Goal: Transaction & Acquisition: Purchase product/service

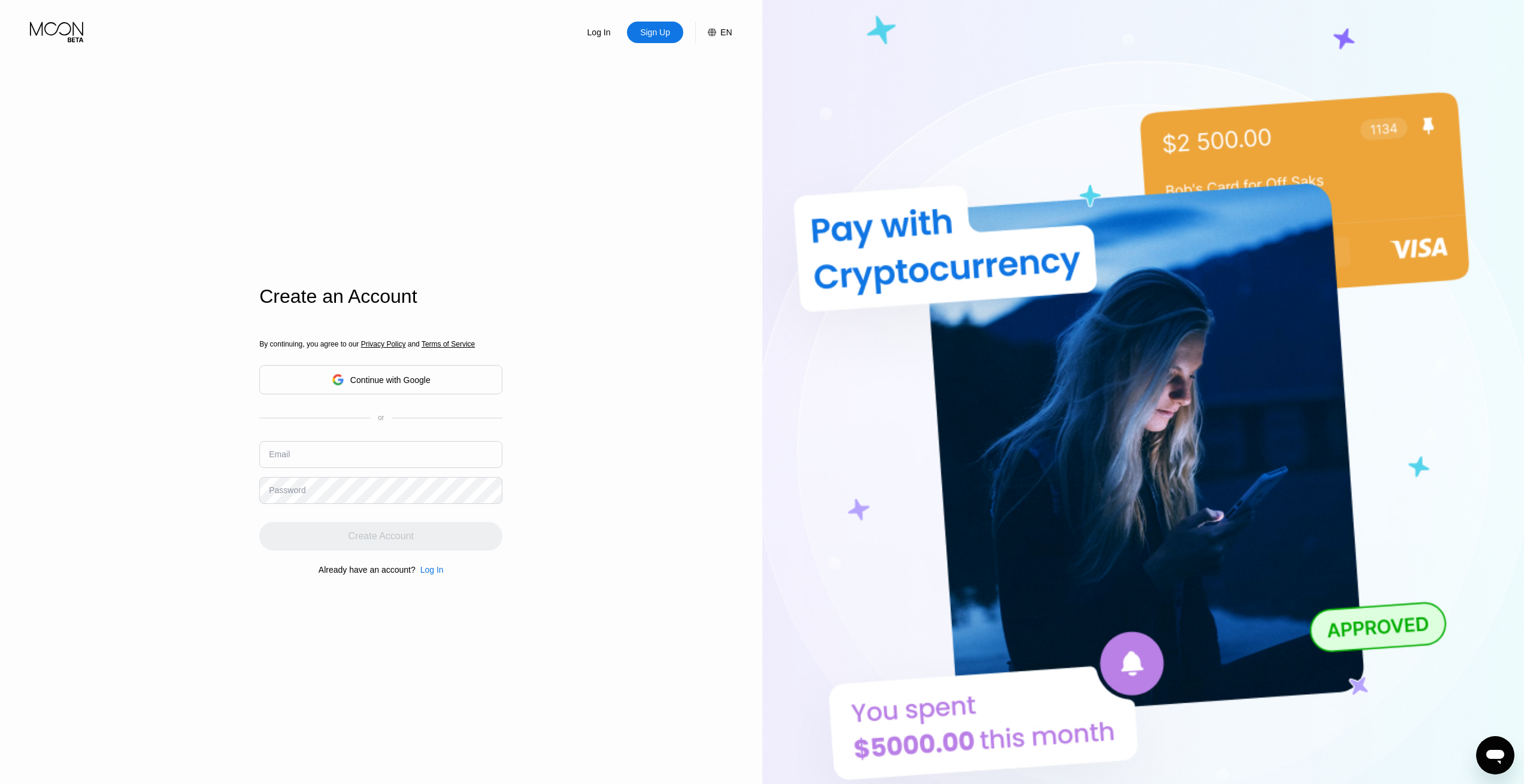
click at [439, 387] on div "Continue with Google" at bounding box center [381, 380] width 243 height 29
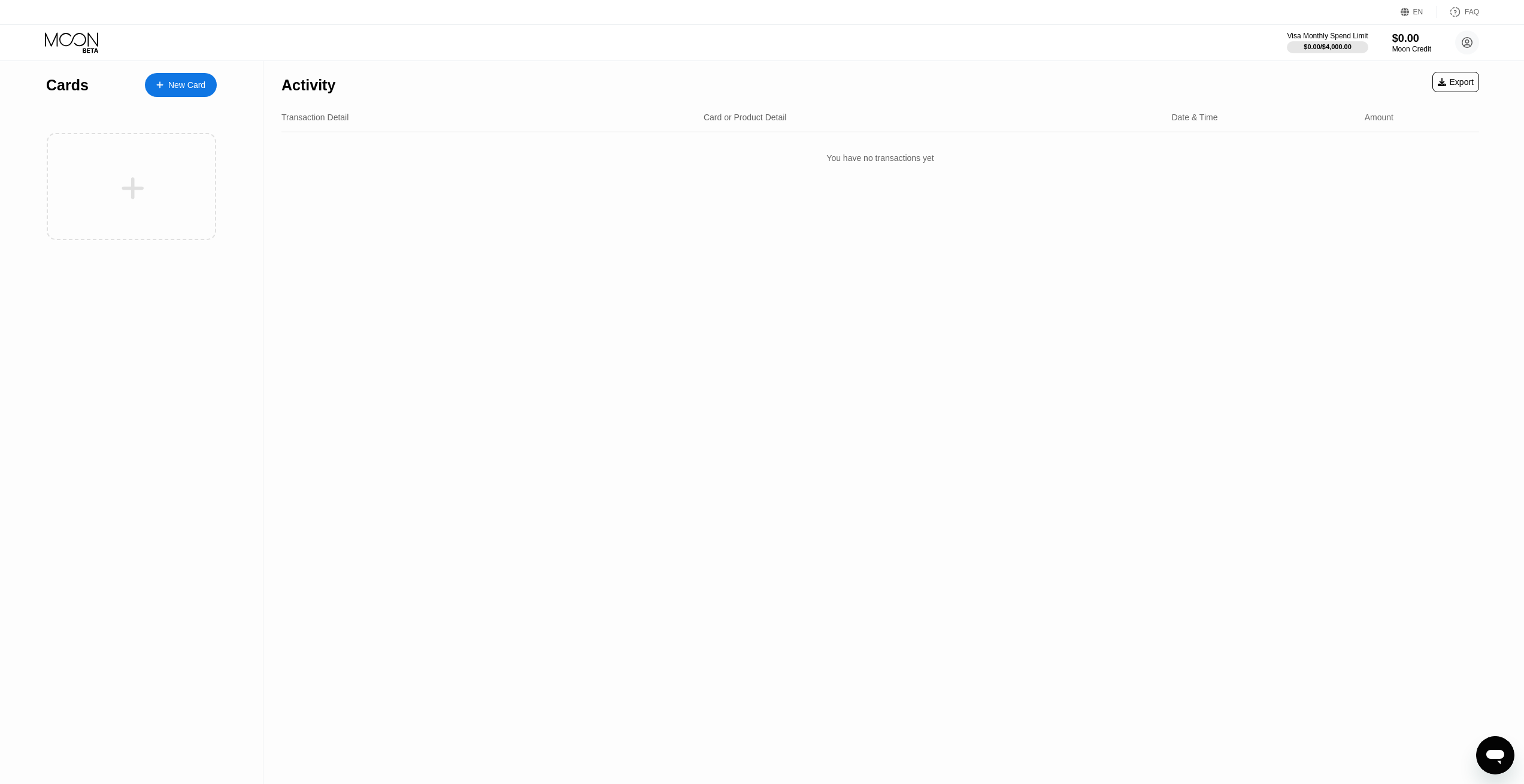
click at [183, 88] on div "New Card" at bounding box center [186, 85] width 37 height 10
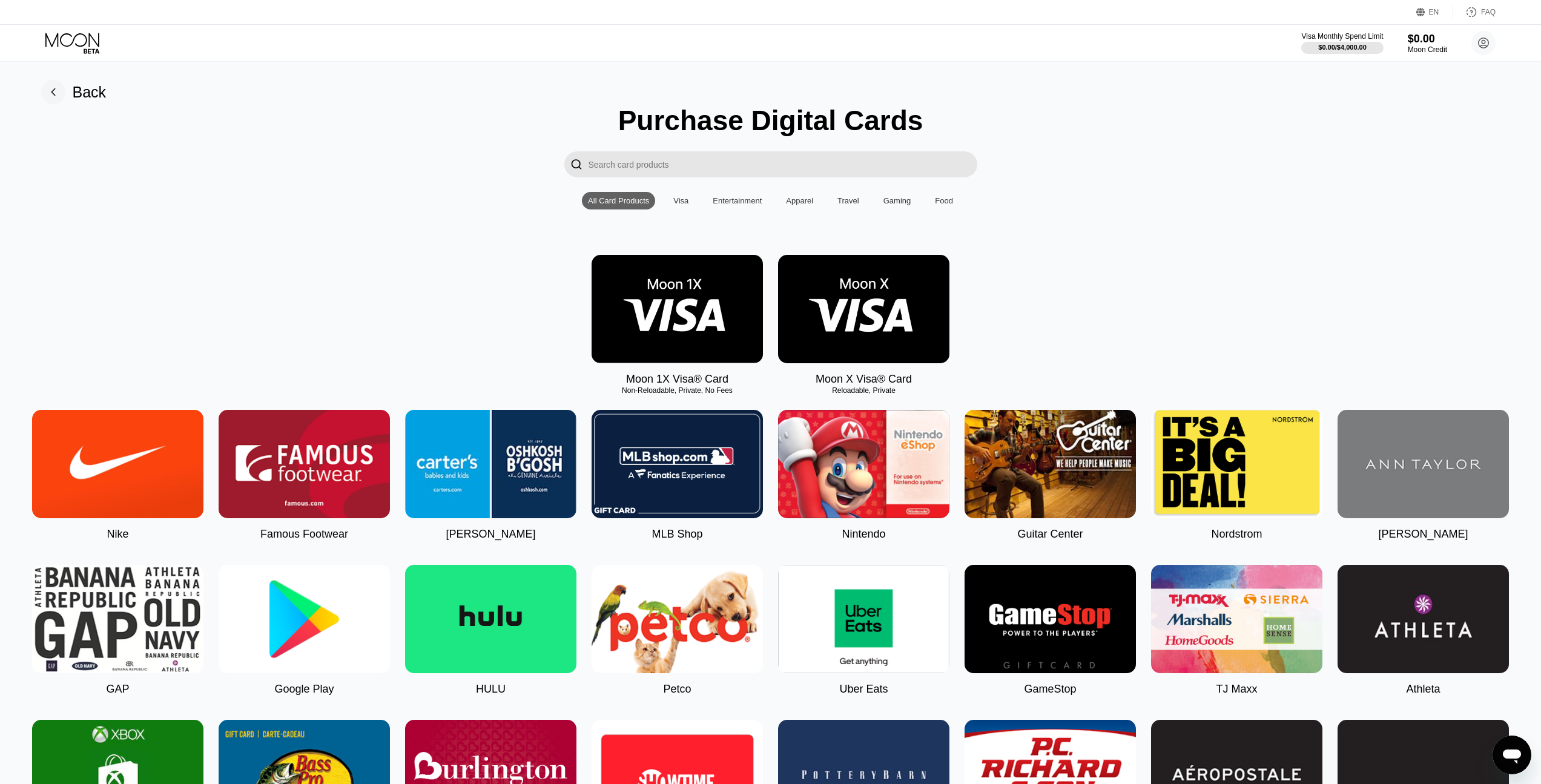
click at [888, 342] on img at bounding box center [863, 308] width 171 height 109
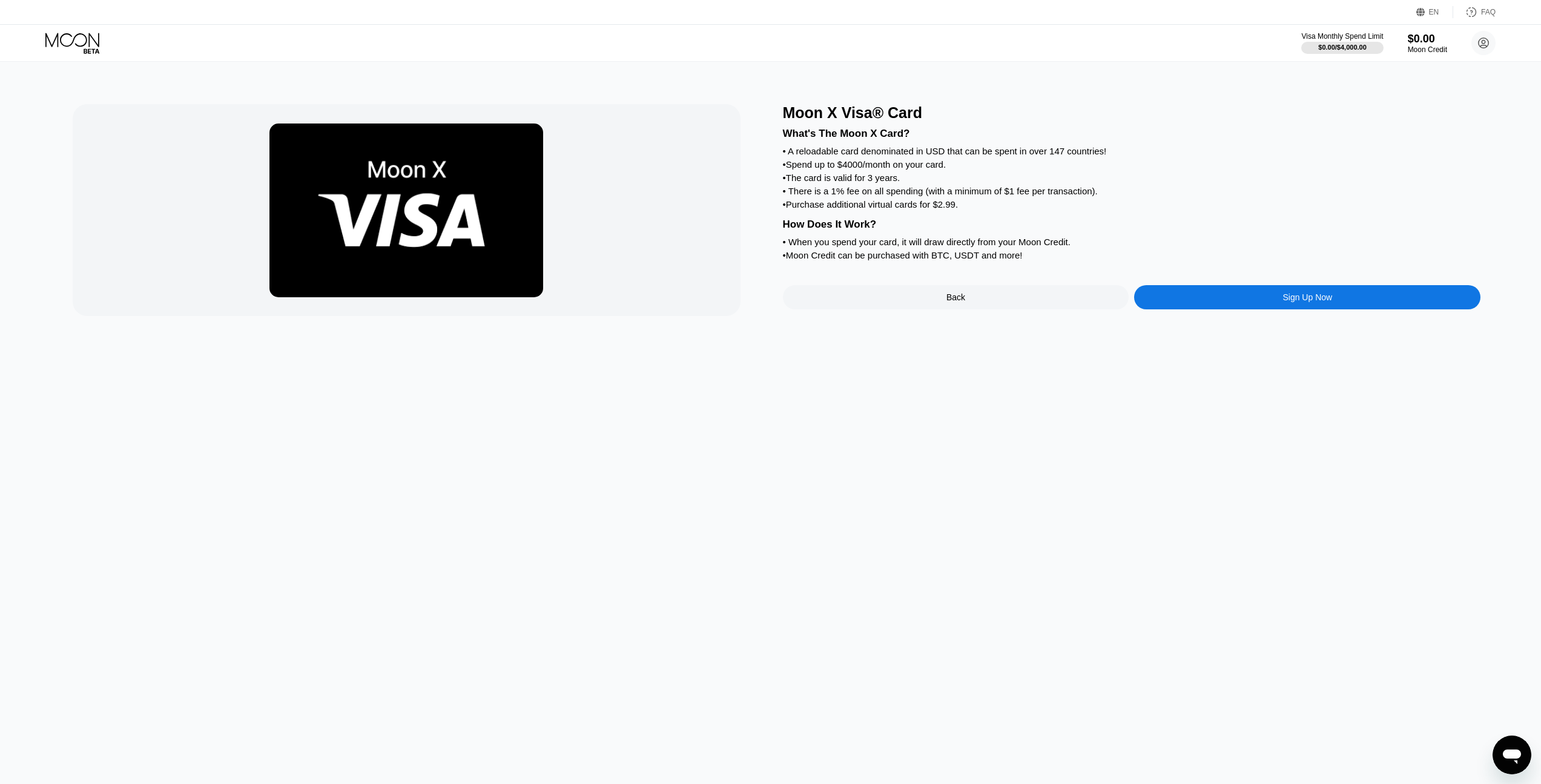
click at [1306, 302] on div "Sign Up Now" at bounding box center [1306, 297] width 50 height 10
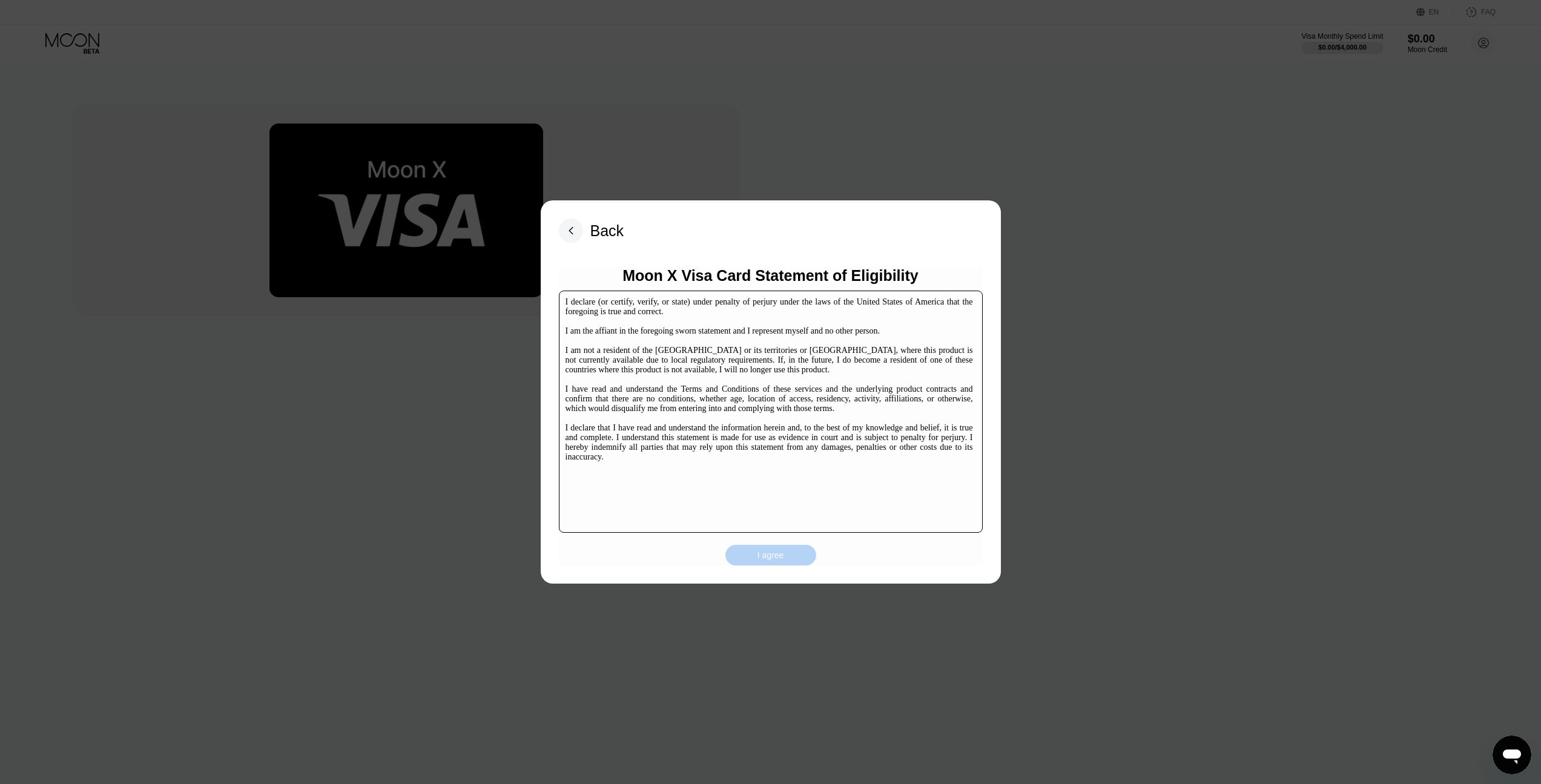
click at [763, 565] on div "I agree" at bounding box center [770, 555] width 91 height 21
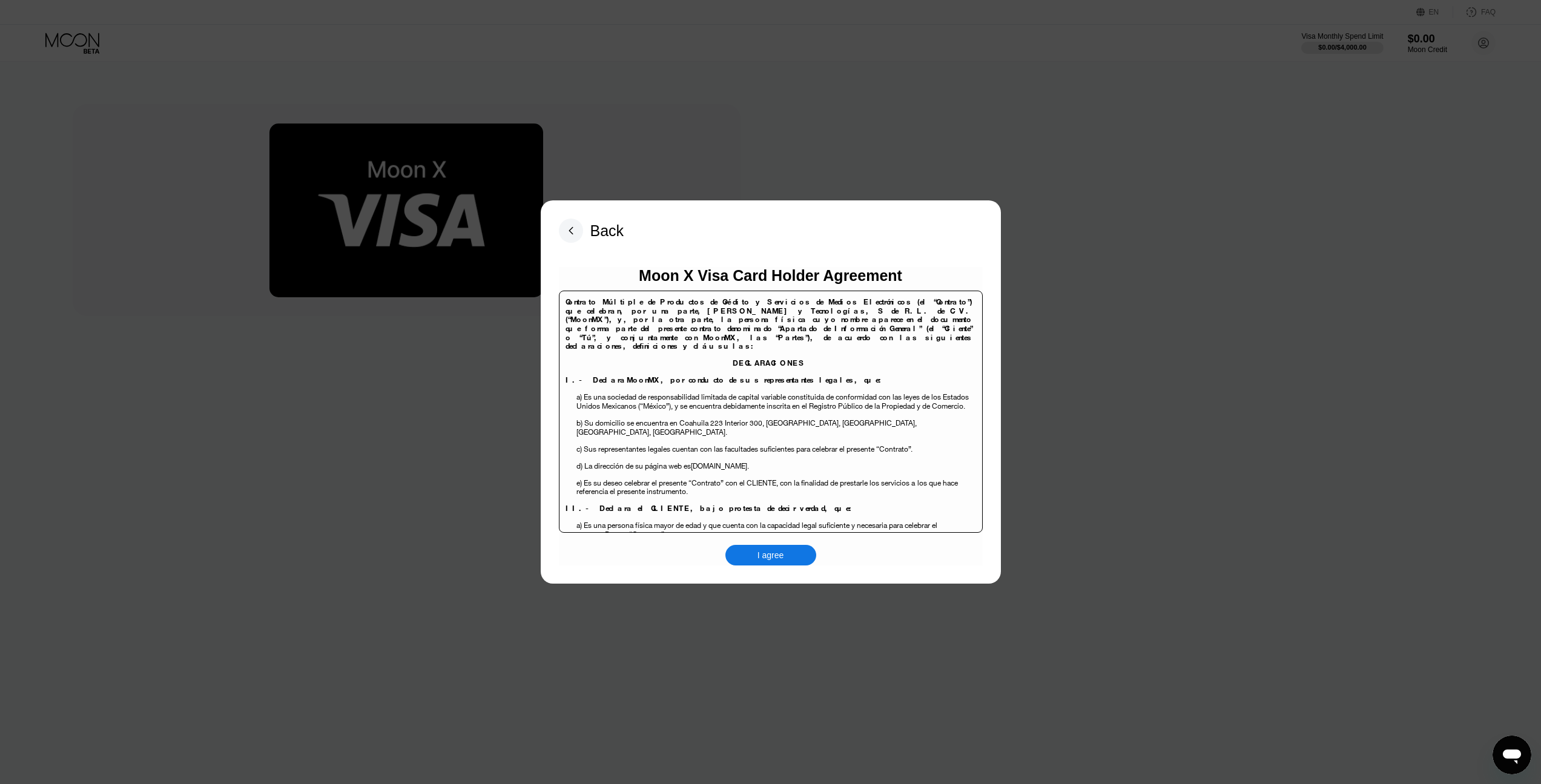
click at [790, 547] on div "I agree" at bounding box center [770, 555] width 91 height 21
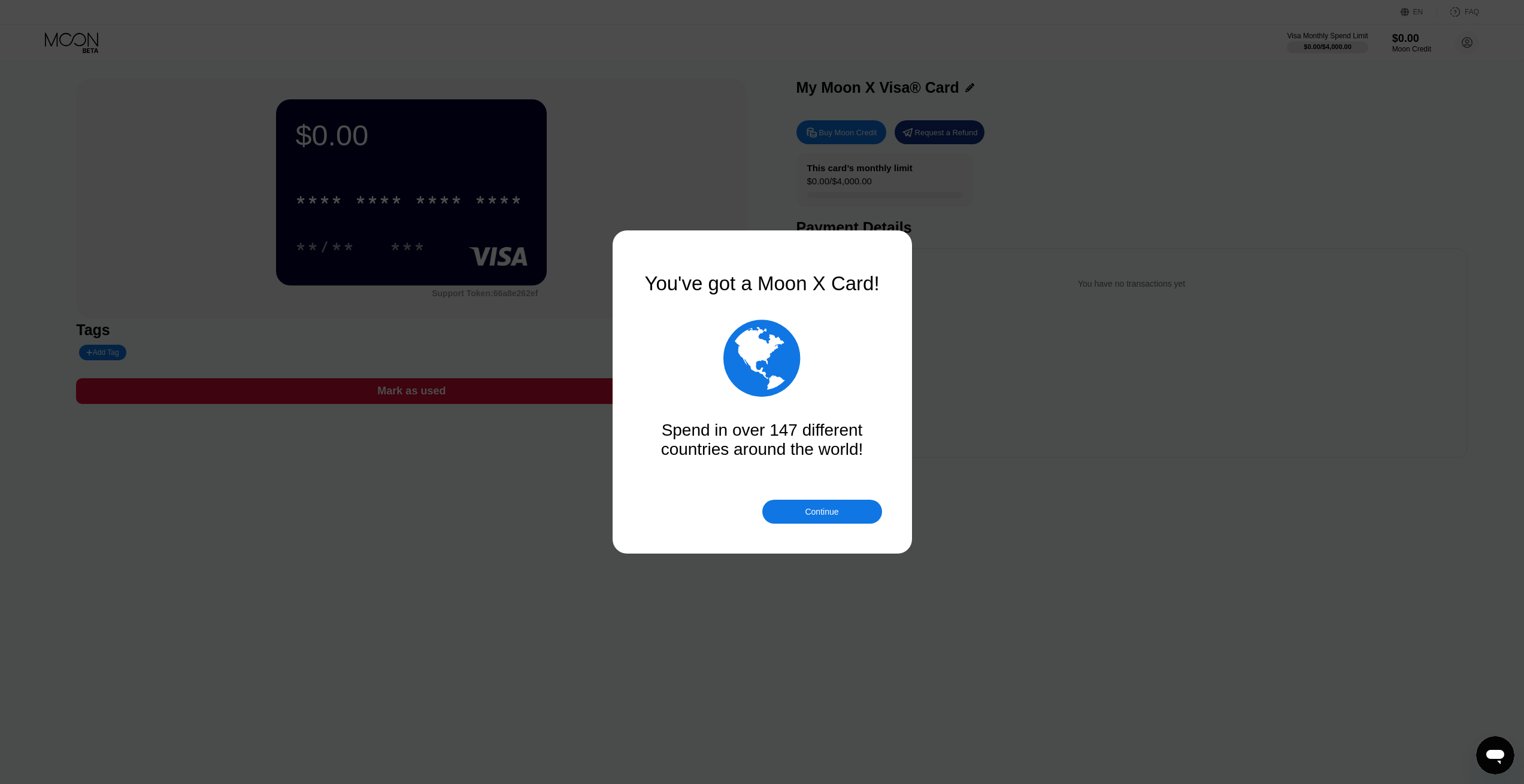
click at [847, 503] on div "Continue" at bounding box center [821, 512] width 119 height 24
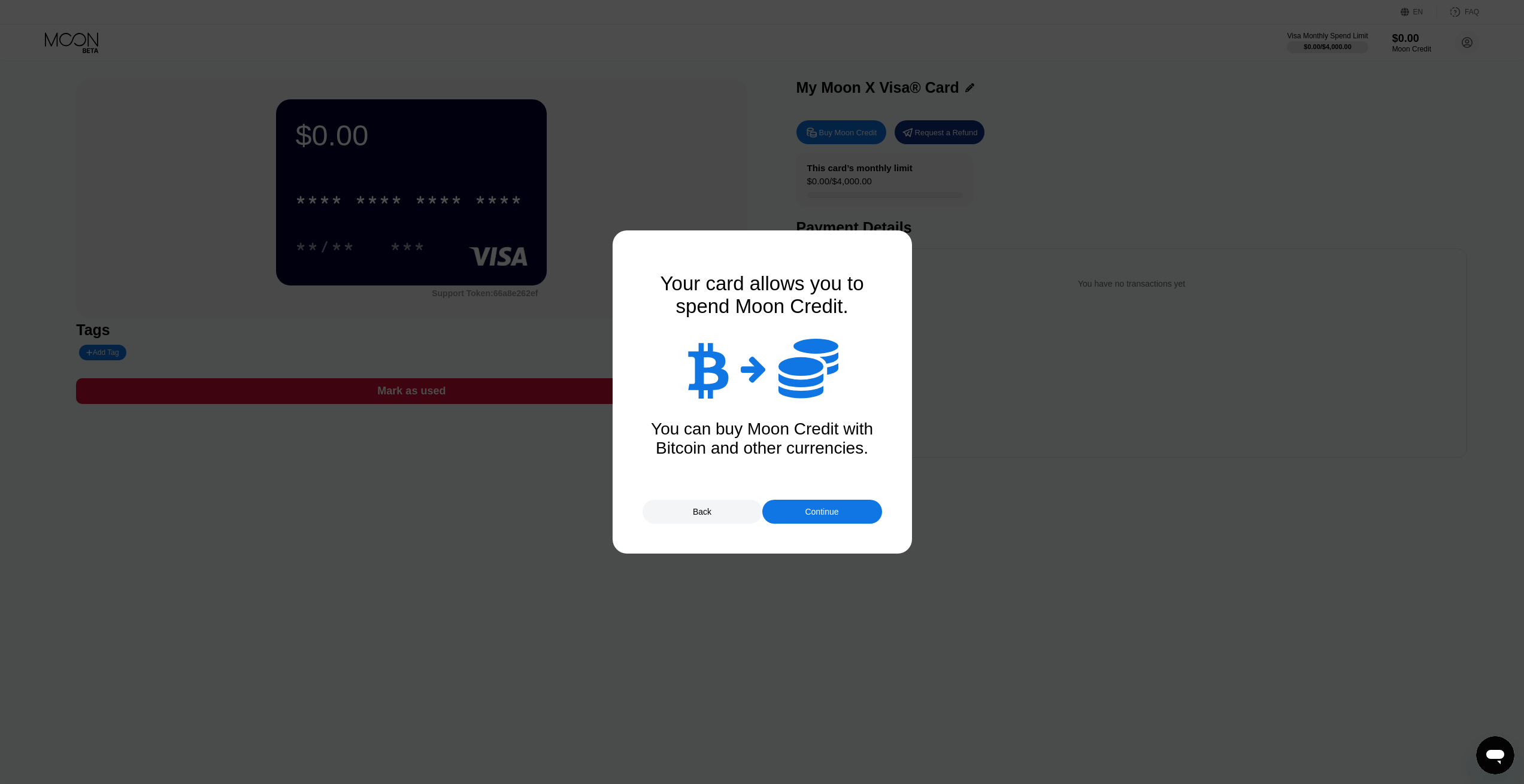
click at [820, 509] on div "Continue" at bounding box center [821, 511] width 34 height 9
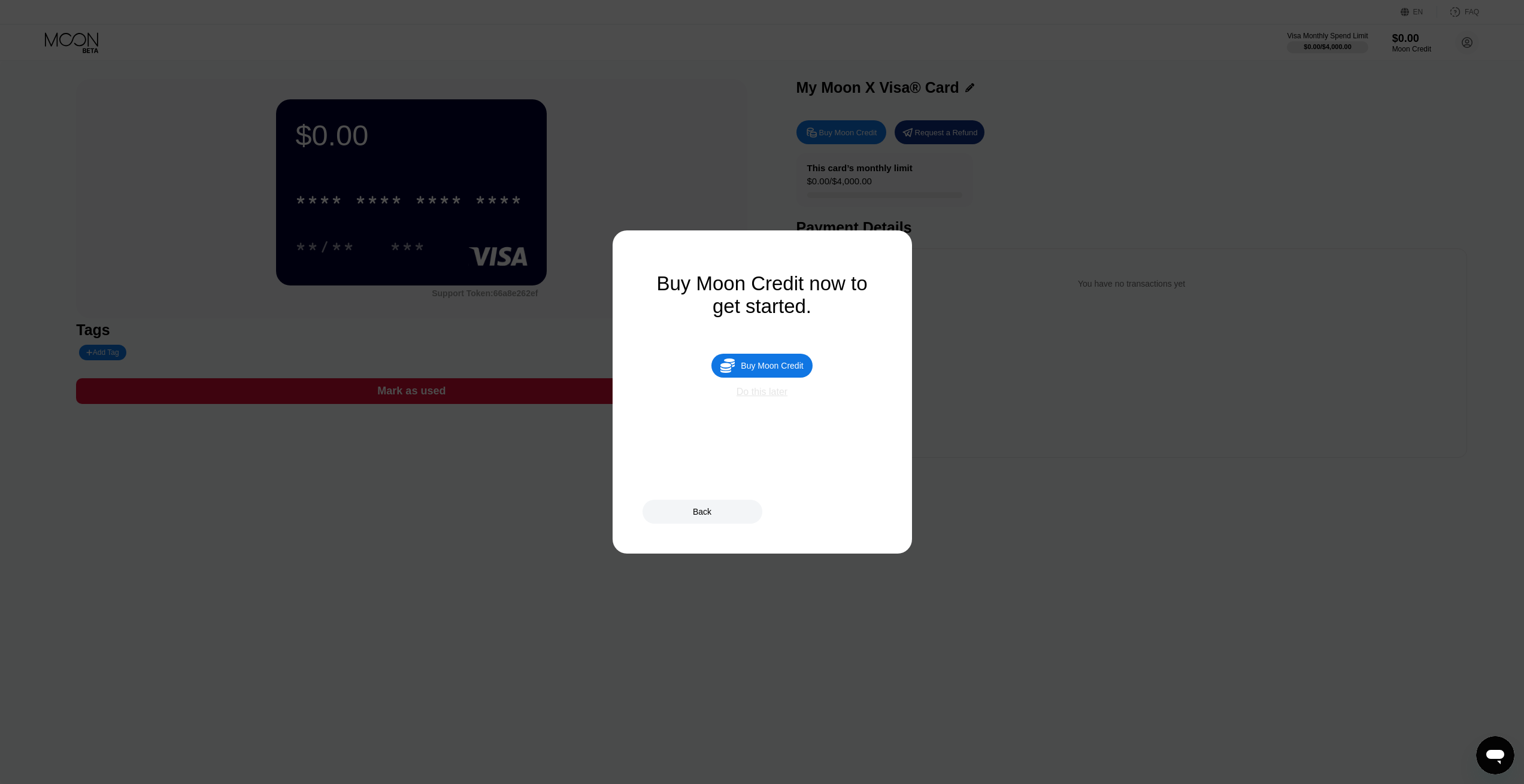
click at [782, 398] on div "Do this later" at bounding box center [761, 392] width 51 height 11
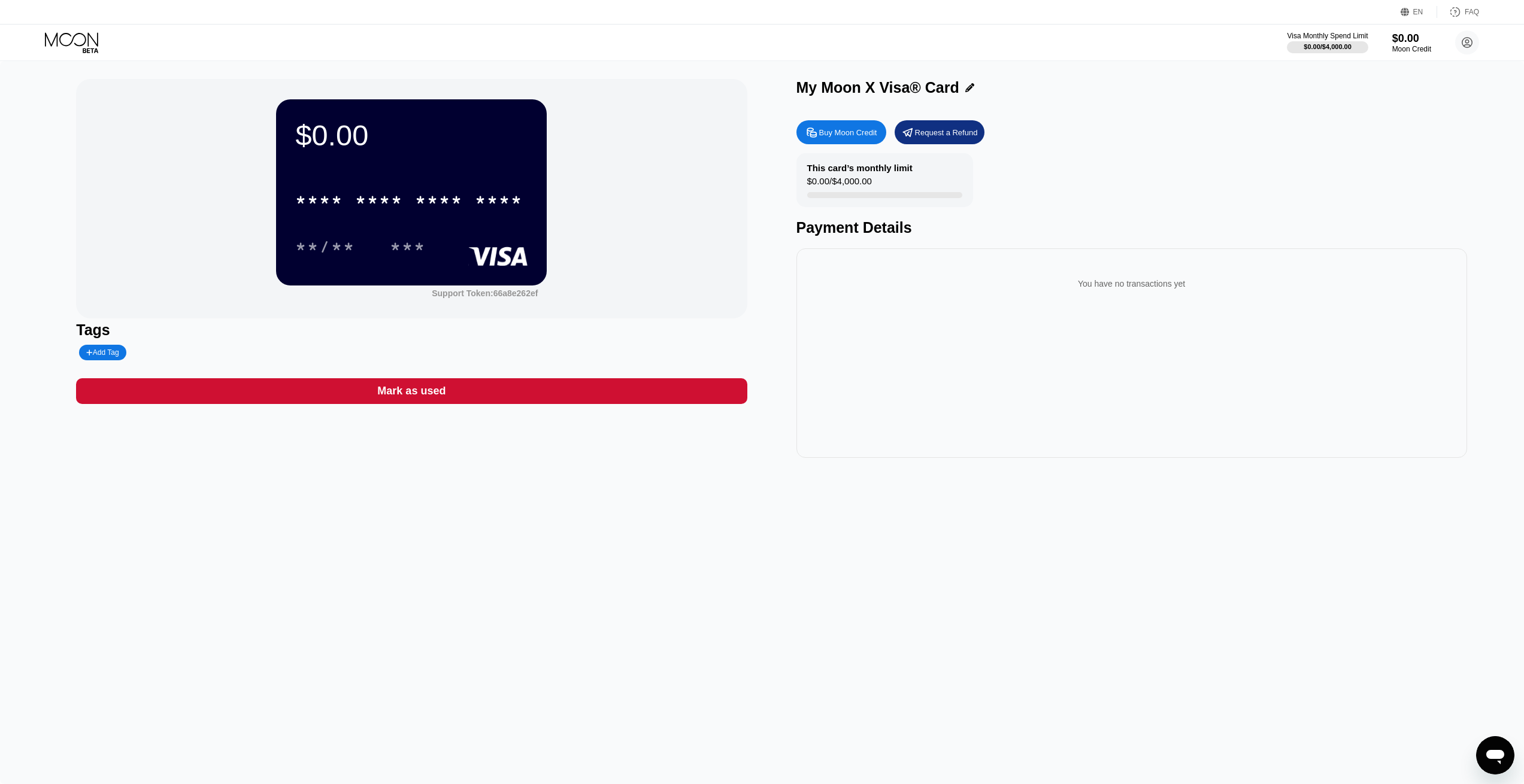
click at [850, 133] on div "Buy Moon Credit" at bounding box center [849, 132] width 58 height 10
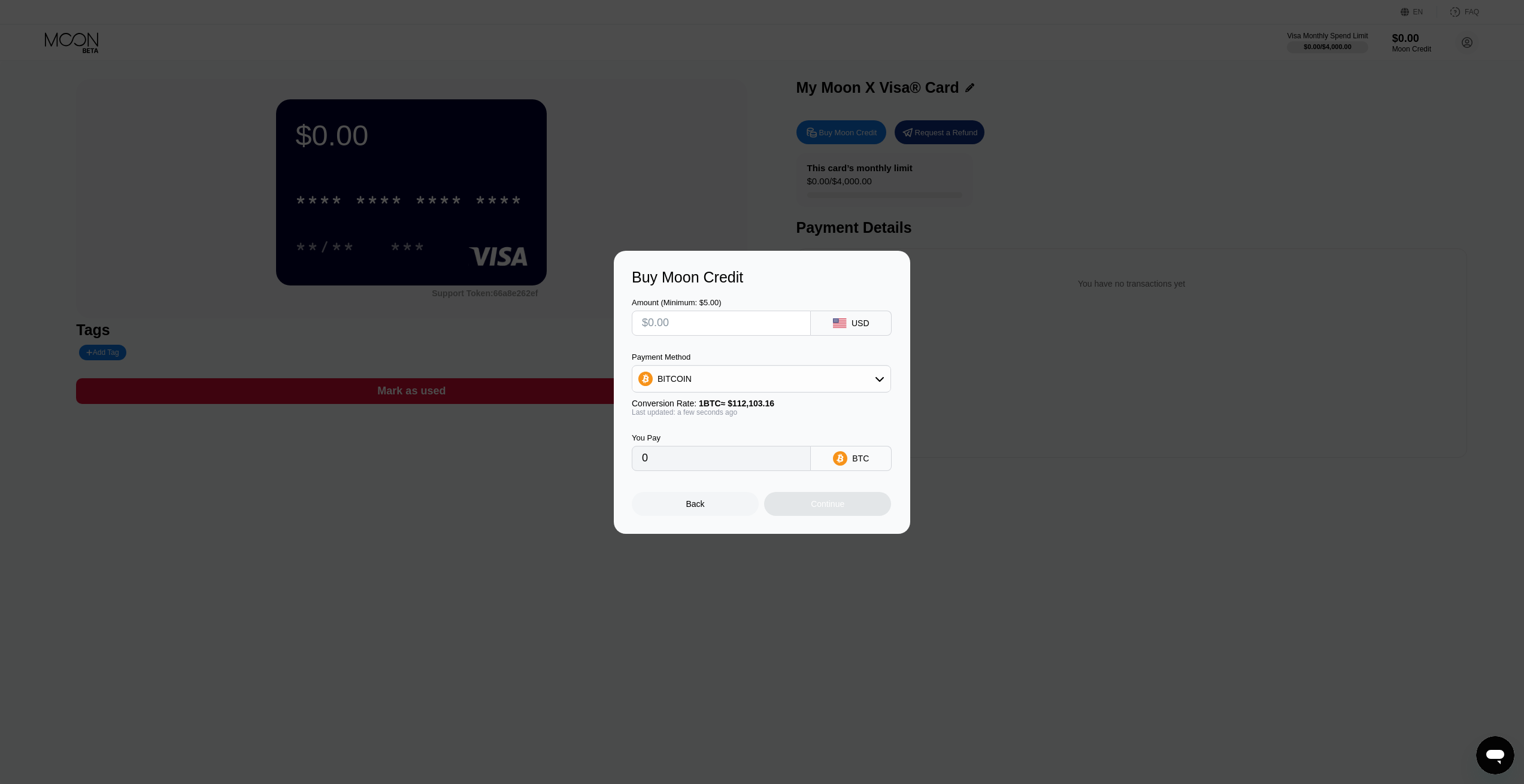
click at [743, 321] on input "text" at bounding box center [721, 323] width 159 height 24
click at [746, 375] on div "BITCOIN" at bounding box center [761, 379] width 258 height 24
click at [724, 438] on div "USDT on TRON" at bounding box center [768, 438] width 226 height 9
click at [721, 325] on input "text" at bounding box center [721, 323] width 159 height 24
click at [684, 380] on div "USDT on TRON" at bounding box center [687, 379] width 60 height 9
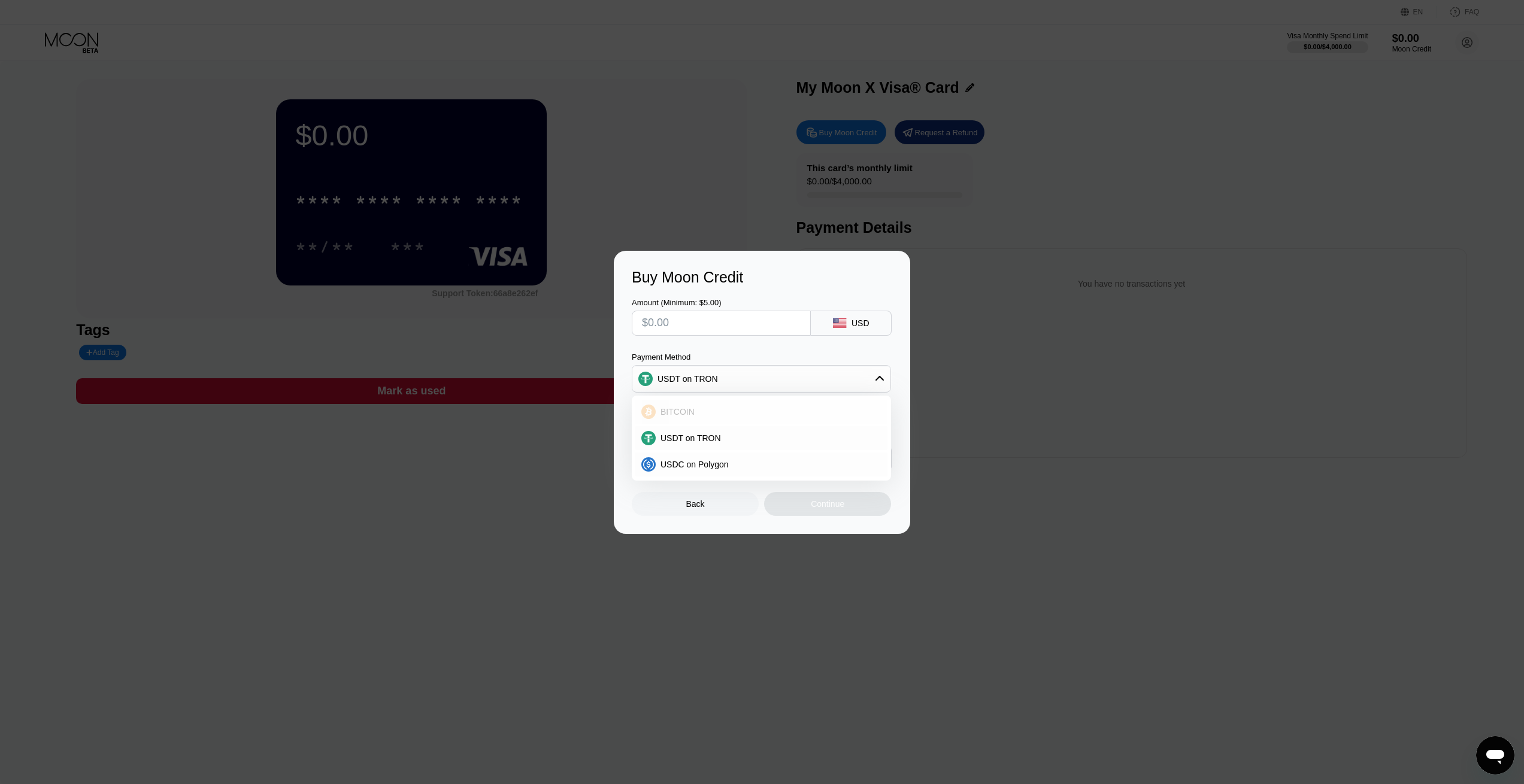
click at [731, 412] on div "BITCOIN" at bounding box center [768, 411] width 226 height 9
type input "0"
click at [742, 329] on input "text" at bounding box center [721, 323] width 159 height 24
click at [844, 326] on icon at bounding box center [839, 323] width 13 height 9
click at [873, 319] on div "USD" at bounding box center [851, 323] width 81 height 25
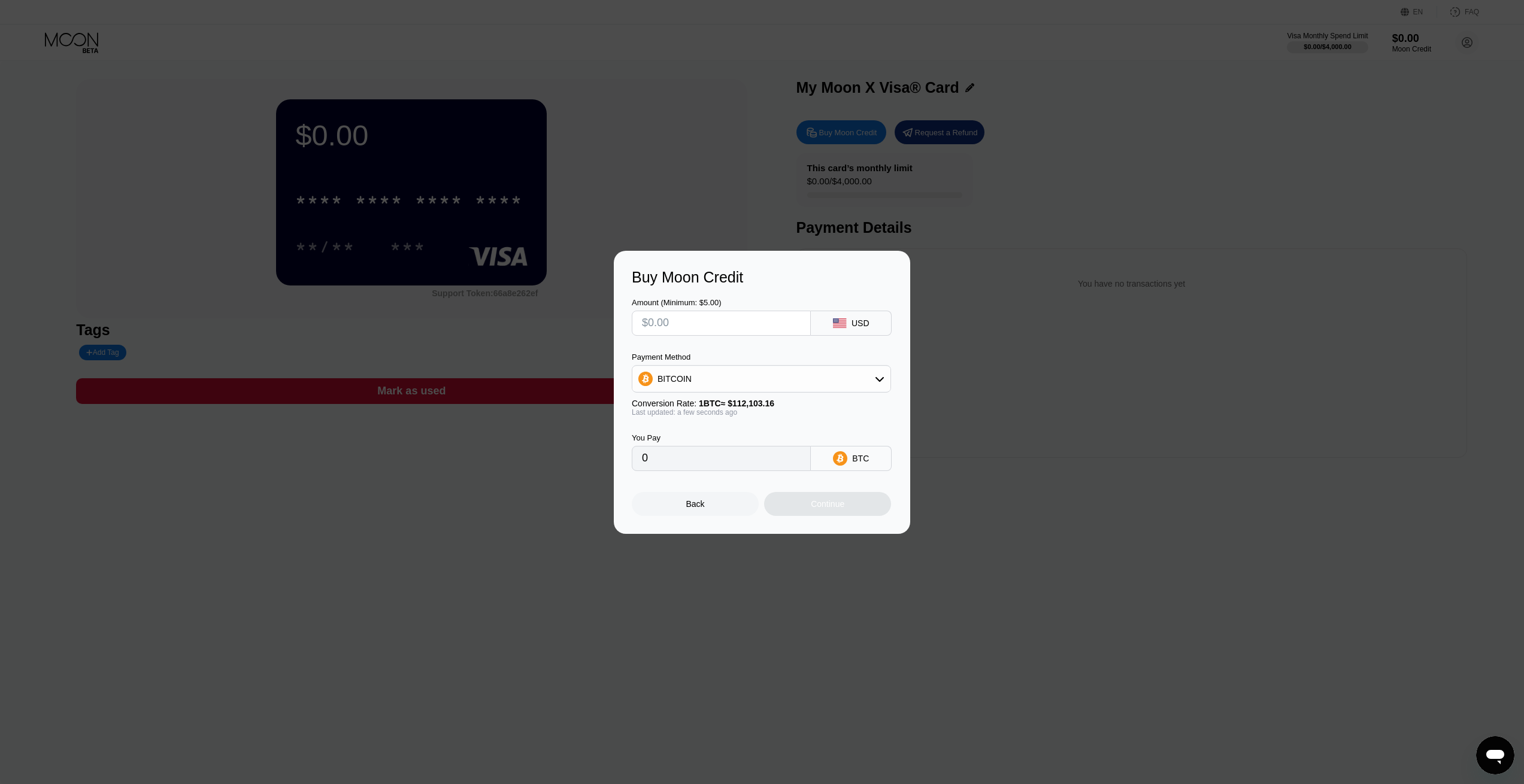
click at [930, 215] on div at bounding box center [766, 392] width 1533 height 784
click at [716, 502] on div "Back" at bounding box center [695, 504] width 127 height 24
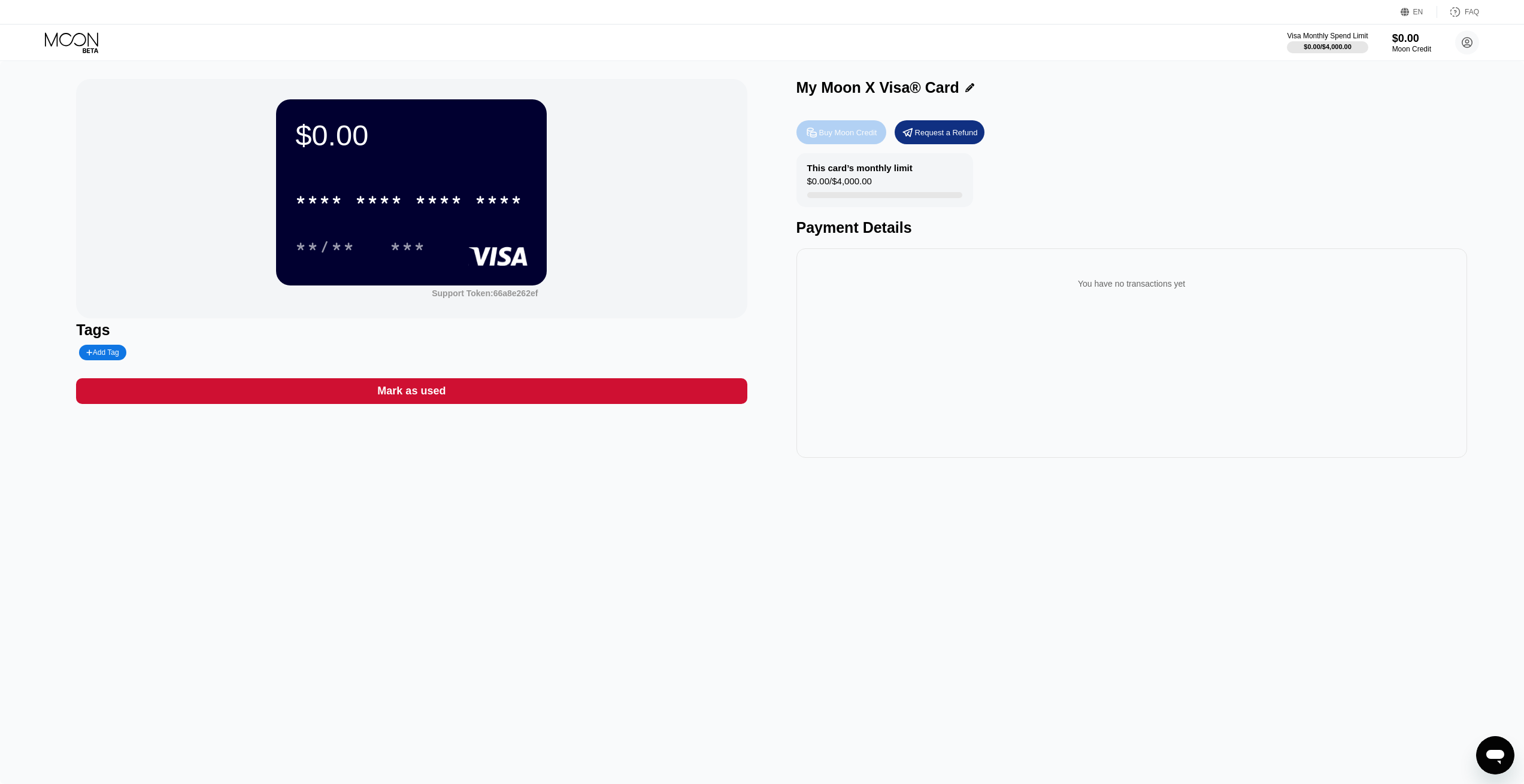
click at [863, 142] on div "Buy Moon Credit" at bounding box center [841, 132] width 90 height 24
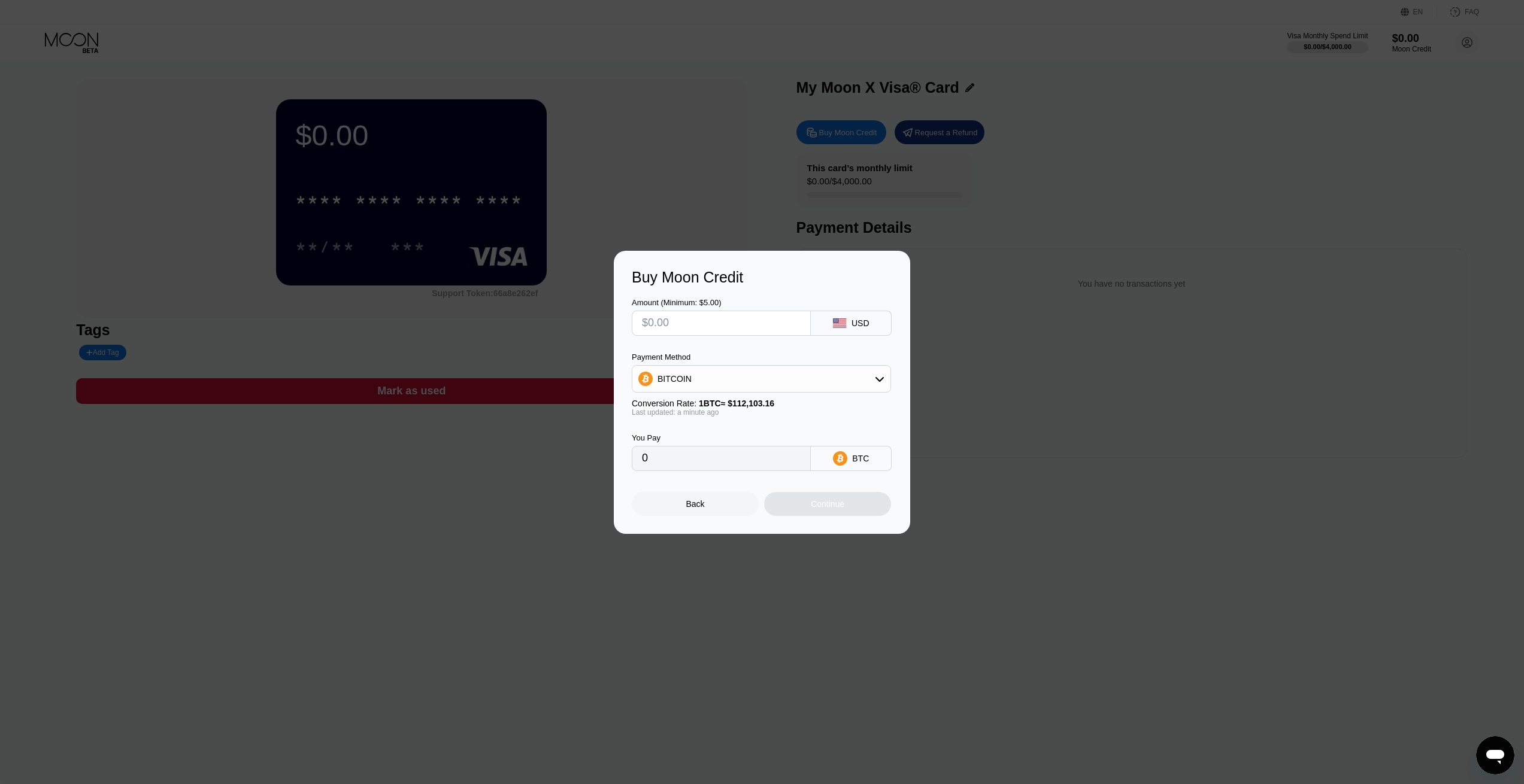
click at [700, 509] on div "Back" at bounding box center [696, 503] width 19 height 9
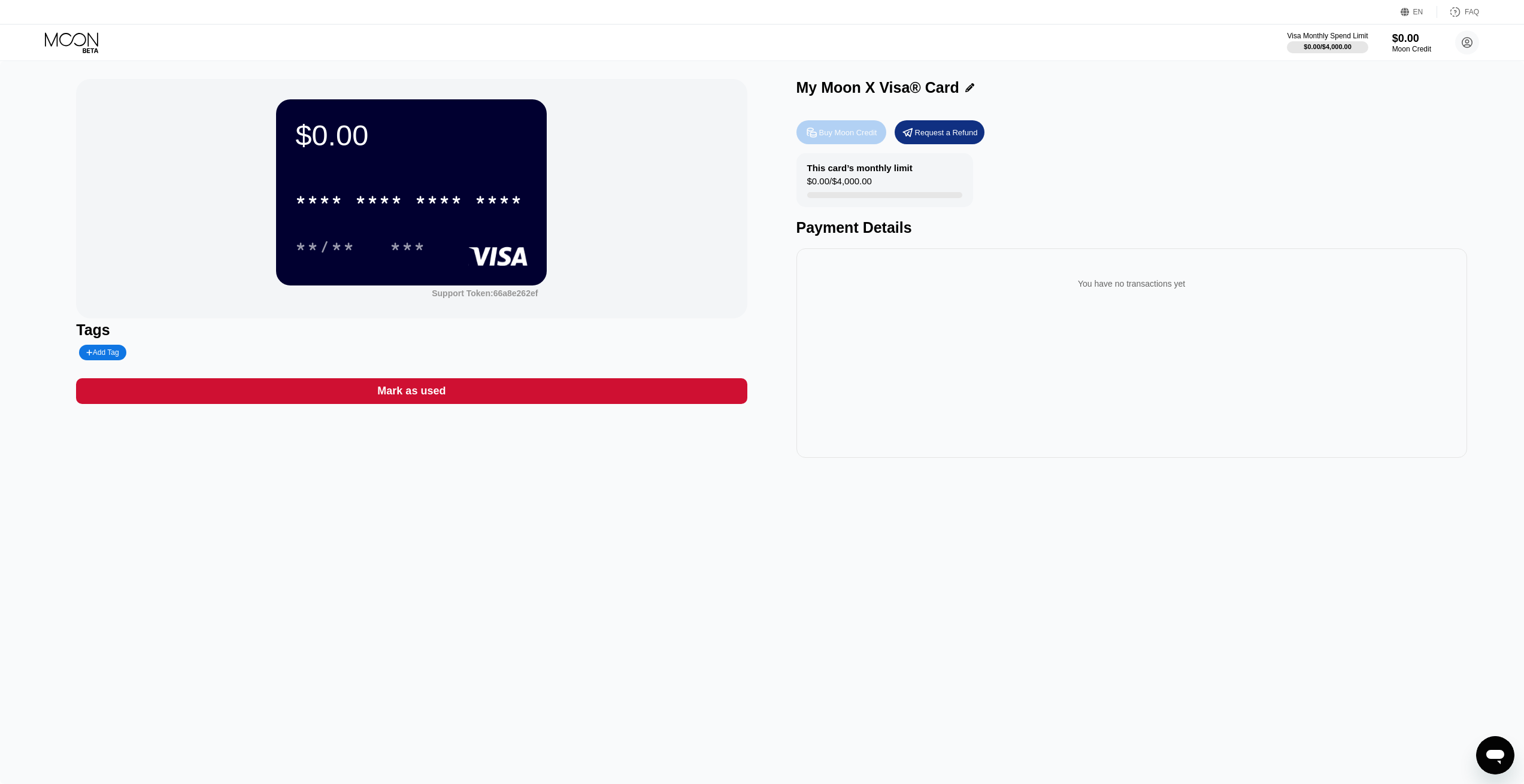
click at [857, 134] on div "Buy Moon Credit" at bounding box center [849, 132] width 58 height 10
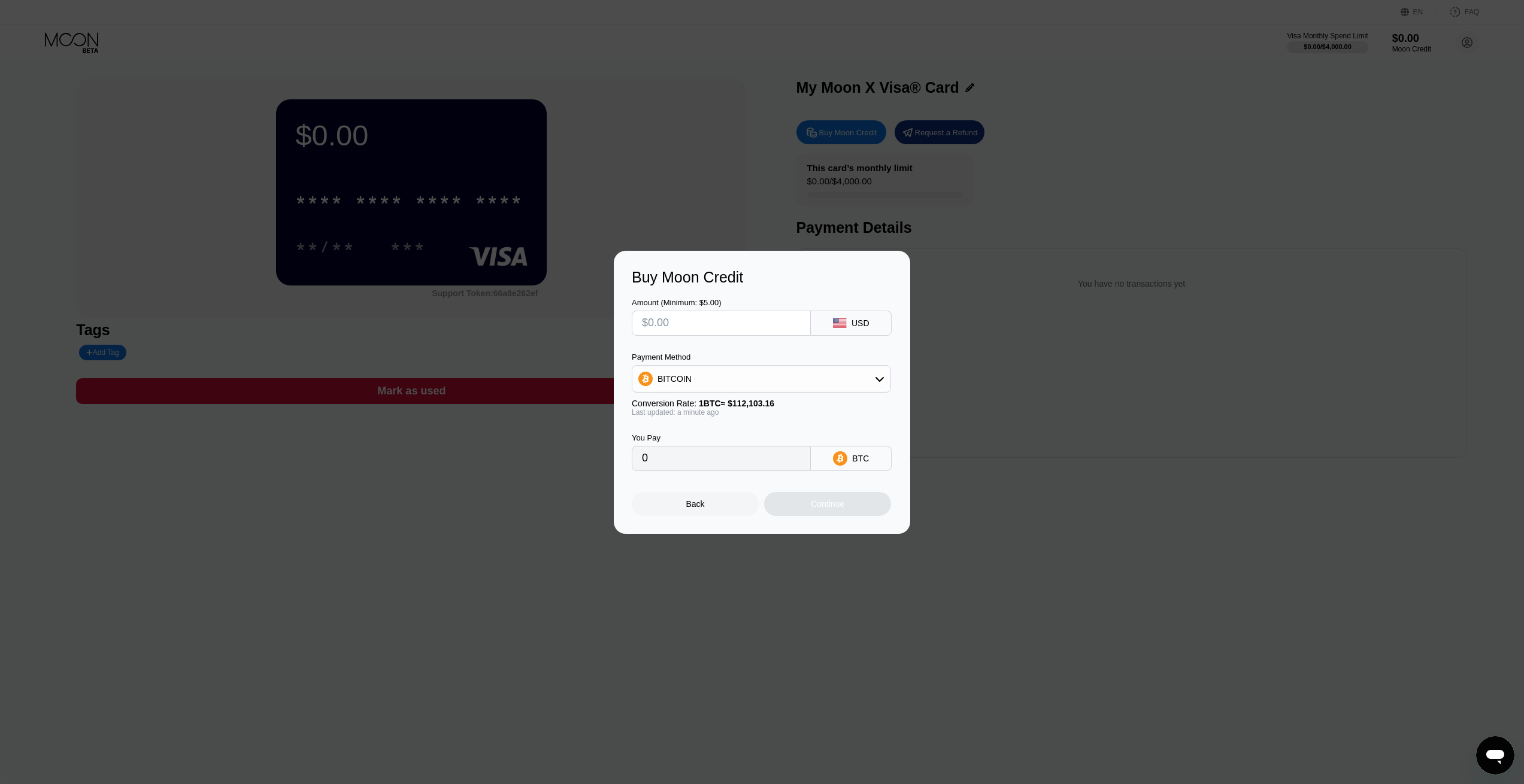
click at [756, 377] on div "BITCOIN" at bounding box center [761, 379] width 258 height 24
click at [709, 438] on span "USDT on TRON" at bounding box center [691, 438] width 60 height 9
click at [736, 380] on div "USDT on TRON" at bounding box center [761, 379] width 258 height 24
click at [707, 458] on div "USDC on Polygon" at bounding box center [761, 465] width 252 height 24
type input "0"
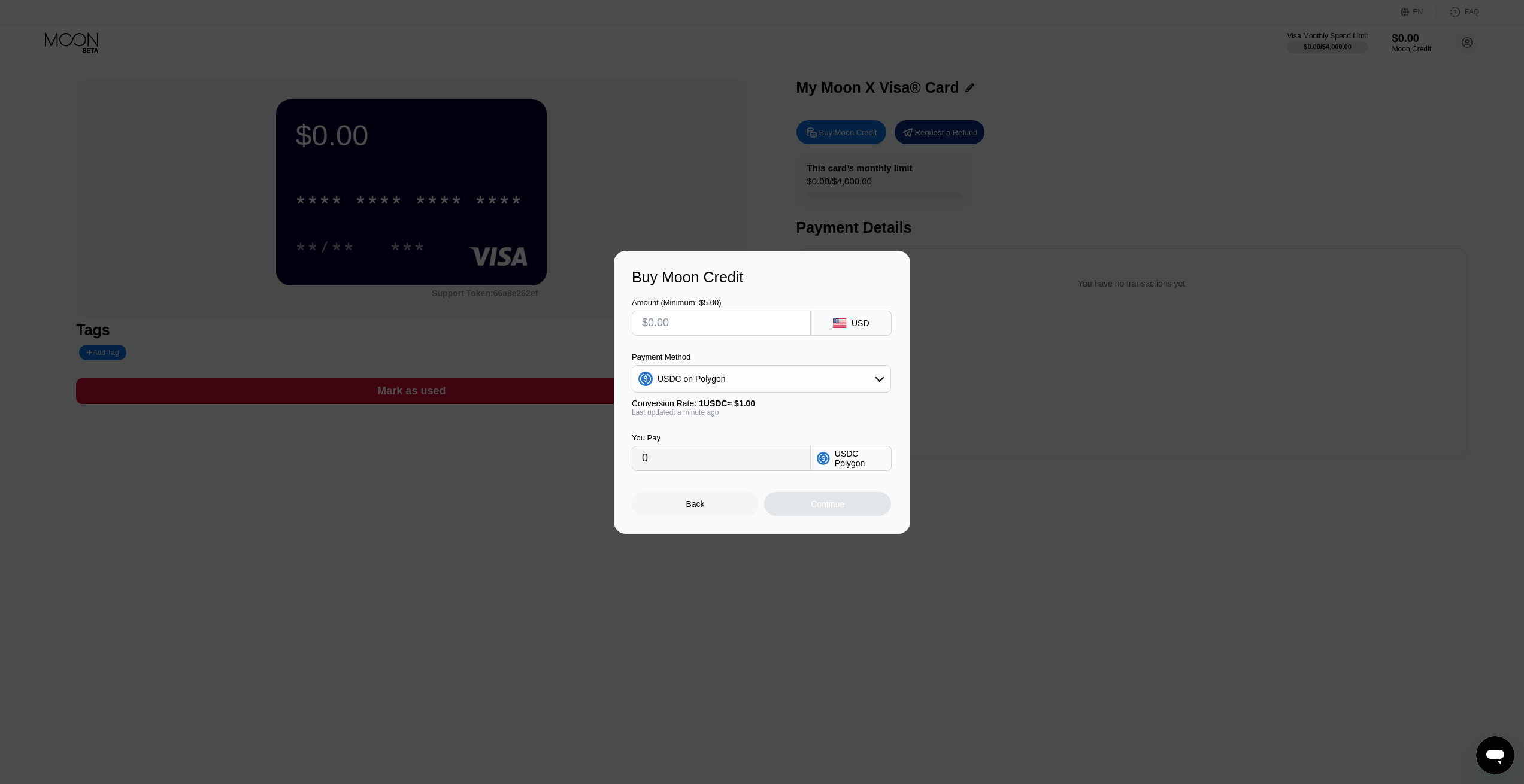
click at [718, 513] on div "Back" at bounding box center [695, 504] width 127 height 24
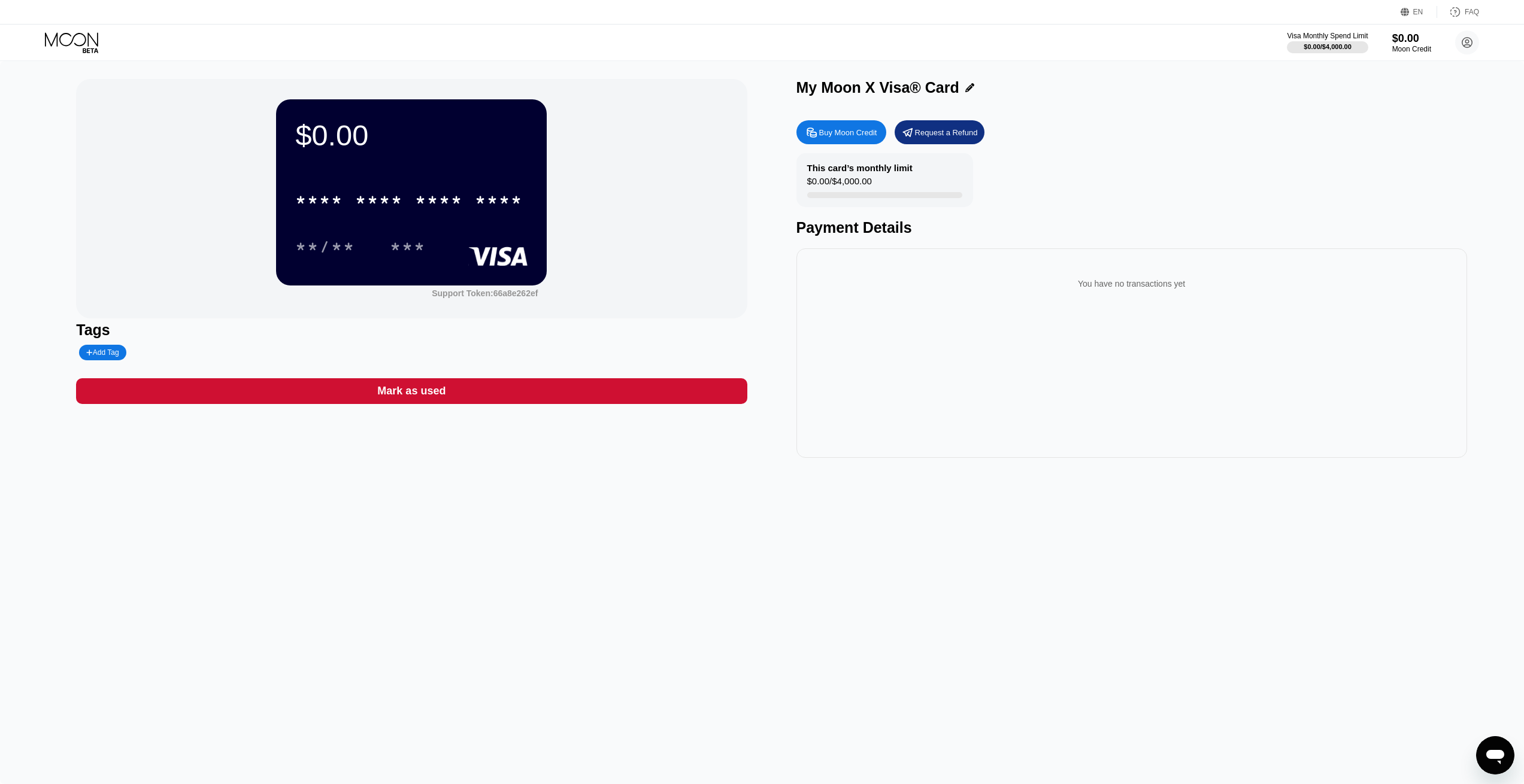
click at [381, 205] on div "* * * *" at bounding box center [379, 202] width 48 height 19
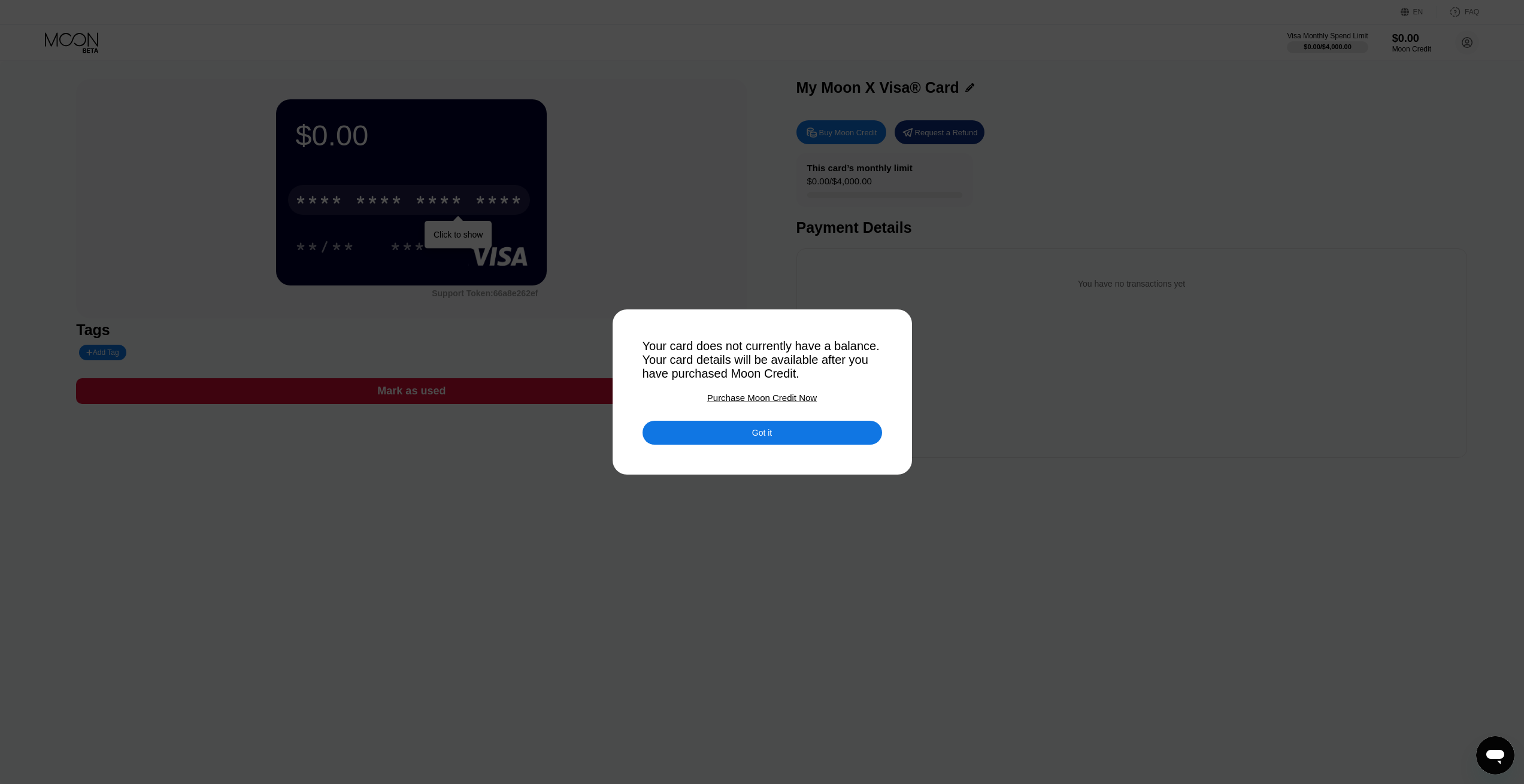
click at [801, 440] on div "Got it" at bounding box center [762, 433] width 240 height 24
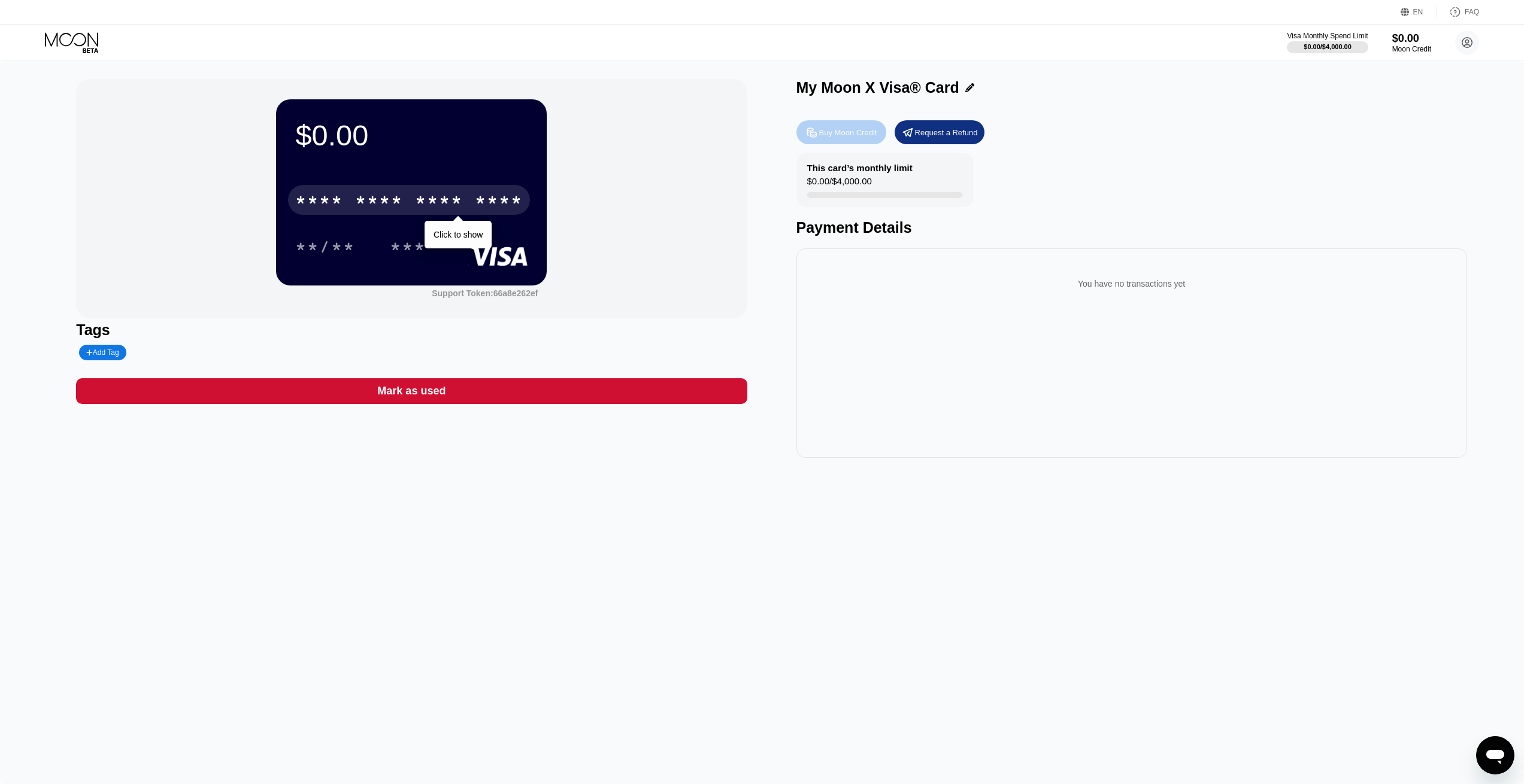
click at [881, 135] on div "Buy Moon Credit" at bounding box center [841, 132] width 90 height 24
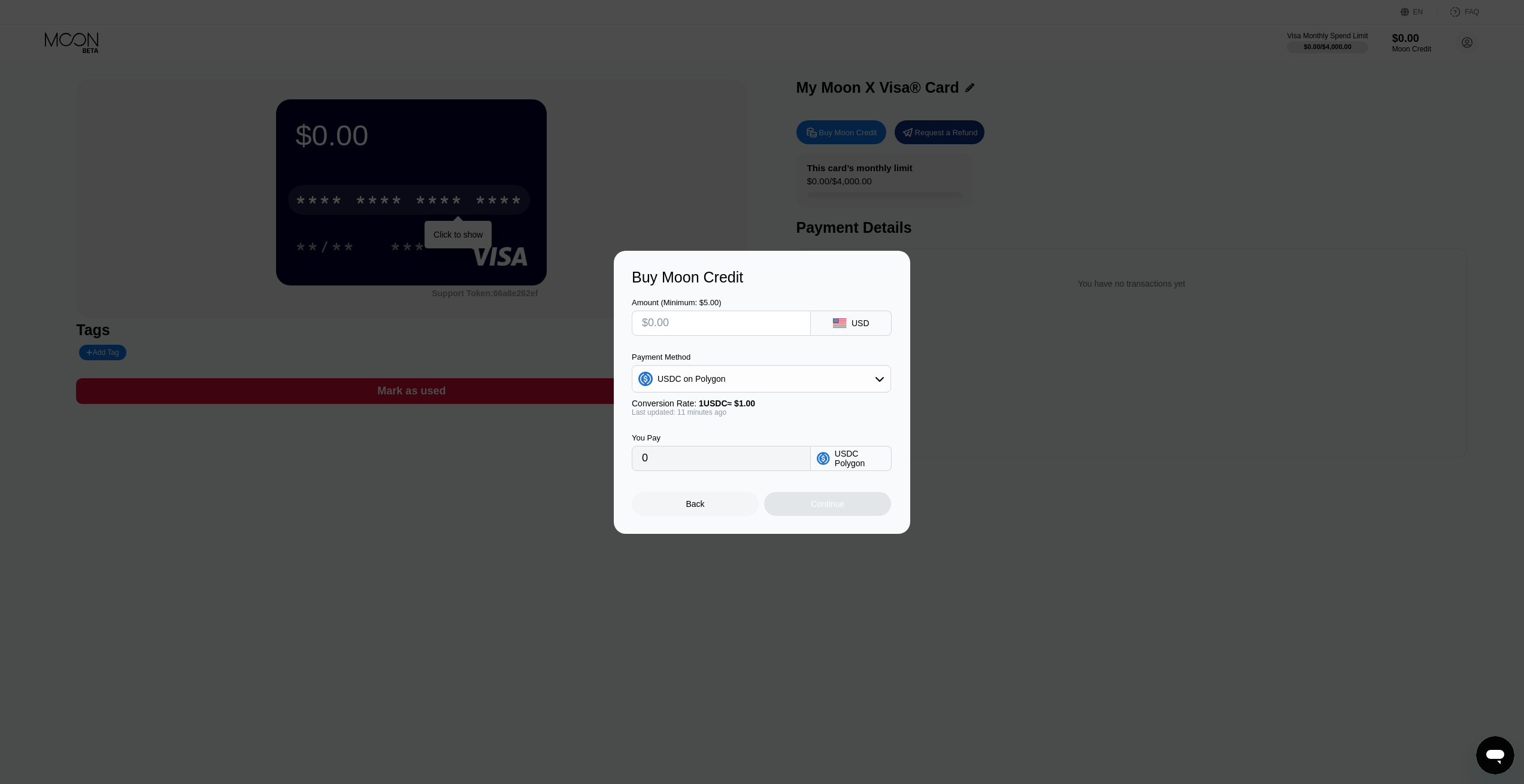
click at [715, 470] on input "0" at bounding box center [721, 459] width 159 height 24
click at [693, 319] on input "text" at bounding box center [721, 323] width 159 height 24
type input "$2"
type input "2.00000000"
type input "$20"
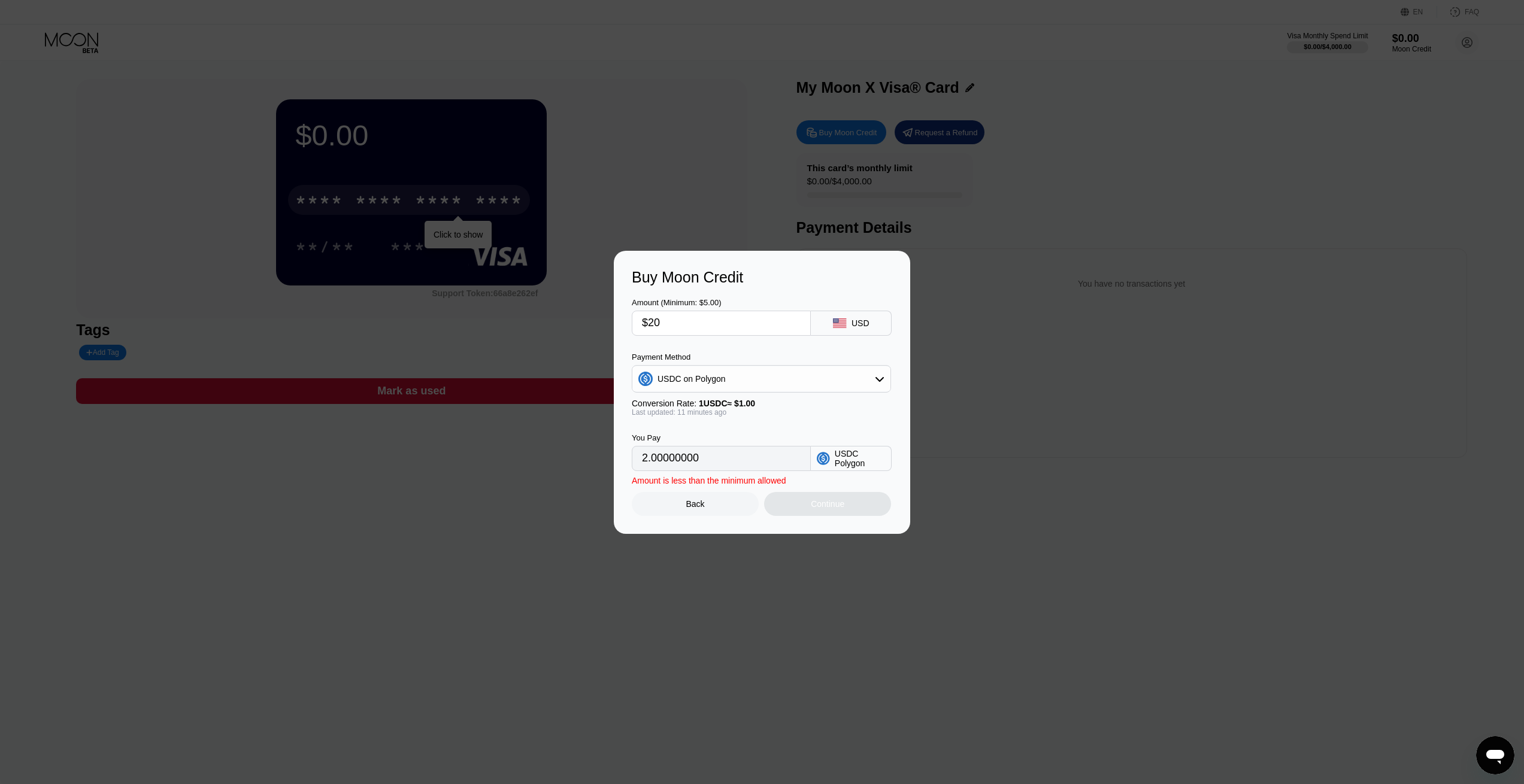
type input "20.00000000"
type input "$2"
type input "2.00000000"
type input "0"
click at [808, 289] on div "Amount (Minimum: $5.00) USD" at bounding box center [761, 311] width 260 height 50
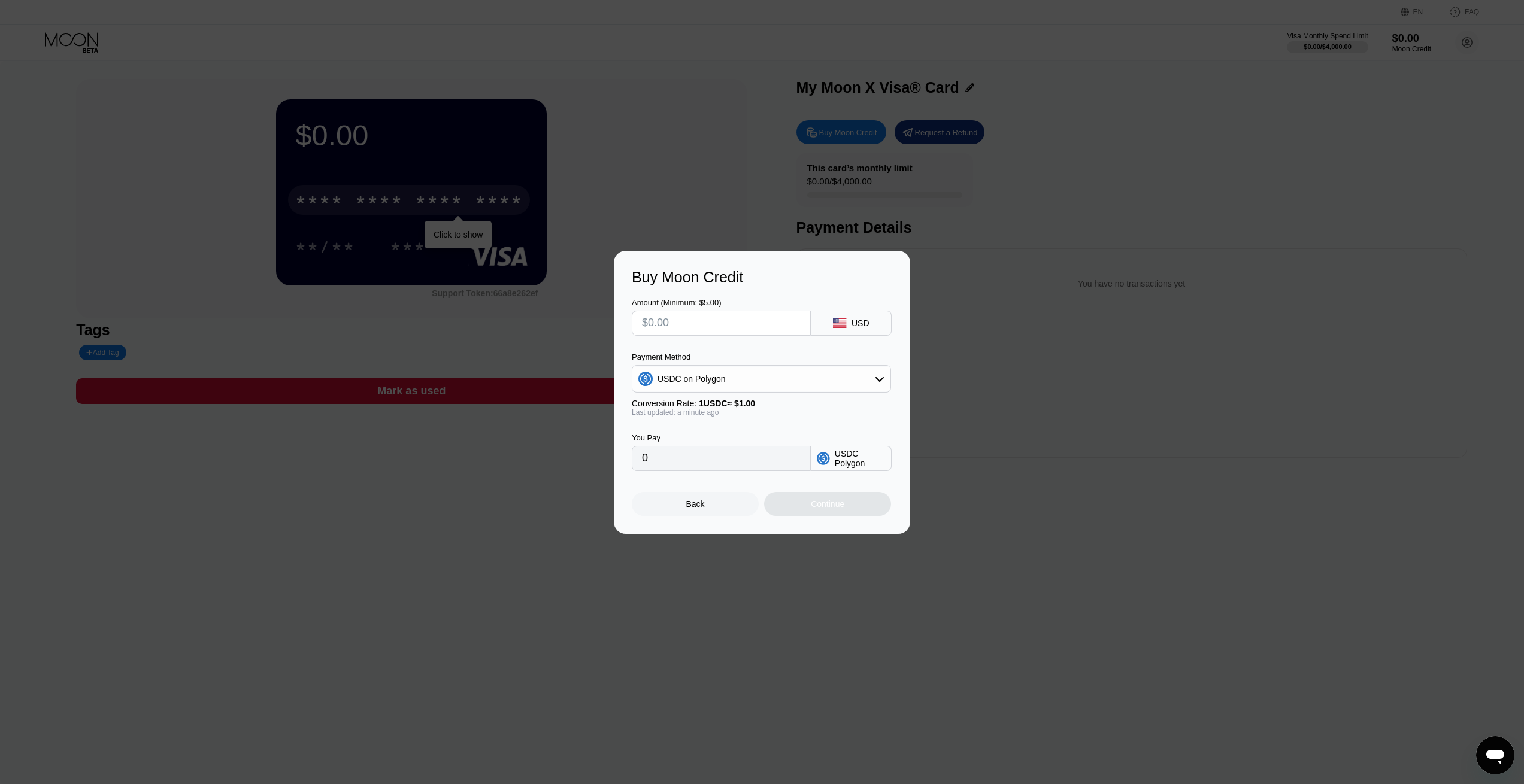
click at [783, 323] on input "text" at bounding box center [721, 323] width 159 height 24
type input "$5"
type input "5.00000000"
drag, startPoint x: 709, startPoint y: 327, endPoint x: 572, endPoint y: 325, distance: 137.0
click at [573, 325] on div "Buy Moon Credit Amount (Minimum: $5.00) $5 USD Payment Method USDC on Polygon C…" at bounding box center [762, 392] width 1524 height 283
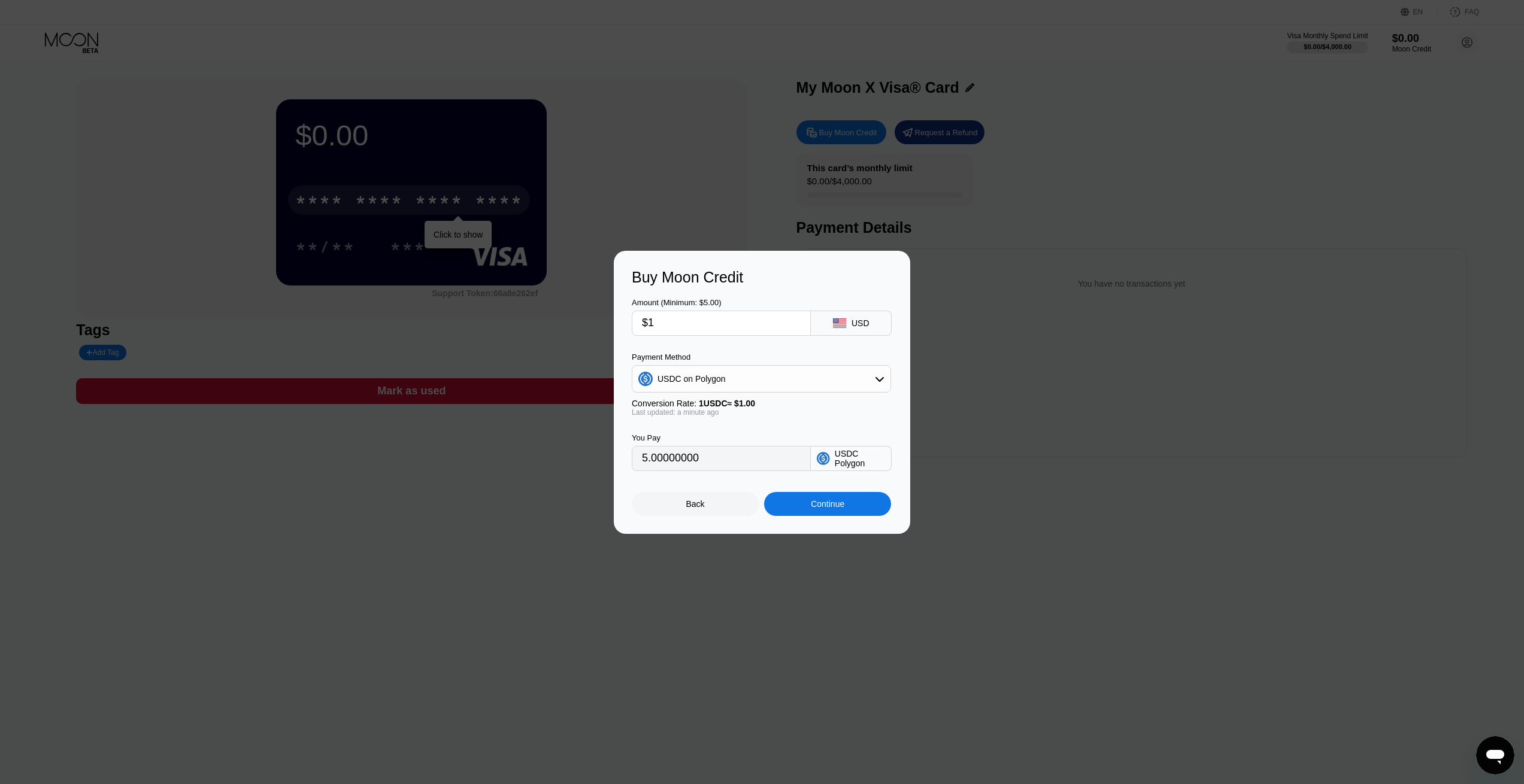
type input "$10"
type input "10.00000000"
type input "$10"
click at [815, 509] on div "Continue" at bounding box center [827, 503] width 34 height 9
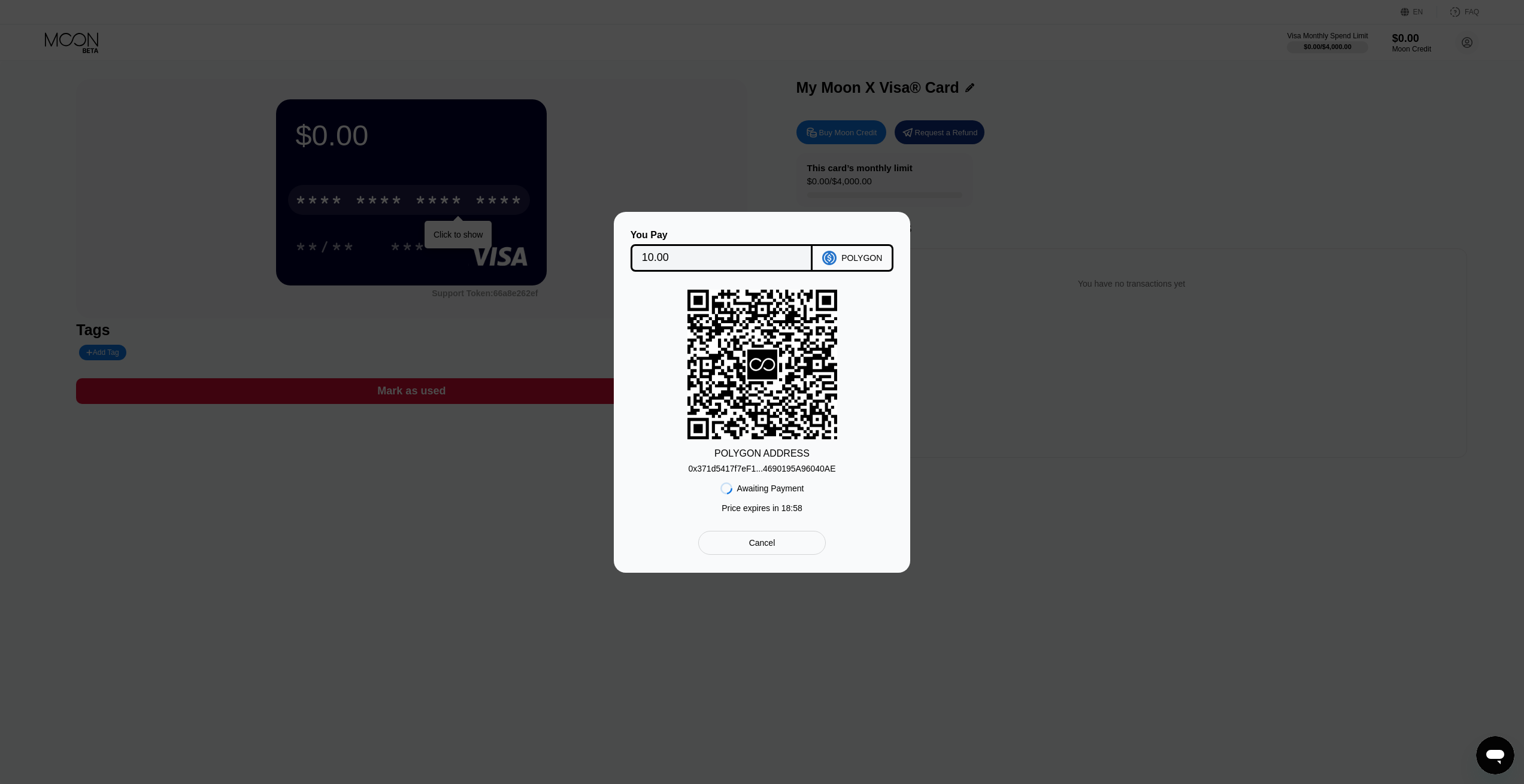
click at [776, 464] on div "0x371d5417f7eF1...4690195A96040AE" at bounding box center [762, 468] width 147 height 9
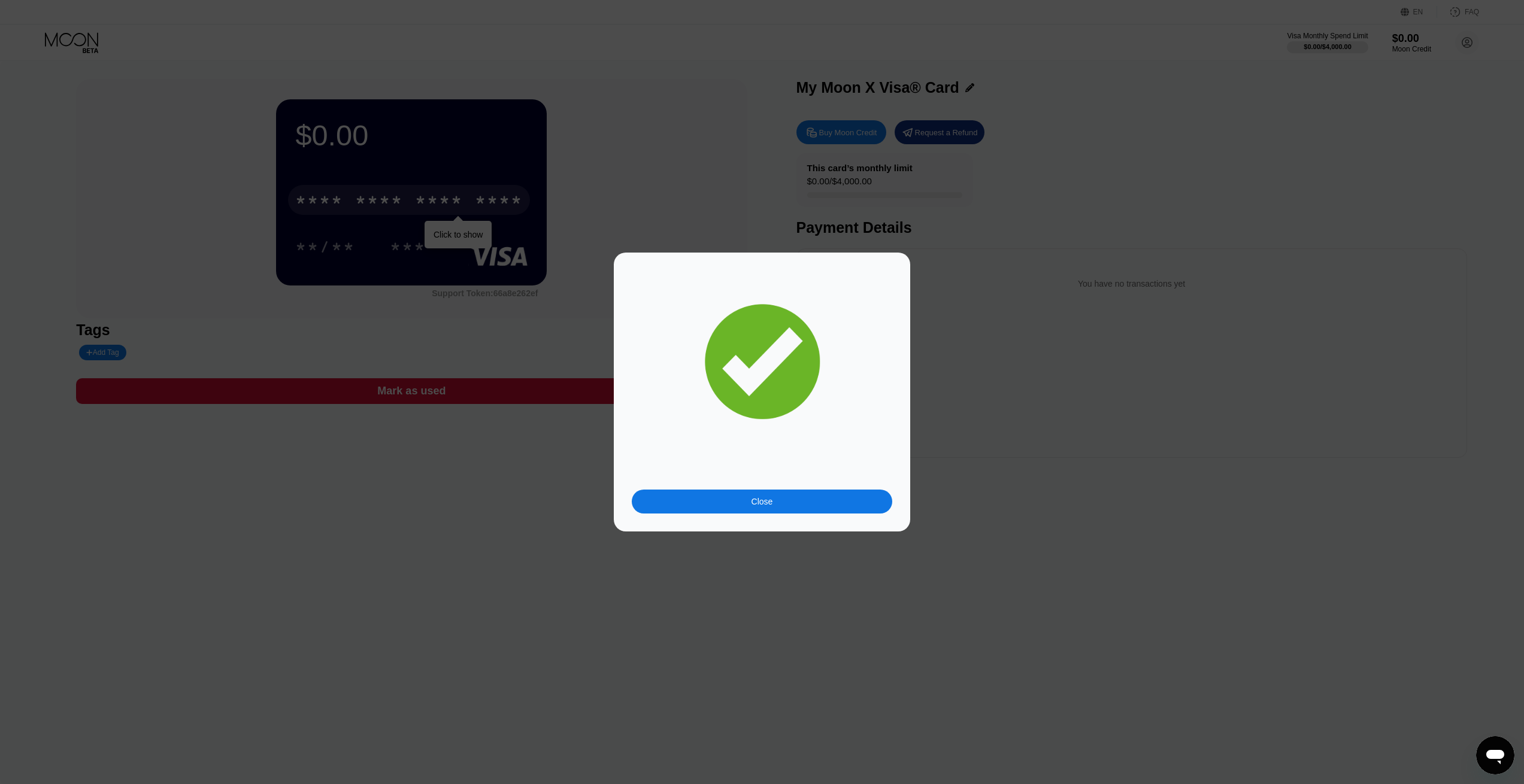
click at [814, 500] on div "Close" at bounding box center [761, 501] width 260 height 24
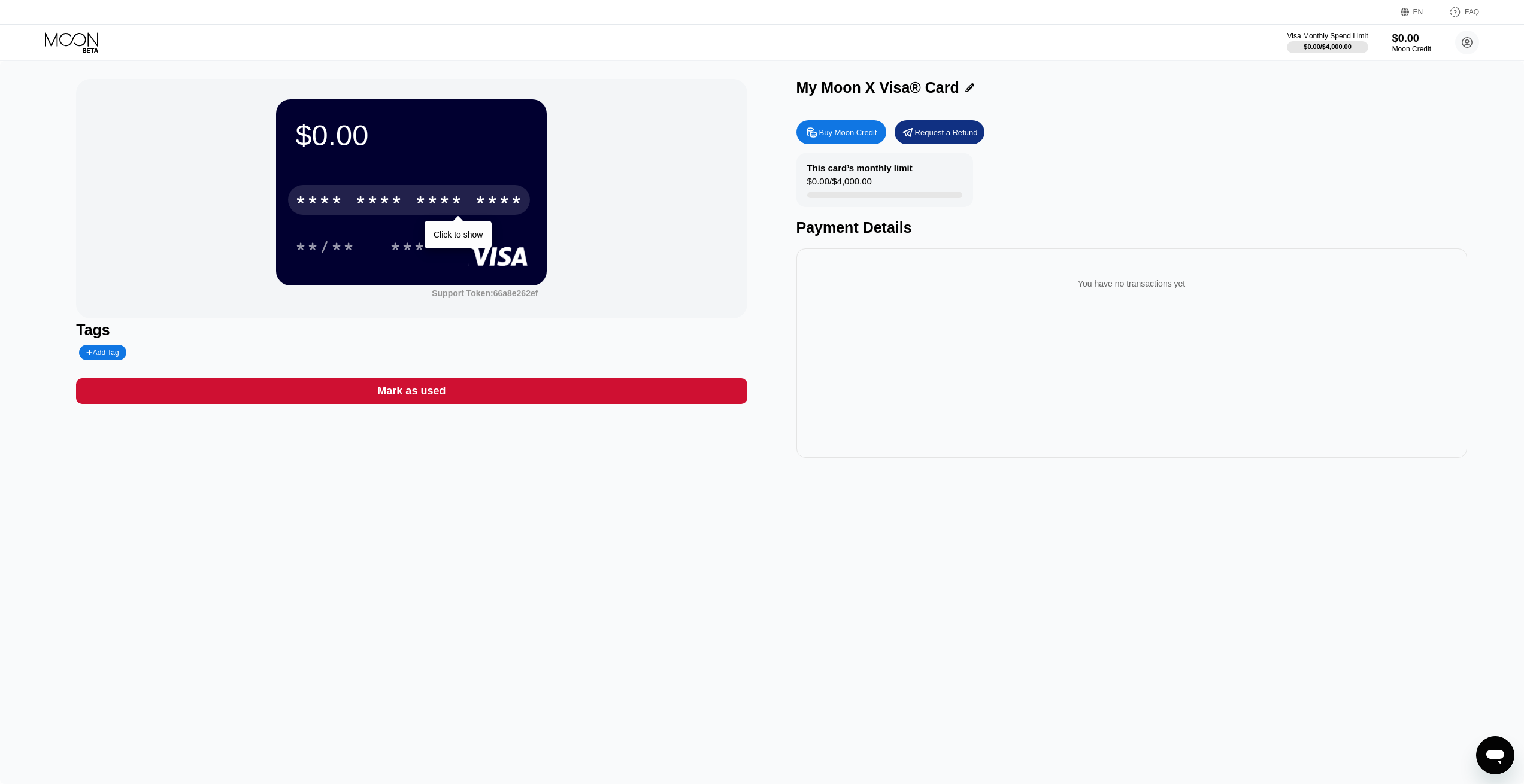
click at [397, 210] on div "* * * *" at bounding box center [379, 202] width 48 height 19
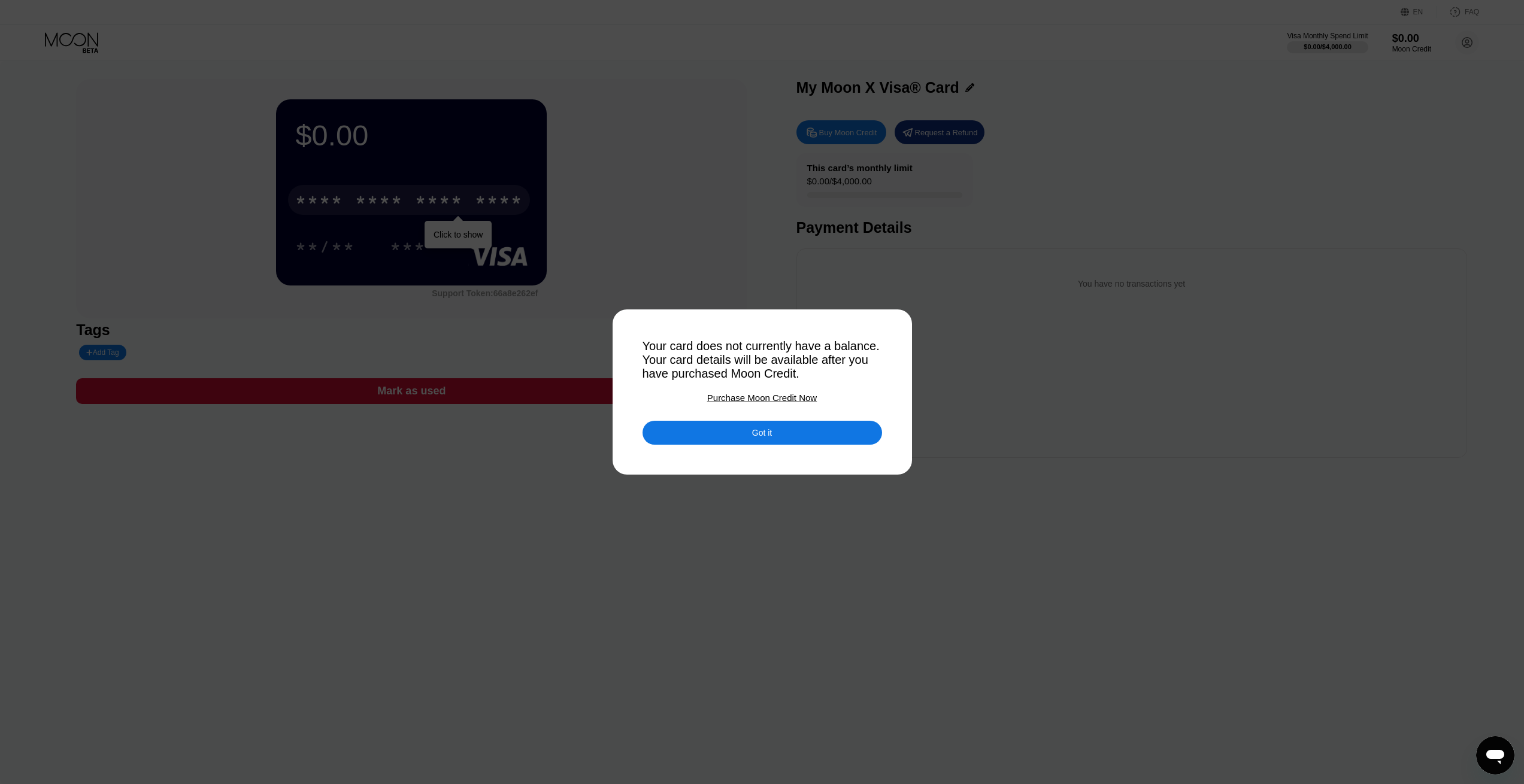
click at [818, 445] on div "Got it" at bounding box center [762, 433] width 240 height 24
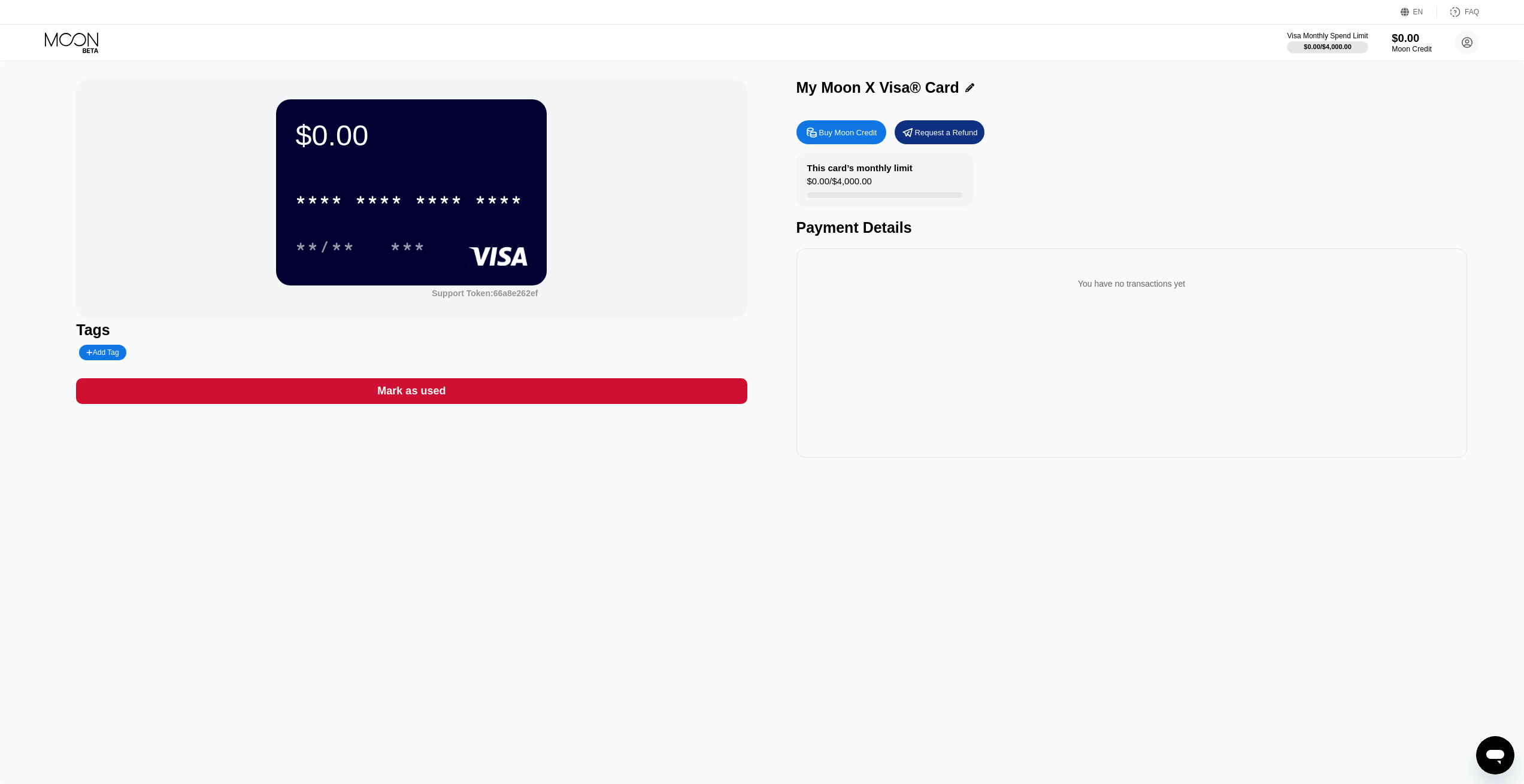
click at [1412, 51] on div "Moon Credit" at bounding box center [1411, 49] width 40 height 9
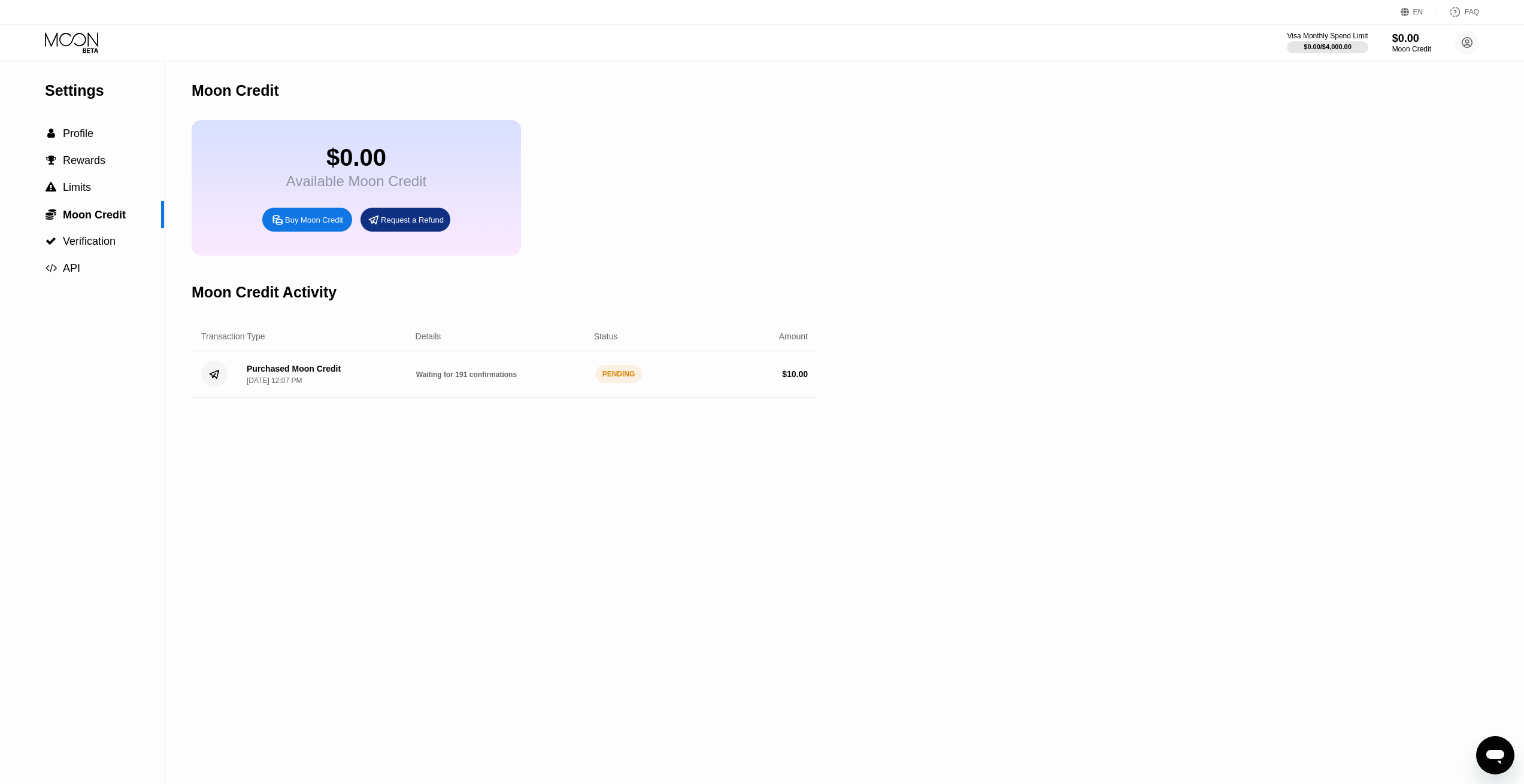
drag, startPoint x: 492, startPoint y: 388, endPoint x: 412, endPoint y: 392, distance: 80.1
click at [412, 392] on div "Purchased Moon Credit [DATE] 12:07 PM Waiting for 191 confirmations PENDING $ 1…" at bounding box center [504, 374] width 625 height 46
click at [110, 247] on span "Verification" at bounding box center [88, 241] width 52 height 12
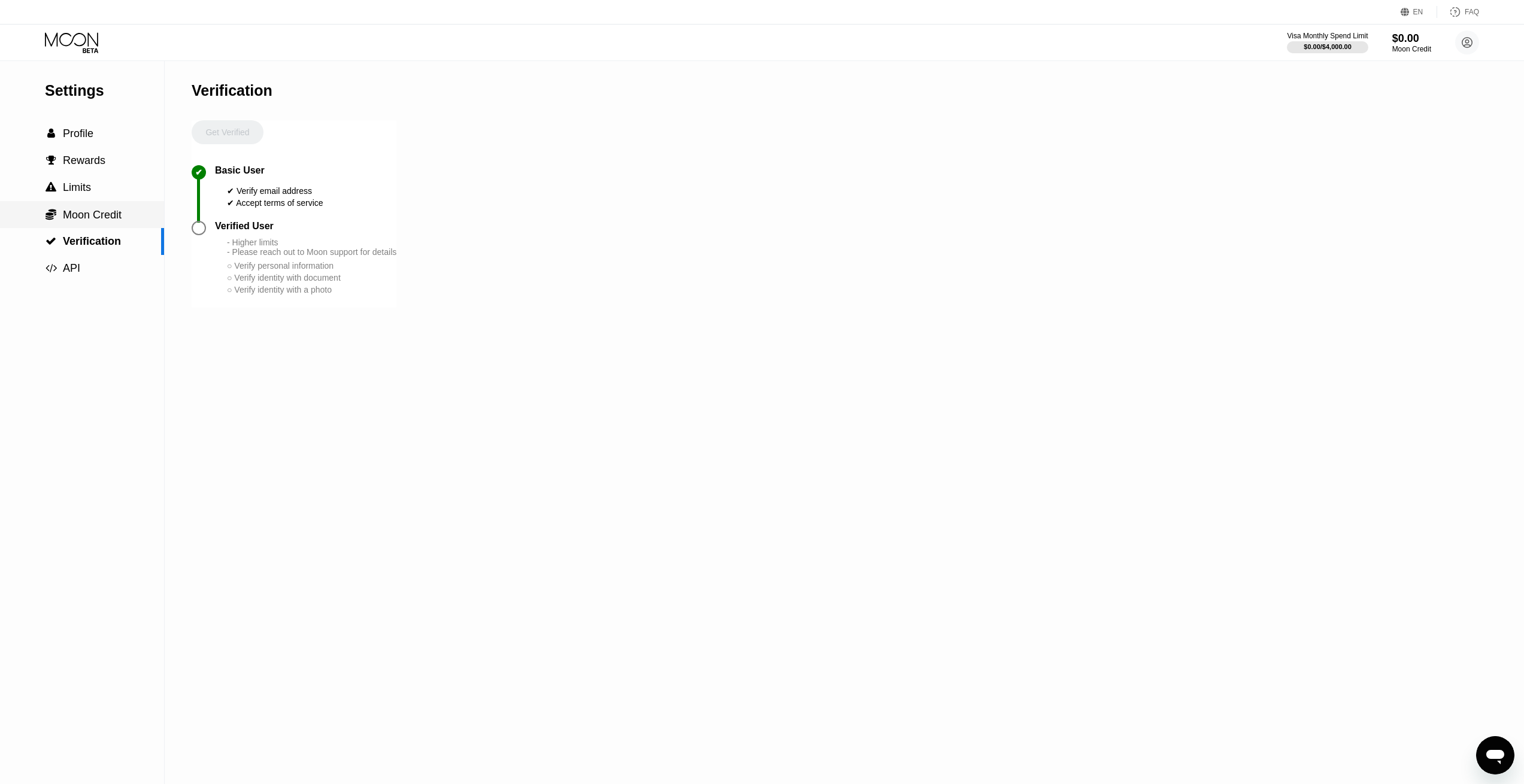
click at [64, 213] on span "Moon Credit" at bounding box center [92, 215] width 58 height 12
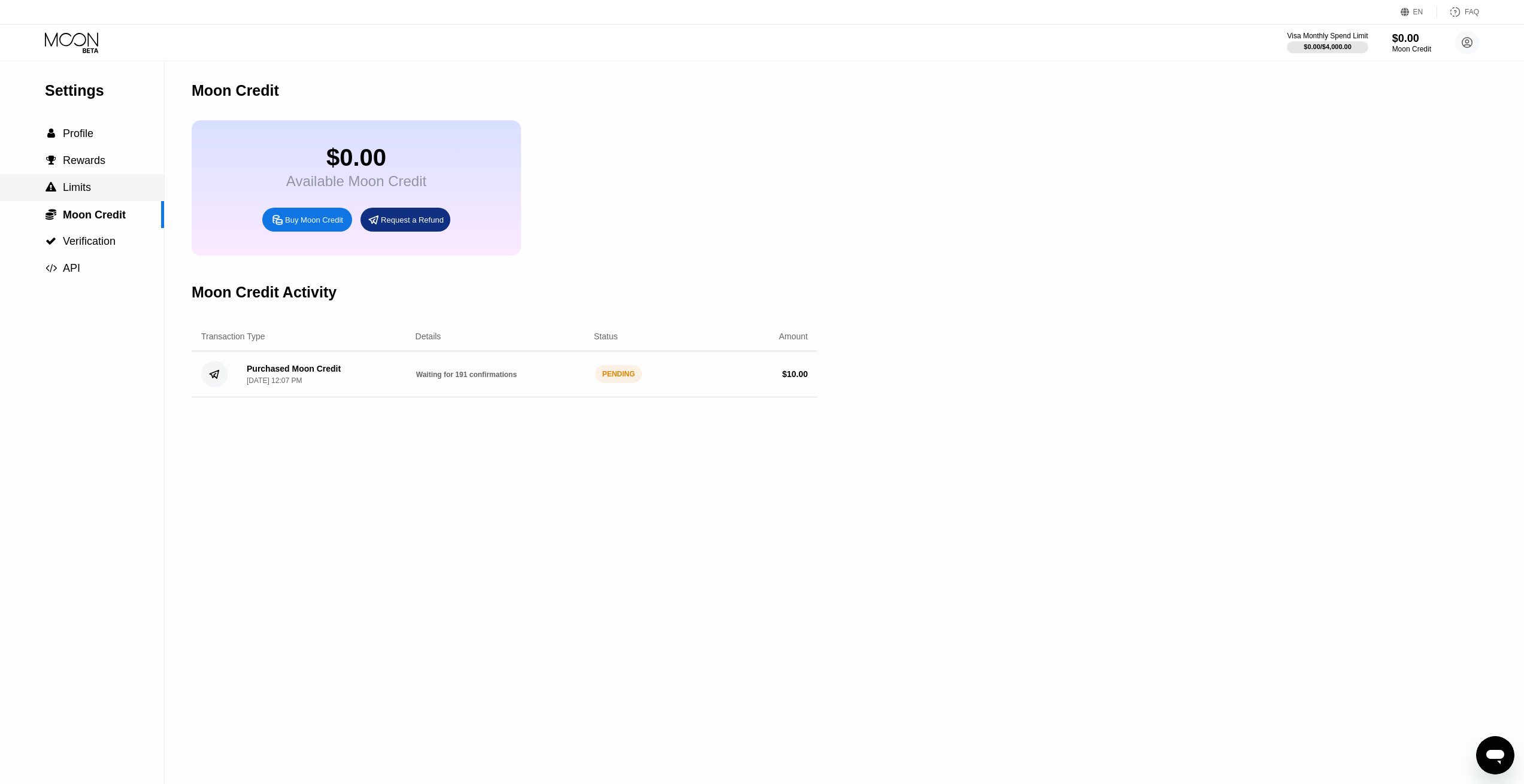
click at [81, 191] on span "Limits" at bounding box center [76, 187] width 28 height 12
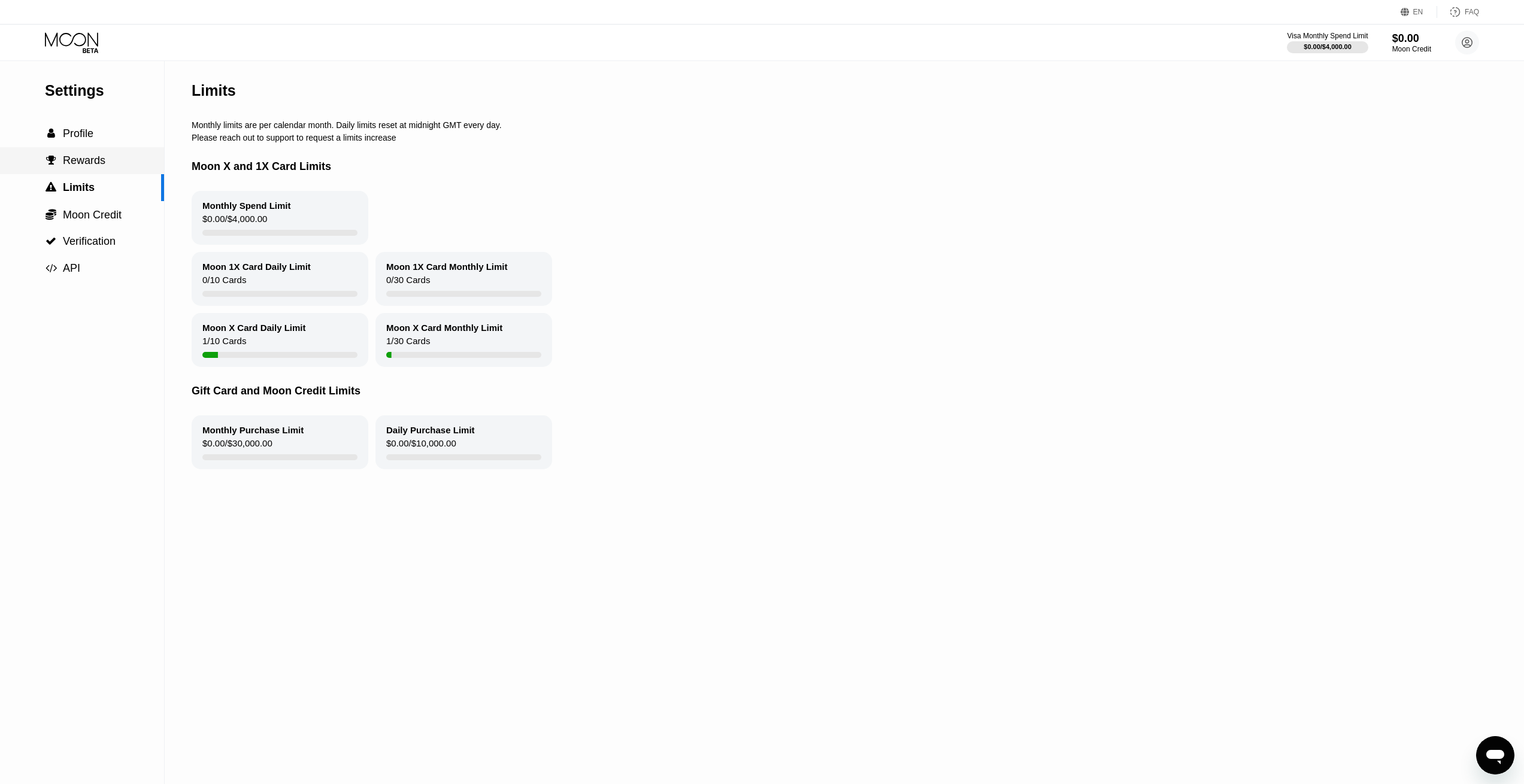
click at [92, 167] on span "Rewards" at bounding box center [83, 161] width 42 height 12
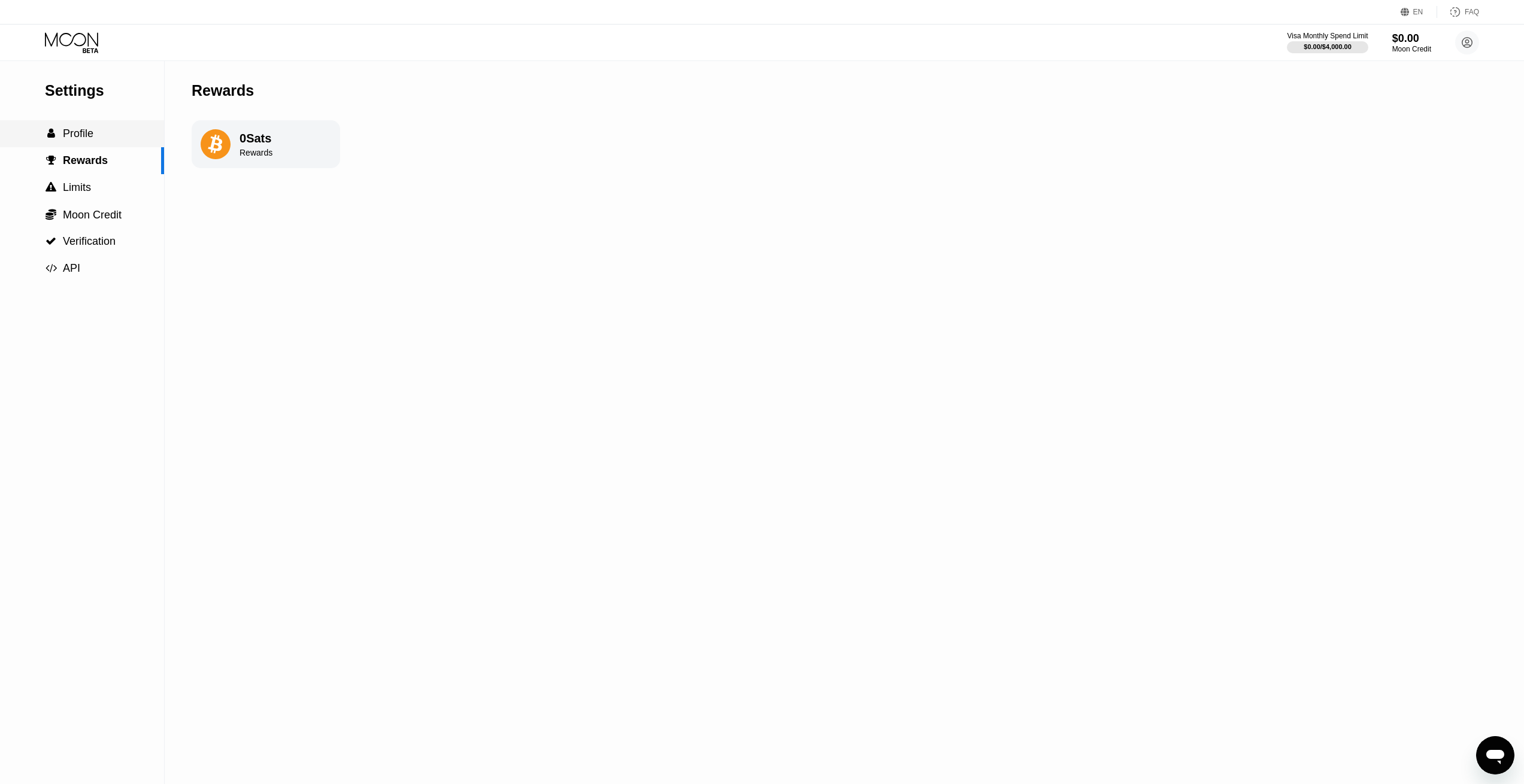
click at [97, 136] on div " Profile" at bounding box center [82, 133] width 164 height 13
click at [97, 255] on div " Verification" at bounding box center [82, 241] width 164 height 27
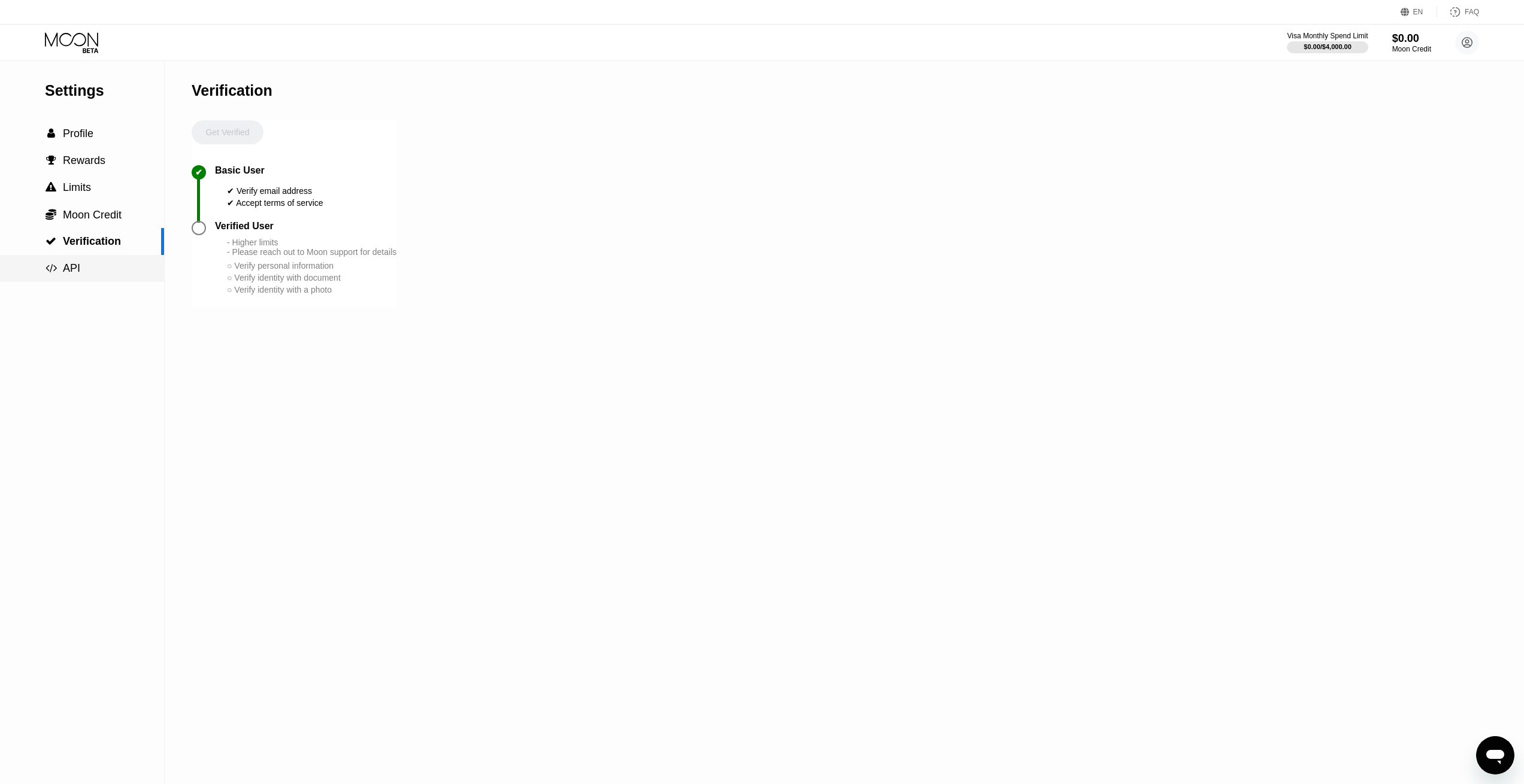
click at [96, 271] on div " API" at bounding box center [82, 268] width 164 height 13
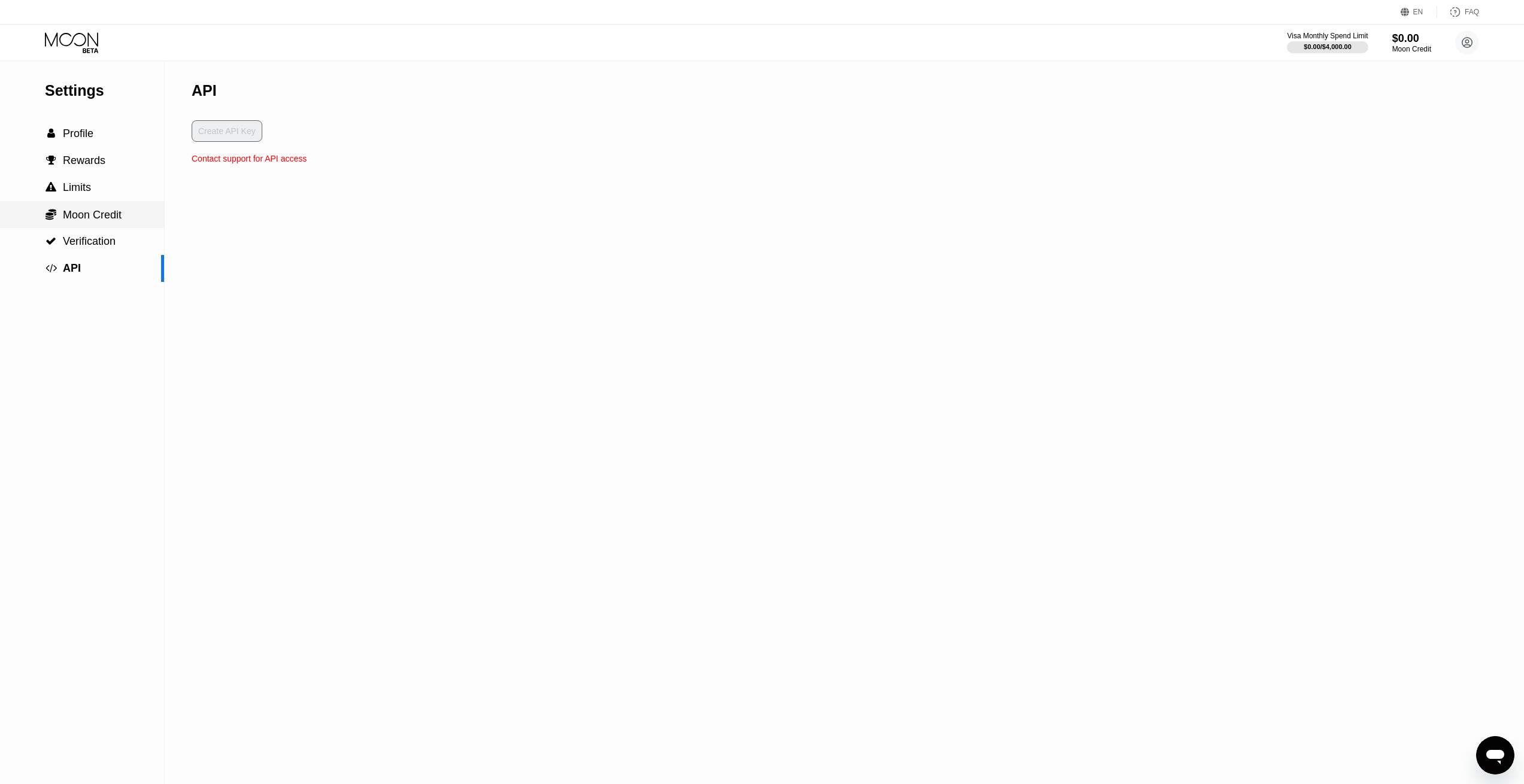
click at [115, 221] on span "Moon Credit" at bounding box center [92, 215] width 58 height 12
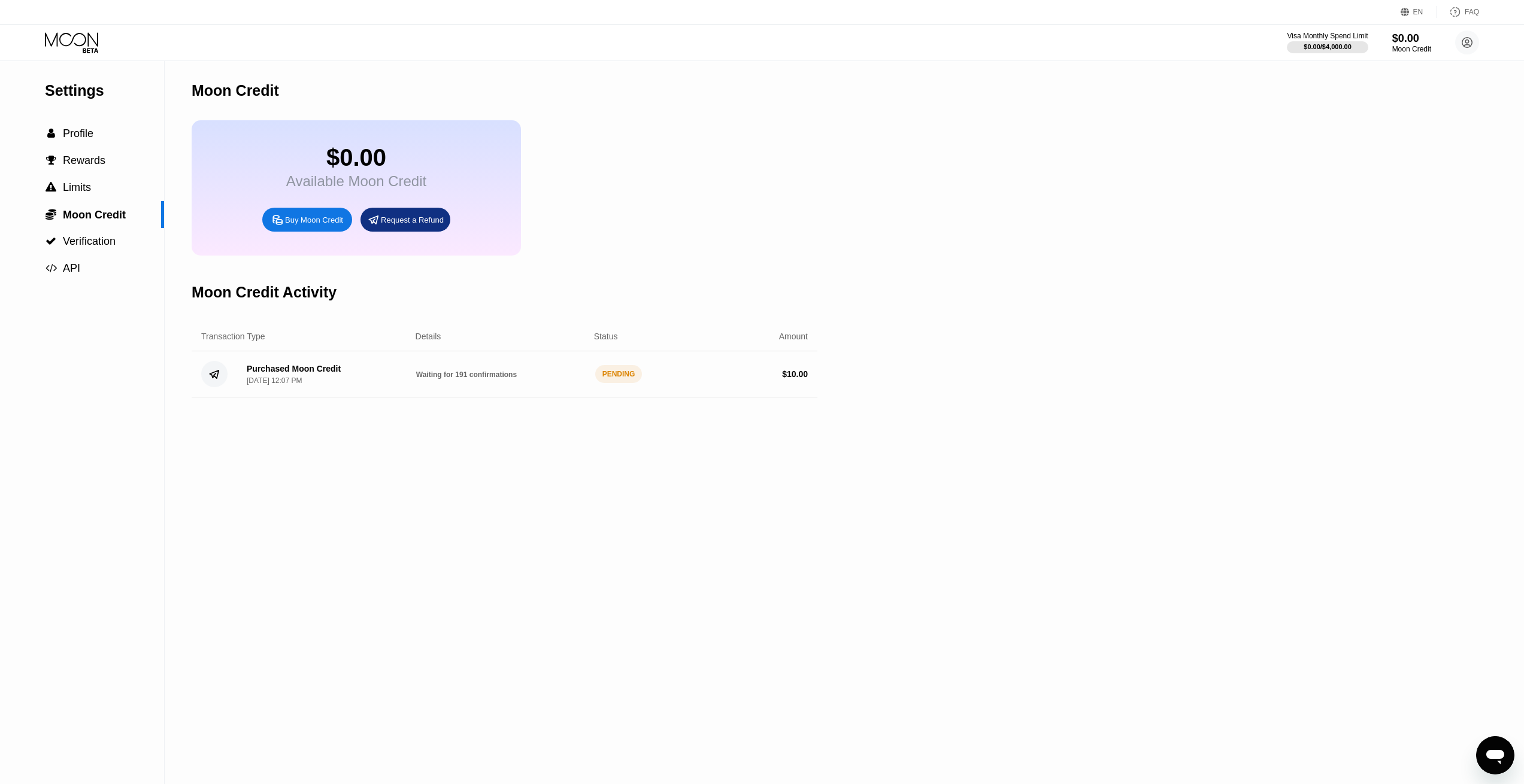
click at [466, 380] on div "Purchased Moon Credit Sep 23, 2025, 12:07 PM Waiting for 191 confirmations PEND…" at bounding box center [504, 374] width 625 height 46
click at [614, 383] on div "PENDING" at bounding box center [619, 374] width 47 height 18
click at [1149, 357] on div "Settings  Profile  Rewards  Limits  Moon Credit  Verification  API Moon C…" at bounding box center [762, 422] width 1524 height 723
drag, startPoint x: 1034, startPoint y: 322, endPoint x: 750, endPoint y: 191, distance: 312.8
click at [1009, 325] on div "Settings  Profile  Rewards  Limits  Moon Credit  Verification  API Moon C…" at bounding box center [762, 422] width 1524 height 723
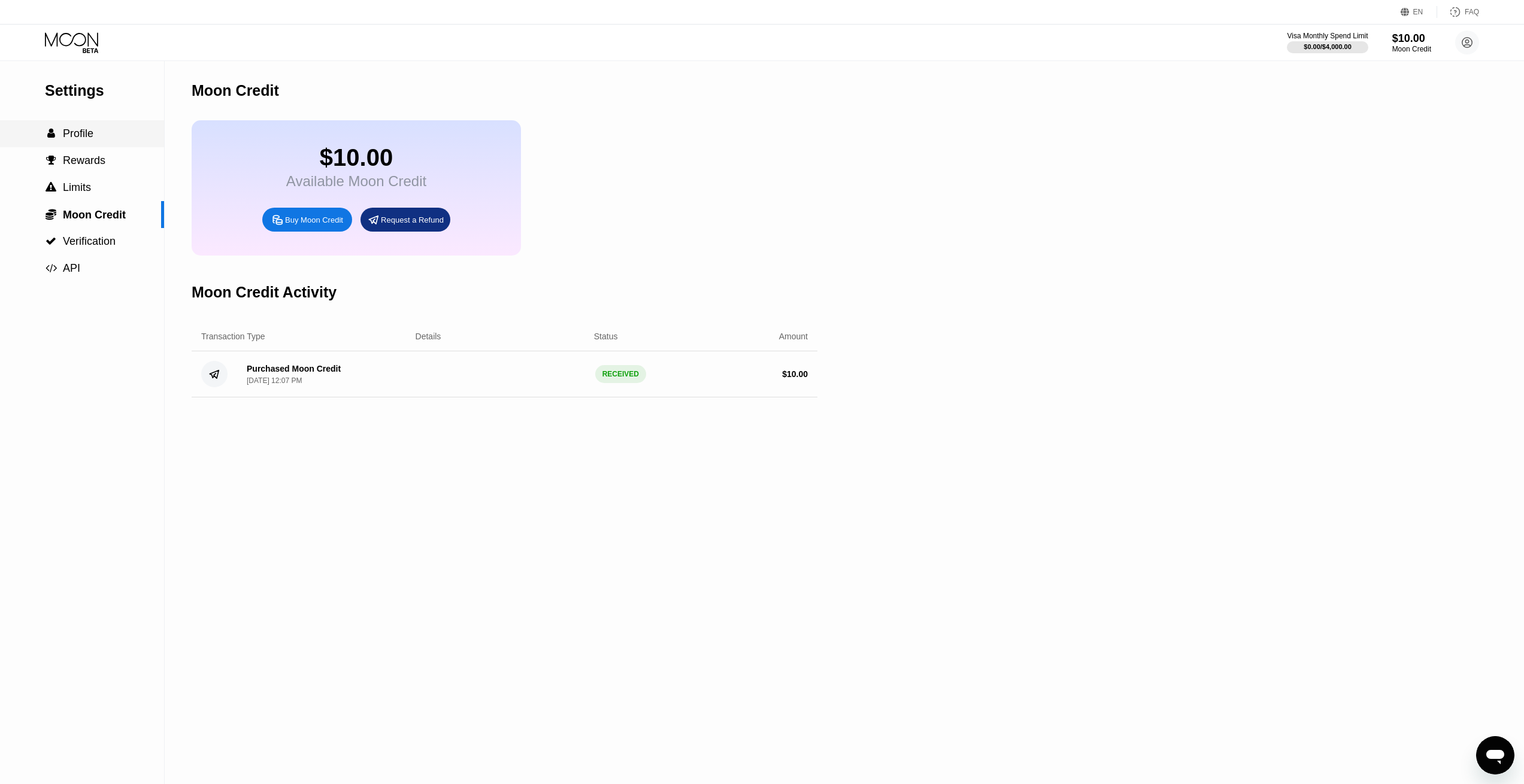
click at [110, 146] on div " Profile" at bounding box center [82, 133] width 164 height 27
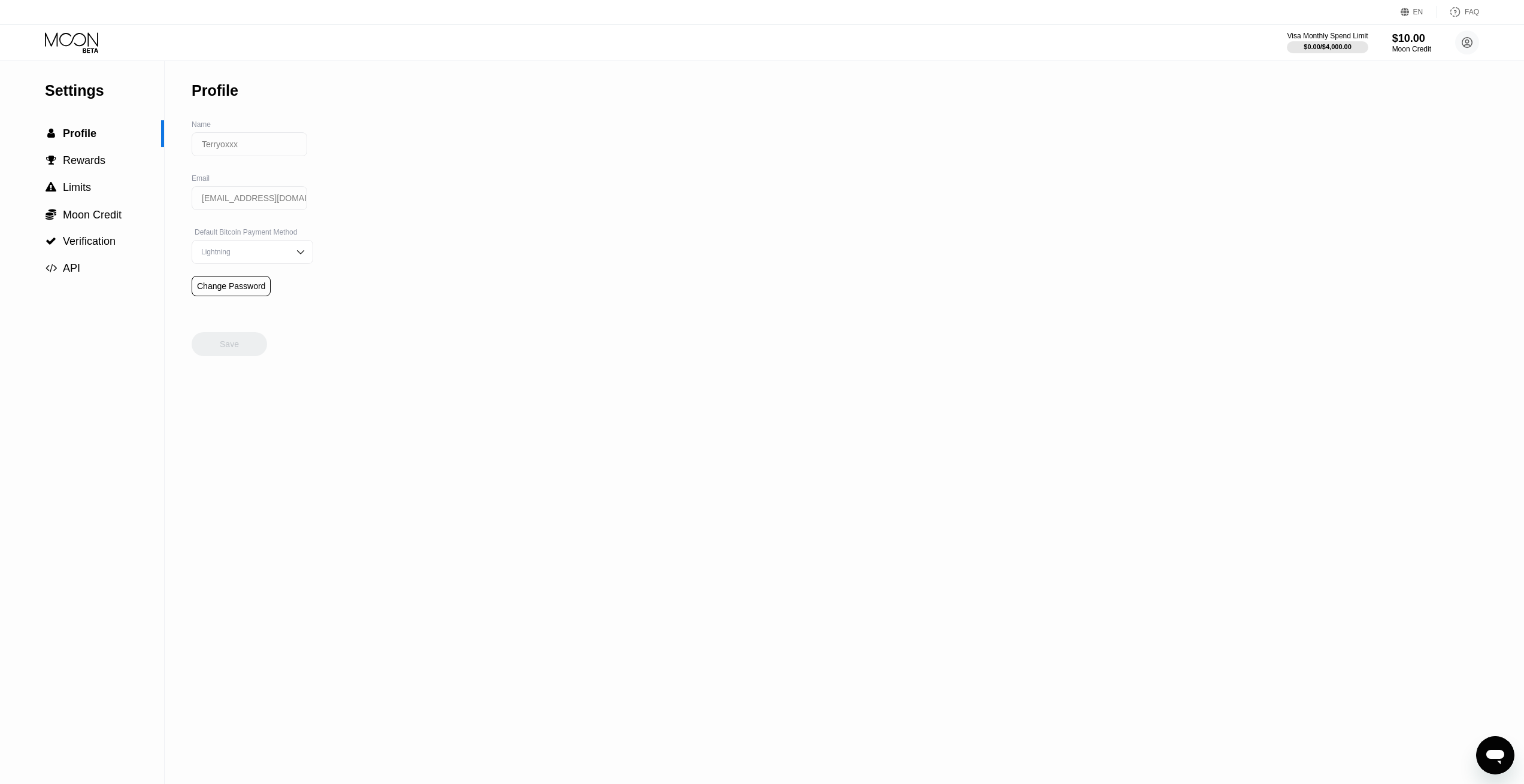
click at [84, 42] on icon at bounding box center [72, 43] width 56 height 21
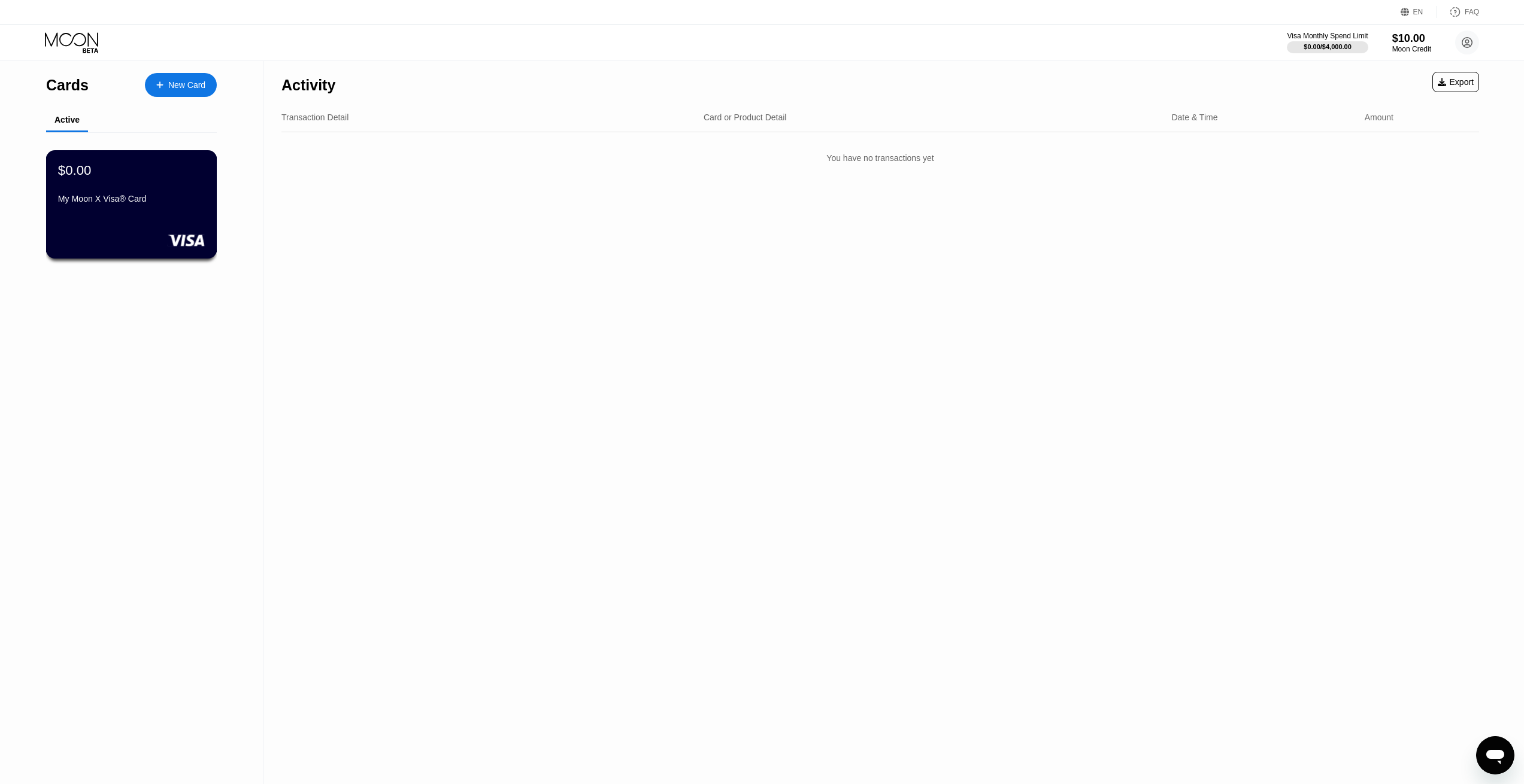
click at [172, 204] on div "My Moon X Visa® Card" at bounding box center [131, 198] width 147 height 9
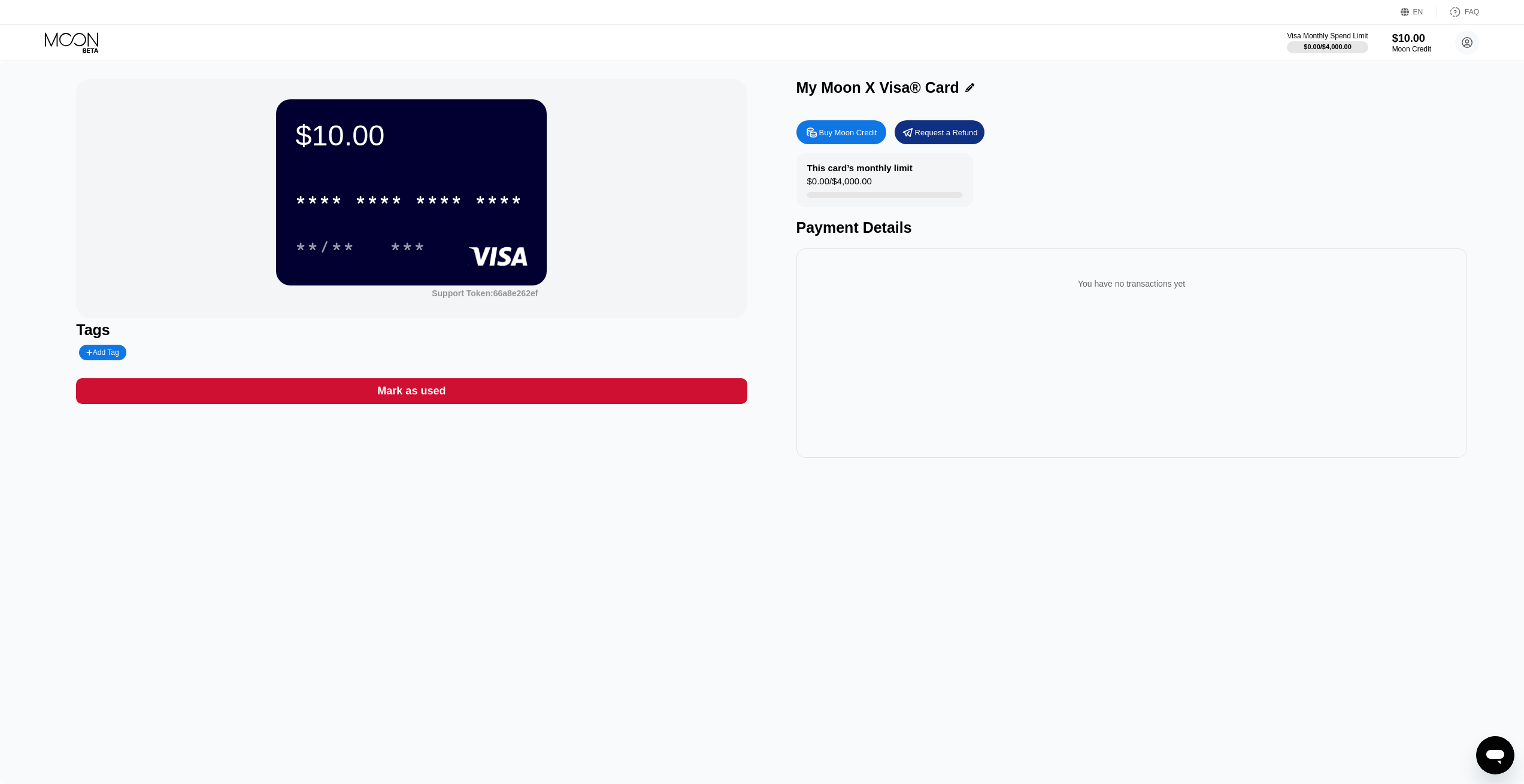
click at [846, 137] on div "Buy Moon Credit" at bounding box center [849, 132] width 58 height 10
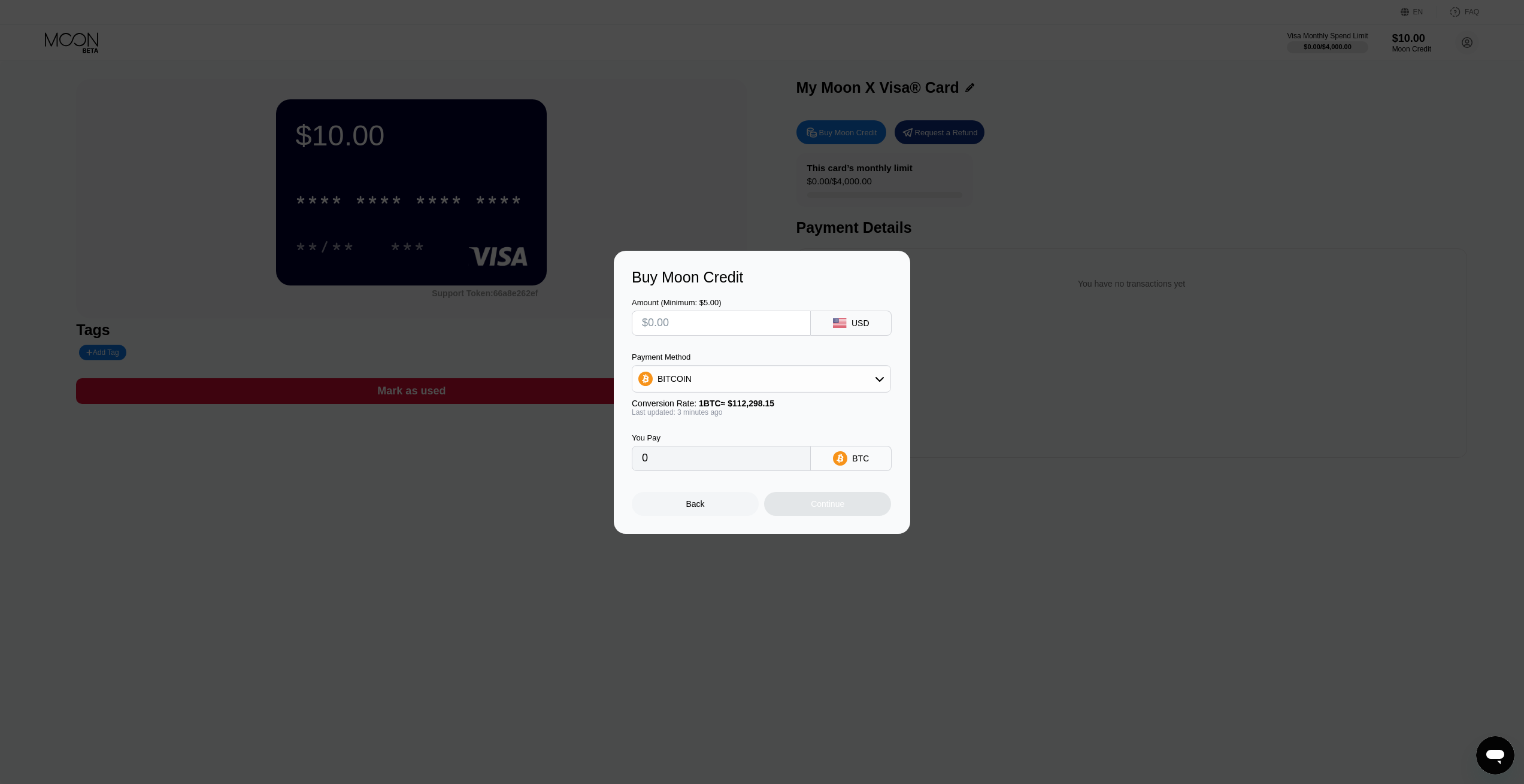
click at [918, 191] on div at bounding box center [766, 392] width 1533 height 784
click at [710, 516] on div "Back" at bounding box center [695, 504] width 127 height 24
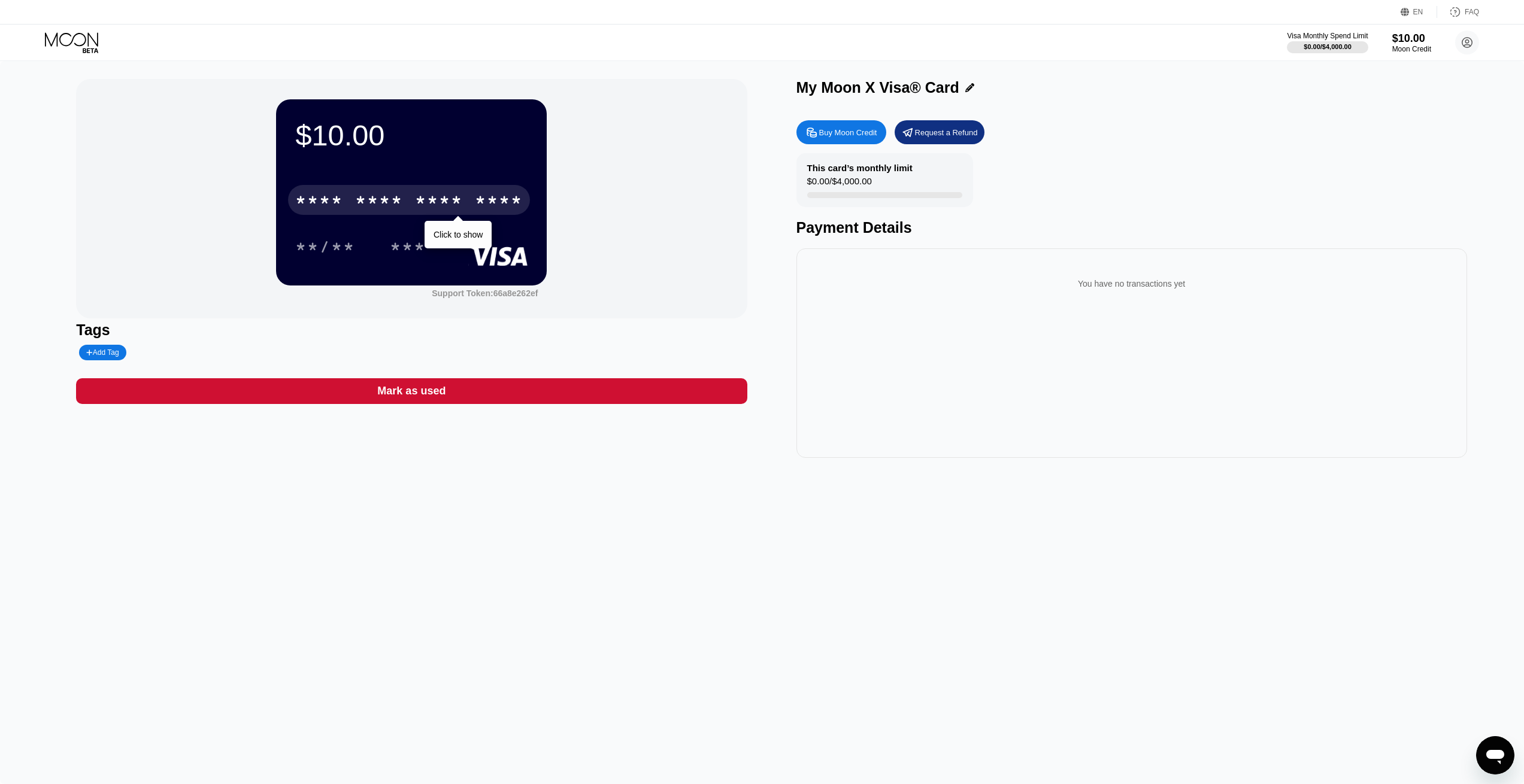
click at [393, 203] on div "* * * *" at bounding box center [379, 202] width 48 height 19
click at [473, 206] on div "* * * * * * * * * * * * 9621" at bounding box center [409, 199] width 242 height 30
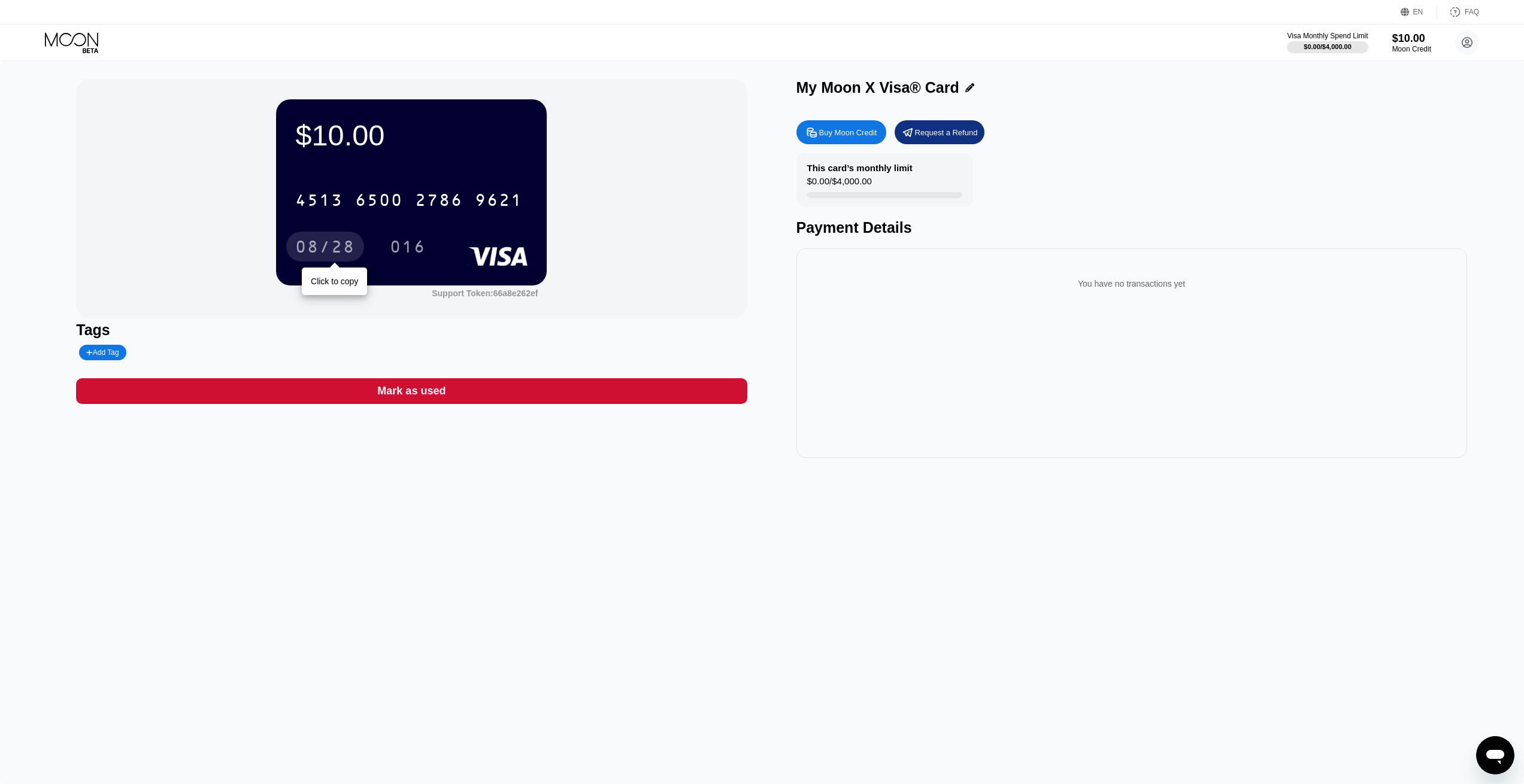
click at [329, 252] on div "08/28" at bounding box center [326, 248] width 60 height 19
click at [414, 246] on div "016" at bounding box center [408, 248] width 36 height 19
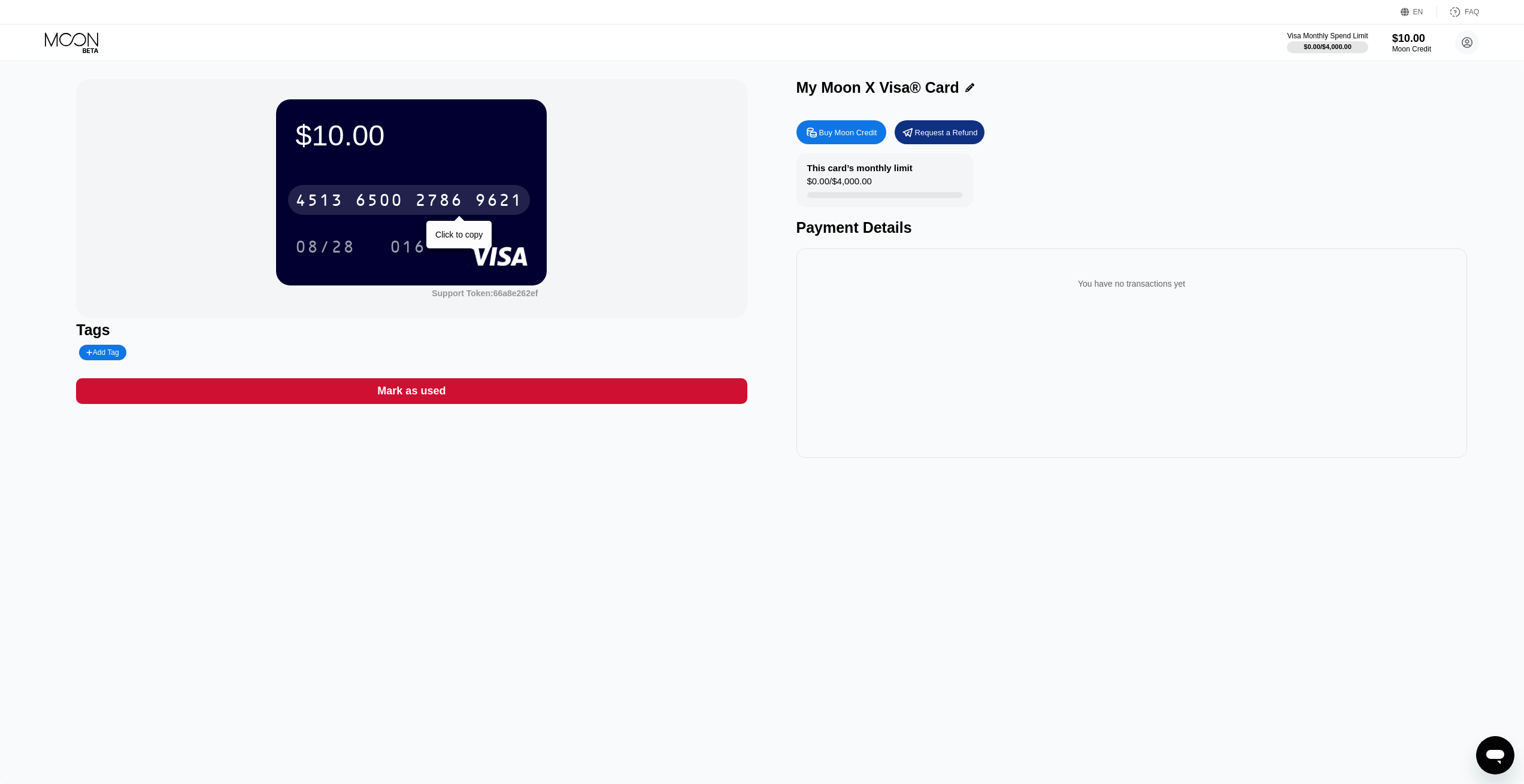
drag, startPoint x: 394, startPoint y: 201, endPoint x: 932, endPoint y: 73, distance: 553.0
click at [394, 201] on div "6500" at bounding box center [379, 202] width 48 height 19
click at [859, 308] on div "You have no transactions yet" at bounding box center [1131, 353] width 671 height 210
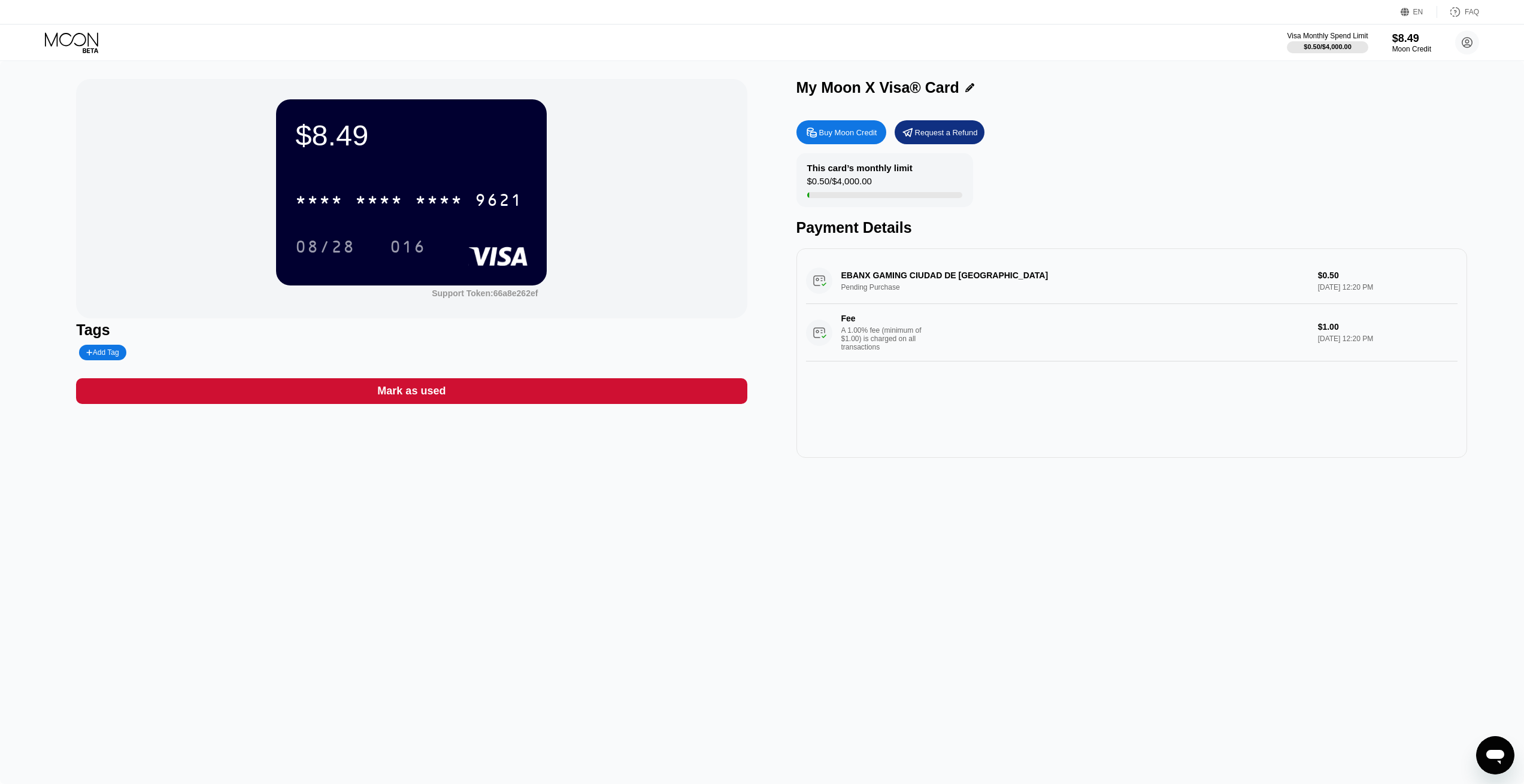
click at [885, 283] on div "EBANX GAMING CIUDAD DE MEXMX Pending Purchase $0.50 Sep 23, 2025 12:20 PM Fee A…" at bounding box center [1131, 309] width 651 height 104
click at [921, 280] on div "EBANX GAMING CIUDAD DE MEXMX Pending Purchase $0.50 Sep 23, 2025 12:20 PM Fee A…" at bounding box center [1131, 309] width 651 height 104
click at [1312, 283] on div "EBANX GAMING CIUDAD DE MEXMX Pending Purchase $0.50 Sep 23, 2025 12:20 PM Fee A…" at bounding box center [1131, 309] width 651 height 104
click at [1323, 279] on div "EBANX GAMING CIUDAD DE MEXMX Pending Purchase $0.50 Sep 23, 2025 12:20 PM Fee A…" at bounding box center [1131, 309] width 651 height 104
click at [827, 284] on div "EBANX GAMING CIUDAD DE MEXMX Pending Purchase $0.50 Sep 23, 2025 12:20 PM Fee A…" at bounding box center [1131, 309] width 651 height 104
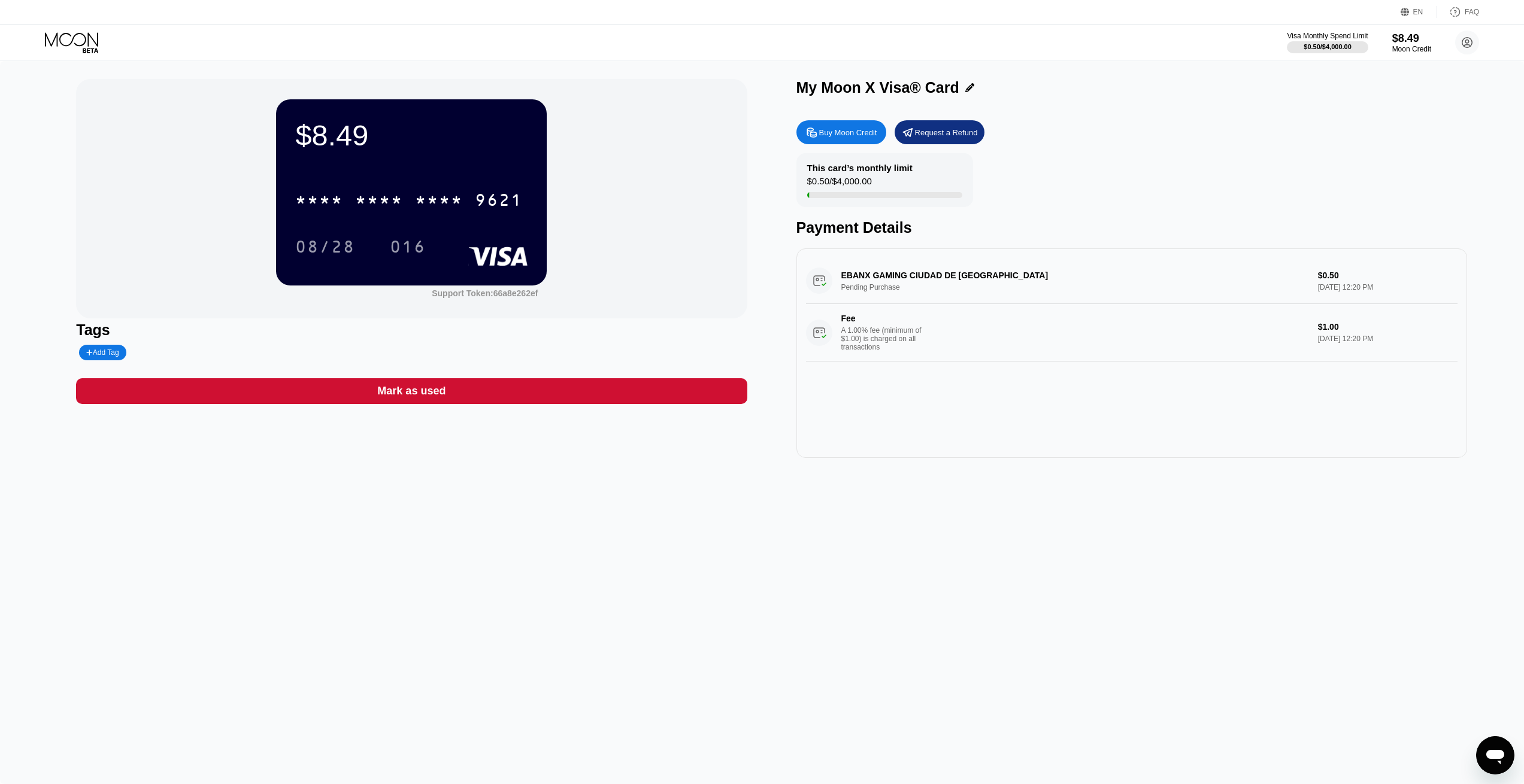
drag, startPoint x: 1321, startPoint y: 279, endPoint x: 1296, endPoint y: 279, distance: 25.0
click at [1296, 279] on div "EBANX GAMING CIUDAD DE MEXMX Pending Purchase $0.50 Sep 23, 2025 12:20 PM Fee A…" at bounding box center [1131, 309] width 651 height 104
click at [1332, 275] on div "EBANX GAMING CIUDAD DE MEXMX Pending Purchase $0.50 Sep 23, 2025 12:20 PM Fee A…" at bounding box center [1131, 309] width 651 height 104
click at [844, 281] on div "EBANX GAMING CIUDAD DE MEXMX Pending Purchase $0.50 Sep 23, 2025 12:20 PM Fee A…" at bounding box center [1131, 309] width 651 height 104
click at [1418, 9] on div "EN" at bounding box center [1418, 12] width 10 height 9
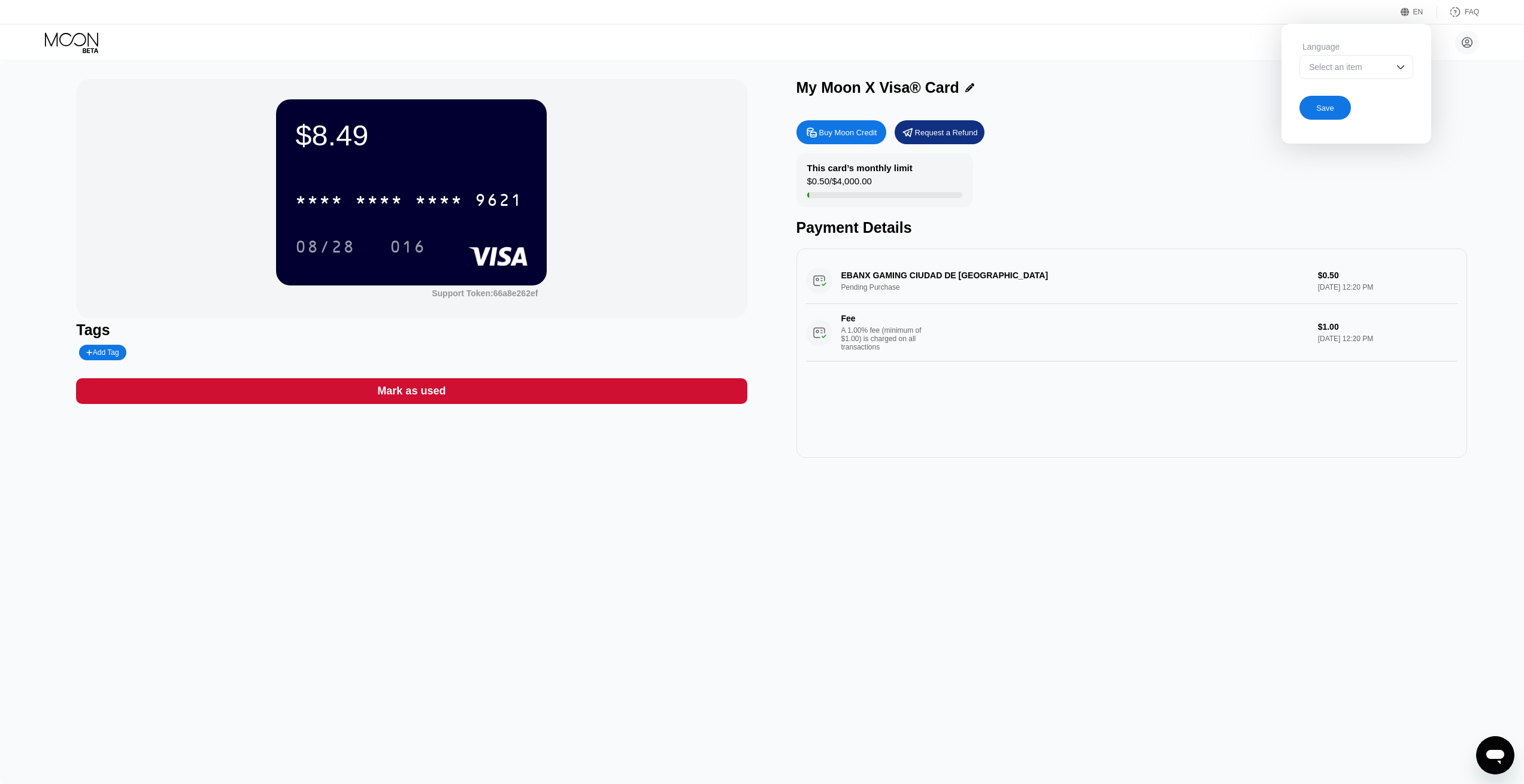
click at [1379, 58] on div "Select an item" at bounding box center [1356, 67] width 113 height 24
click at [1130, 144] on div "Buy Moon Credit Request a Refund" at bounding box center [1131, 132] width 671 height 24
click at [887, 282] on div "EBANX GAMING CIUDAD DE MEXMX Pending Purchase $0.50 Sep 23, 2025 12:20 PM Fee A…" at bounding box center [1131, 309] width 651 height 104
click at [1329, 277] on div "EBANX GAMING CIUDAD DE MEXMX Pending Purchase $0.50 Sep 23, 2025 12:20 PM Fee A…" at bounding box center [1131, 309] width 651 height 104
click at [989, 288] on div "EBANX GAMING CIUDAD DE MEXMX Pending Purchase $0.50 Sep 23, 2025 12:20 PM Fee A…" at bounding box center [1131, 309] width 651 height 104
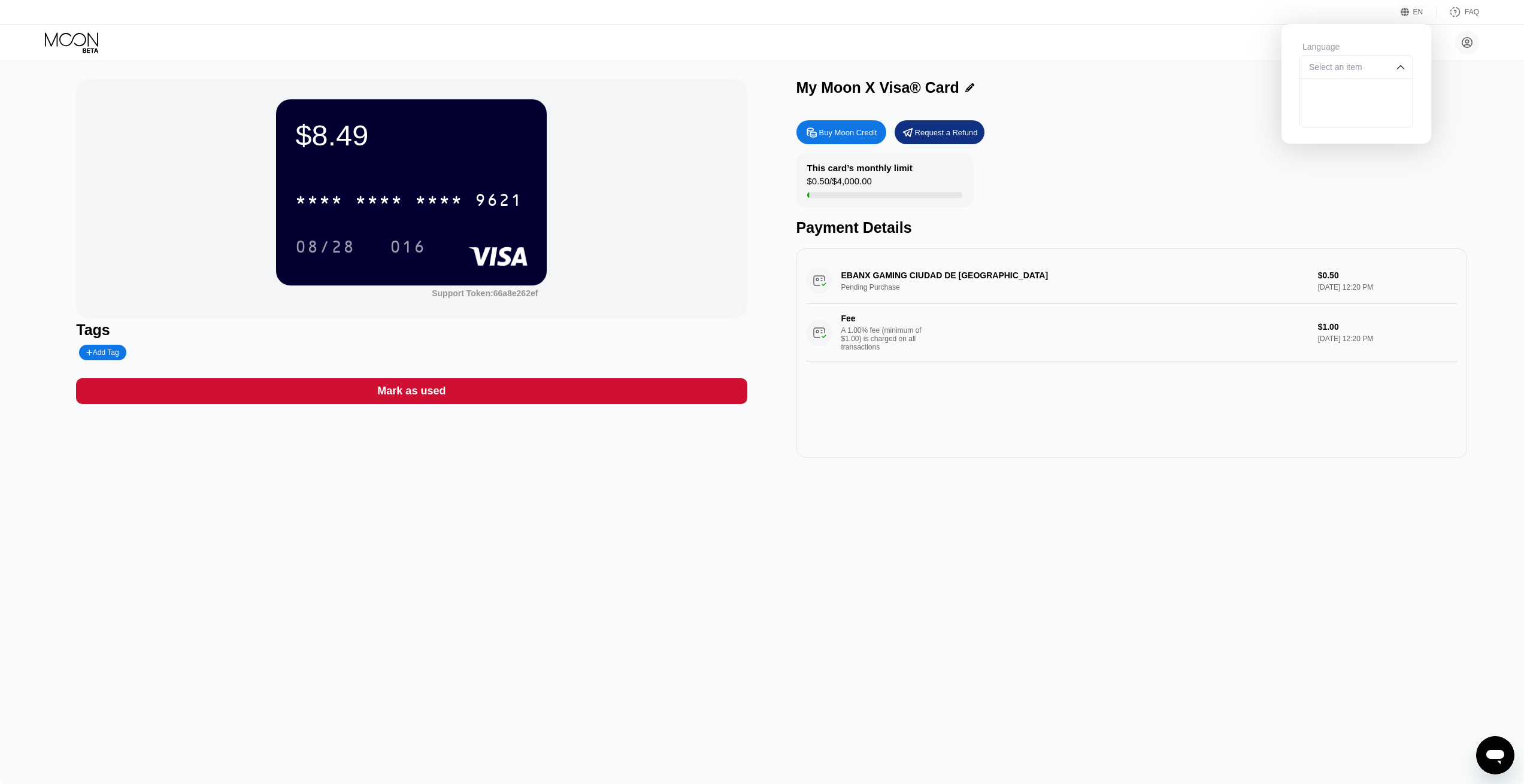
click at [1306, 283] on div "EBANX GAMING CIUDAD DE MEXMX Pending Purchase $0.50 Sep 23, 2025 12:20 PM Fee A…" at bounding box center [1131, 309] width 651 height 104
click at [1351, 291] on div "EBANX GAMING CIUDAD DE MEXMX Pending Purchase $0.50 Sep 23, 2025 12:20 PM Fee A…" at bounding box center [1131, 309] width 651 height 104
click at [1346, 295] on div "EBANX GAMING CIUDAD DE MEXMX Pending Purchase $0.50 Sep 23, 2025 12:20 PM Fee A…" at bounding box center [1131, 309] width 651 height 104
drag, startPoint x: 1345, startPoint y: 296, endPoint x: 1334, endPoint y: 289, distance: 13.0
click at [1335, 289] on div "EBANX GAMING CIUDAD DE MEXMX Pending Purchase $0.50 Sep 23, 2025 12:20 PM Fee A…" at bounding box center [1131, 309] width 651 height 104
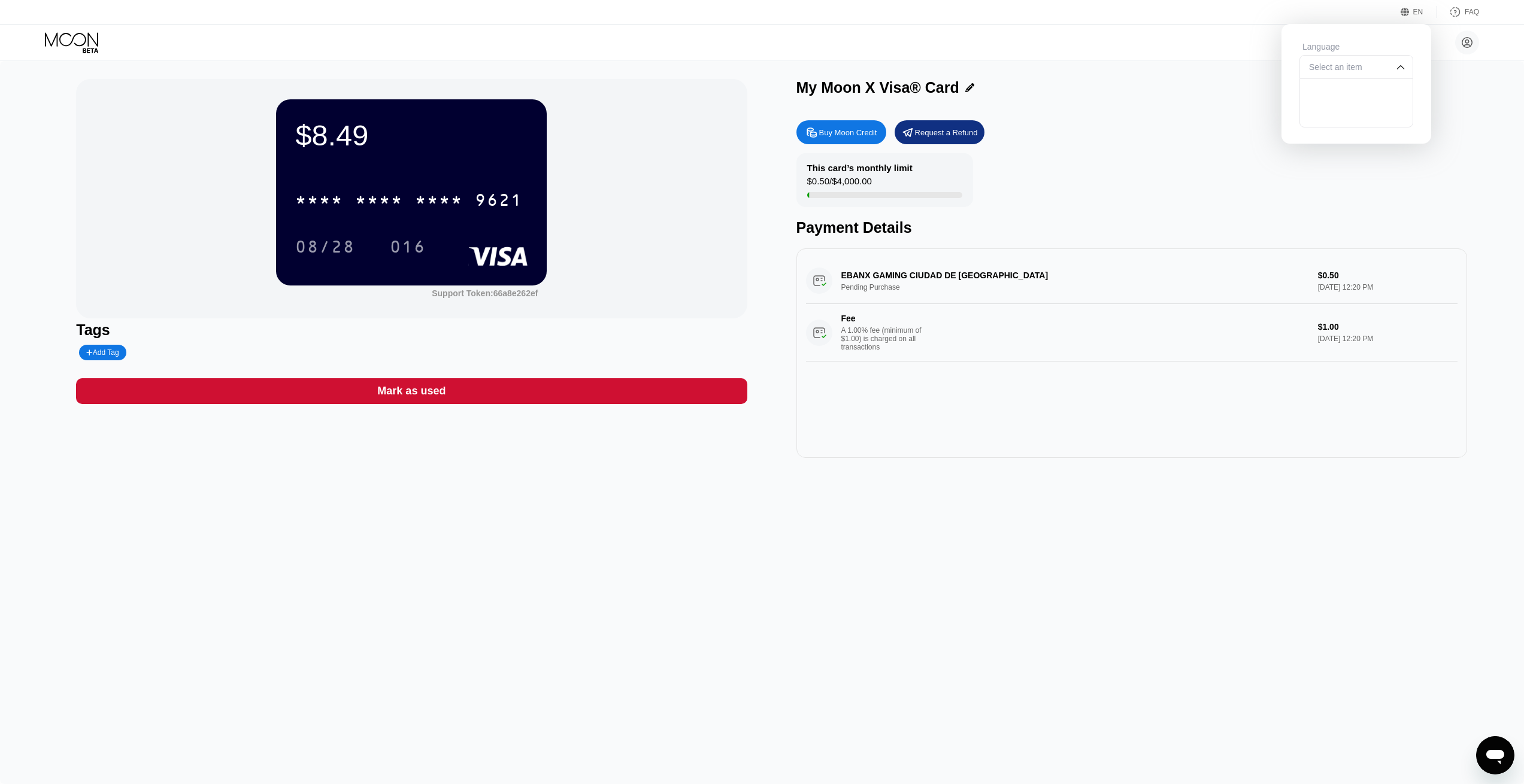
drag, startPoint x: 1314, startPoint y: 252, endPoint x: 1310, endPoint y: 271, distance: 19.4
click at [1314, 250] on div "Buy Moon Credit Request a Refund This card’s monthly limit $0.50 / $4,000.00 Pa…" at bounding box center [1131, 286] width 671 height 343
drag, startPoint x: 1314, startPoint y: 285, endPoint x: 1327, endPoint y: 286, distance: 13.0
click at [1317, 286] on div "EBANX GAMING CIUDAD DE MEXMX Pending Purchase $0.50 Sep 23, 2025 12:20 PM Fee A…" at bounding box center [1131, 309] width 651 height 104
drag, startPoint x: 1327, startPoint y: 286, endPoint x: 1309, endPoint y: 3, distance: 283.6
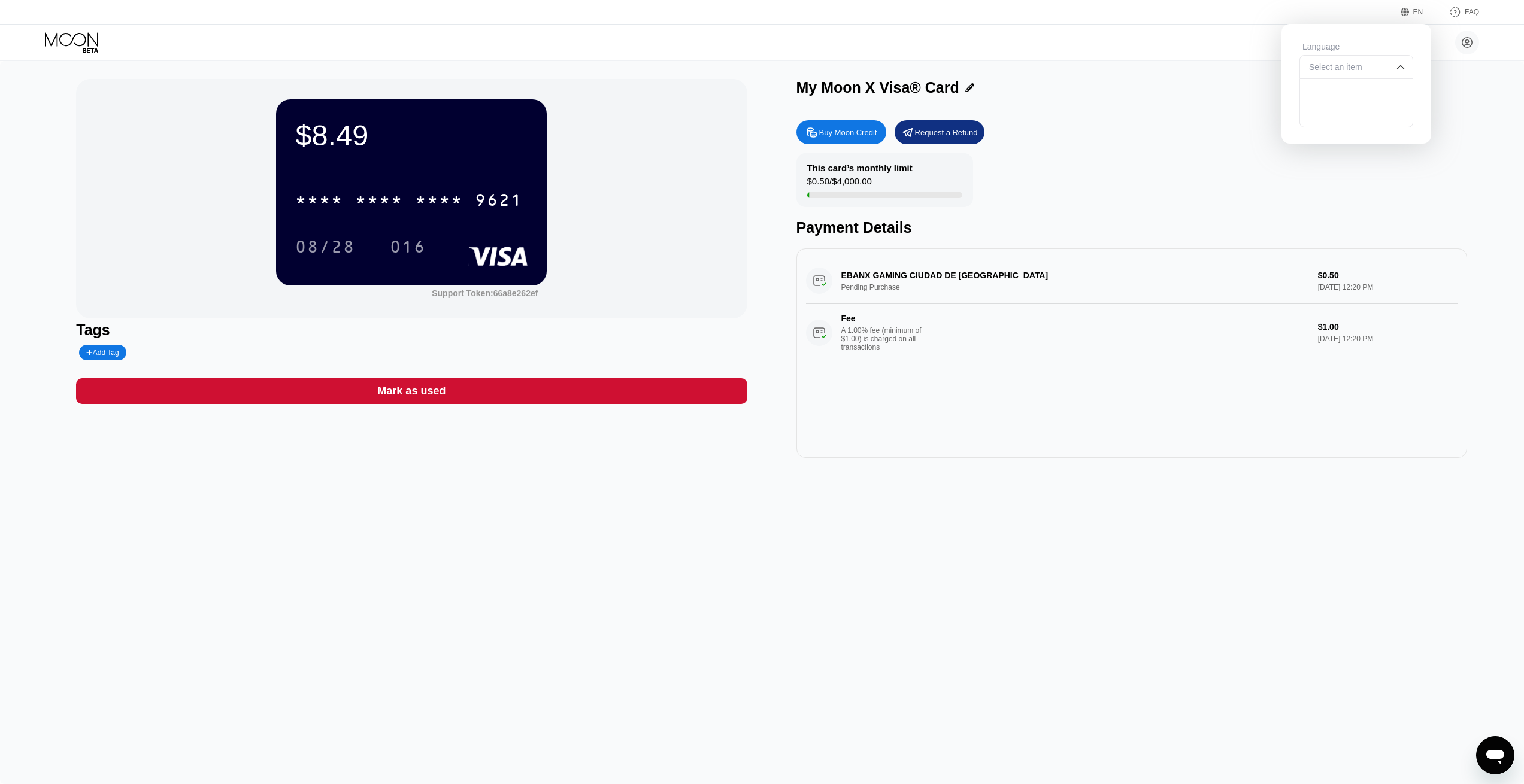
click at [1318, 286] on div "EBANX GAMING CIUDAD DE MEXMX Pending Purchase $0.50 Sep 23, 2025 12:20 PM Fee A…" at bounding box center [1131, 309] width 651 height 104
click at [1169, 175] on div "This card’s monthly limit $0.50 / $4,000.00 Payment Details" at bounding box center [1131, 194] width 671 height 83
click at [844, 131] on div "Buy Moon Credit" at bounding box center [849, 132] width 58 height 10
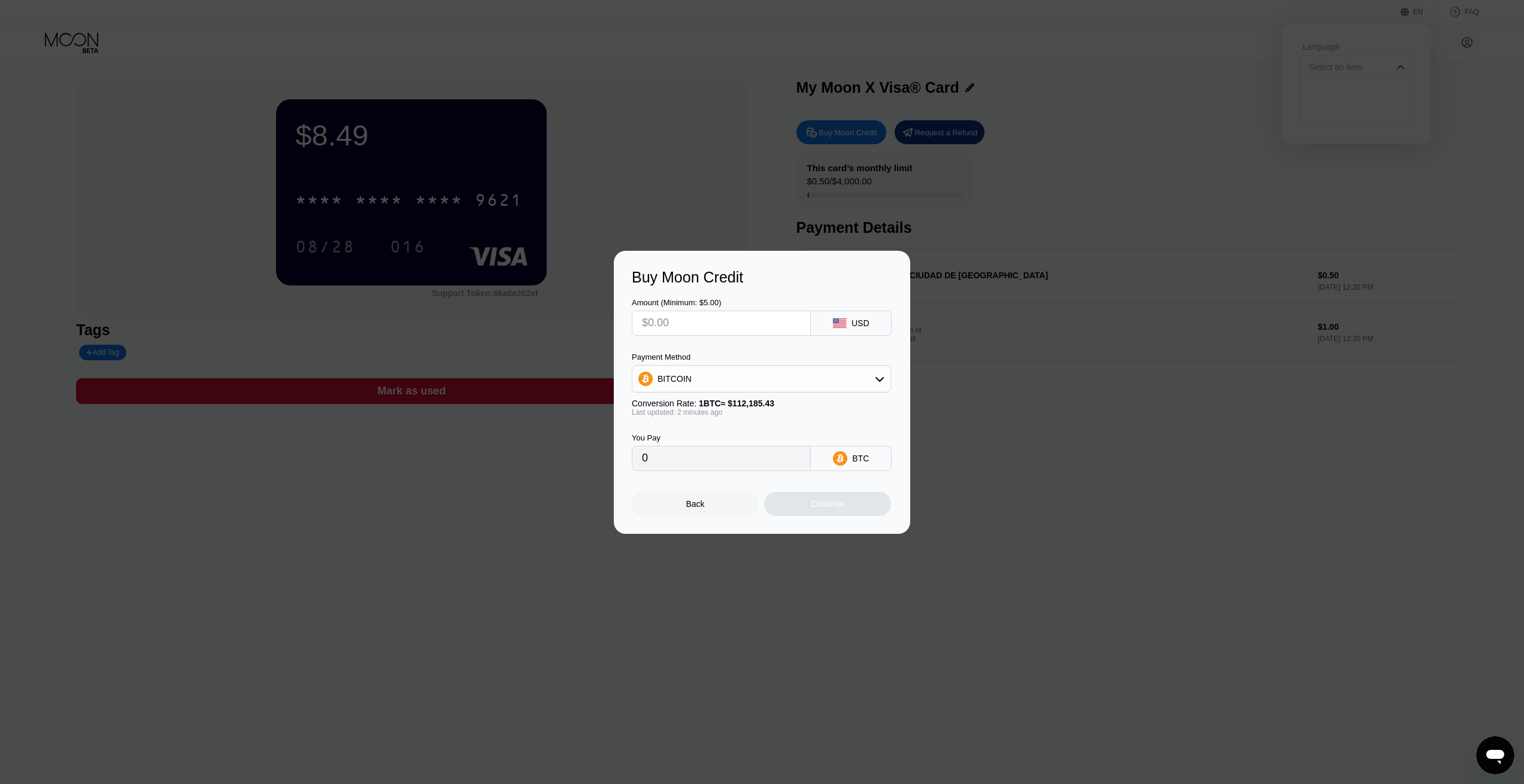
click at [735, 325] on input "text" at bounding box center [721, 323] width 159 height 24
type input "$1"
type input "0.00000892"
type input "$10"
type input "0.00008914"
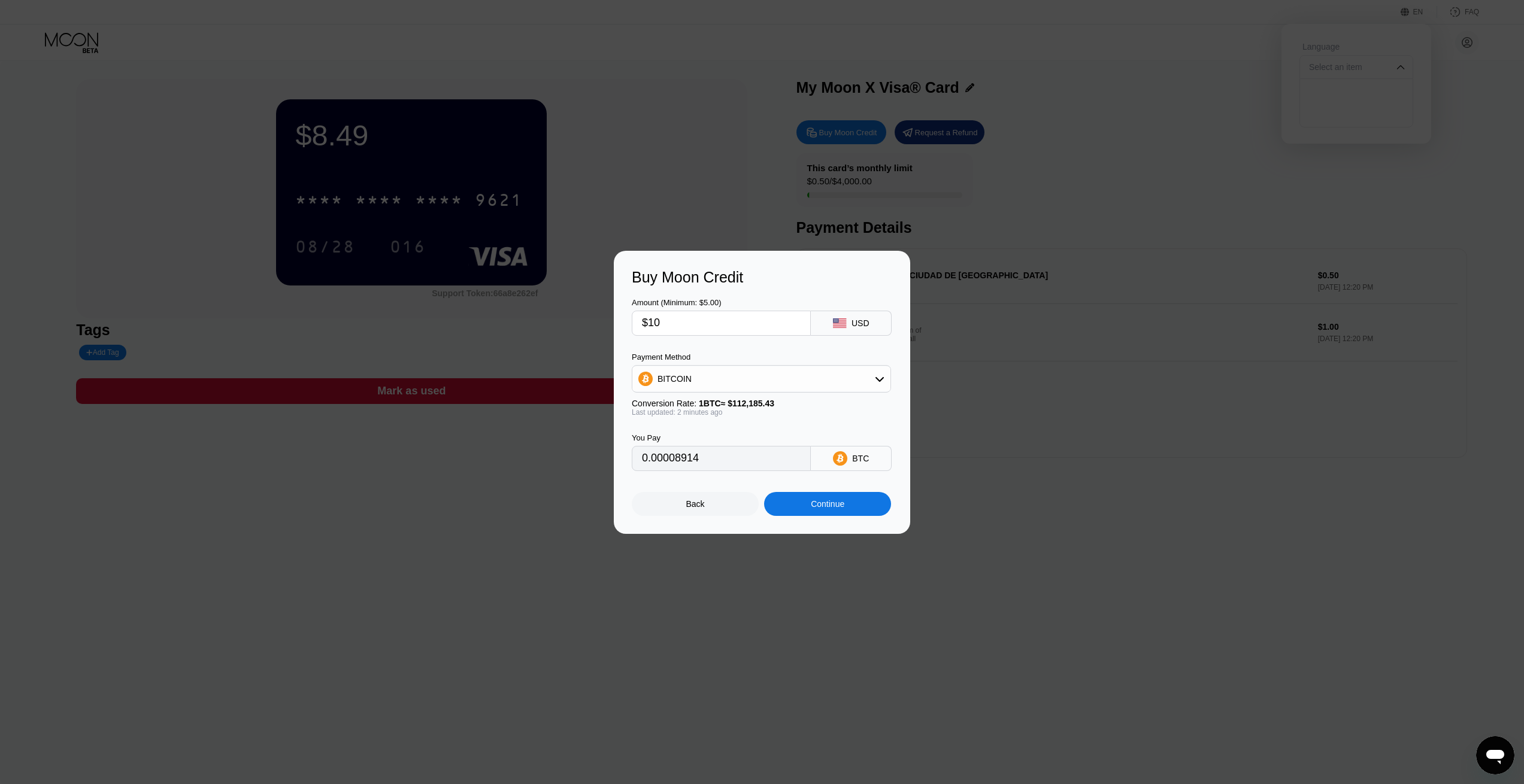
type input "$10"
click at [707, 379] on div "BITCOIN" at bounding box center [761, 379] width 258 height 24
click at [699, 464] on span "USDC on Polygon" at bounding box center [694, 464] width 68 height 9
type input "10.00000000"
click at [820, 514] on div "Continue" at bounding box center [827, 504] width 127 height 24
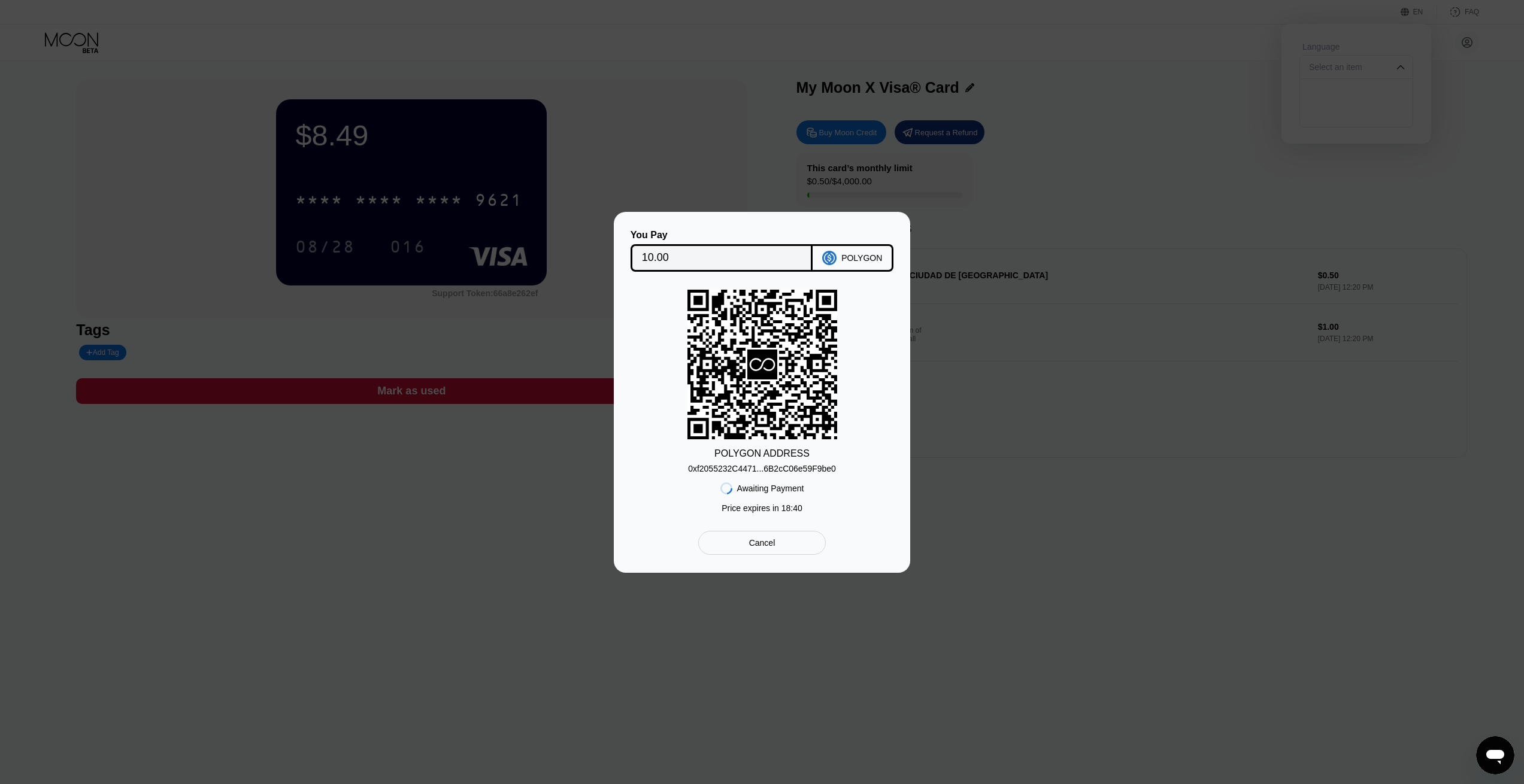
click at [776, 465] on div "0xf2055232C4471...6B2cC06e59F9be0" at bounding box center [762, 468] width 148 height 9
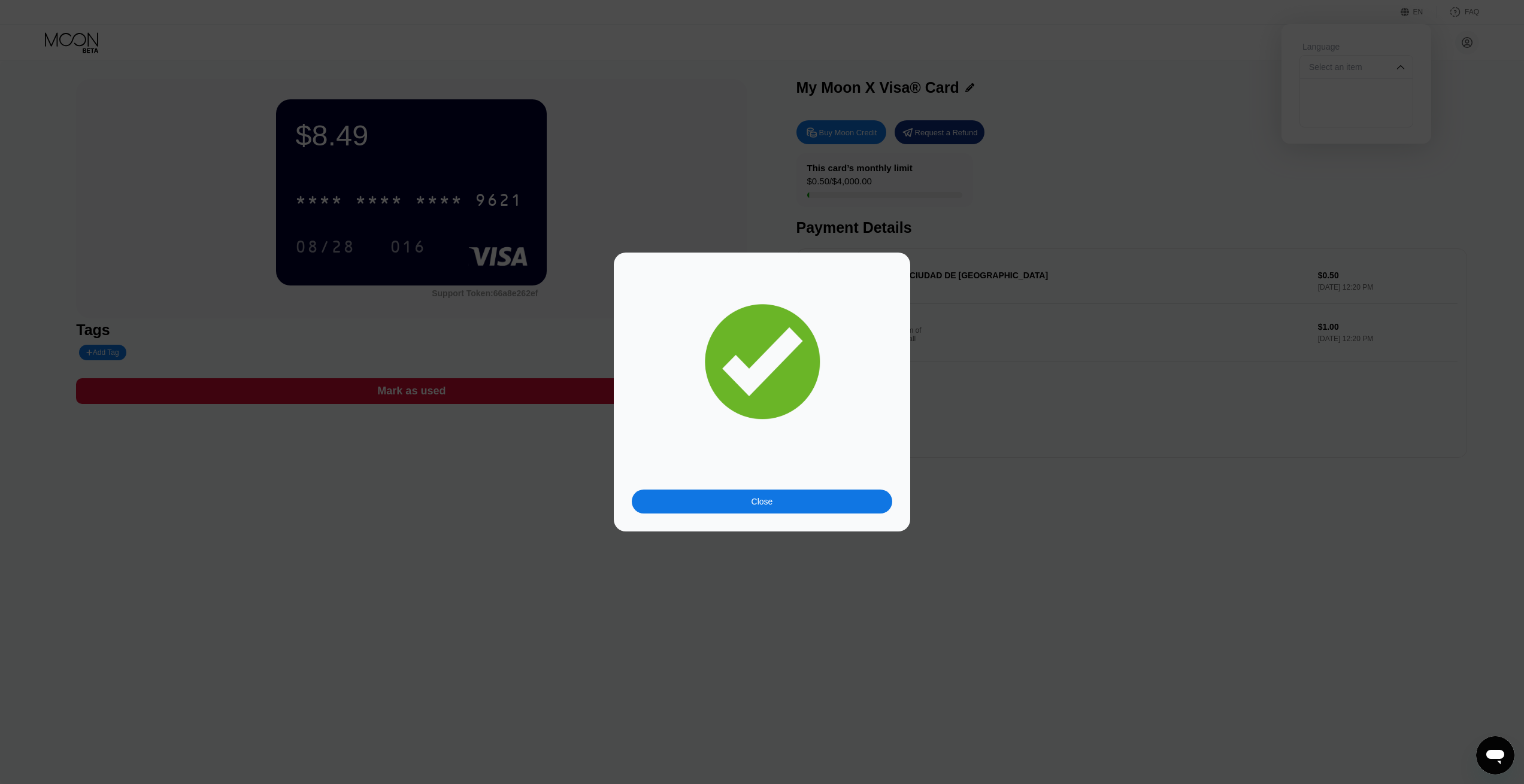
drag, startPoint x: 797, startPoint y: 503, endPoint x: 885, endPoint y: 483, distance: 90.2
click at [797, 503] on div "Close" at bounding box center [761, 501] width 260 height 24
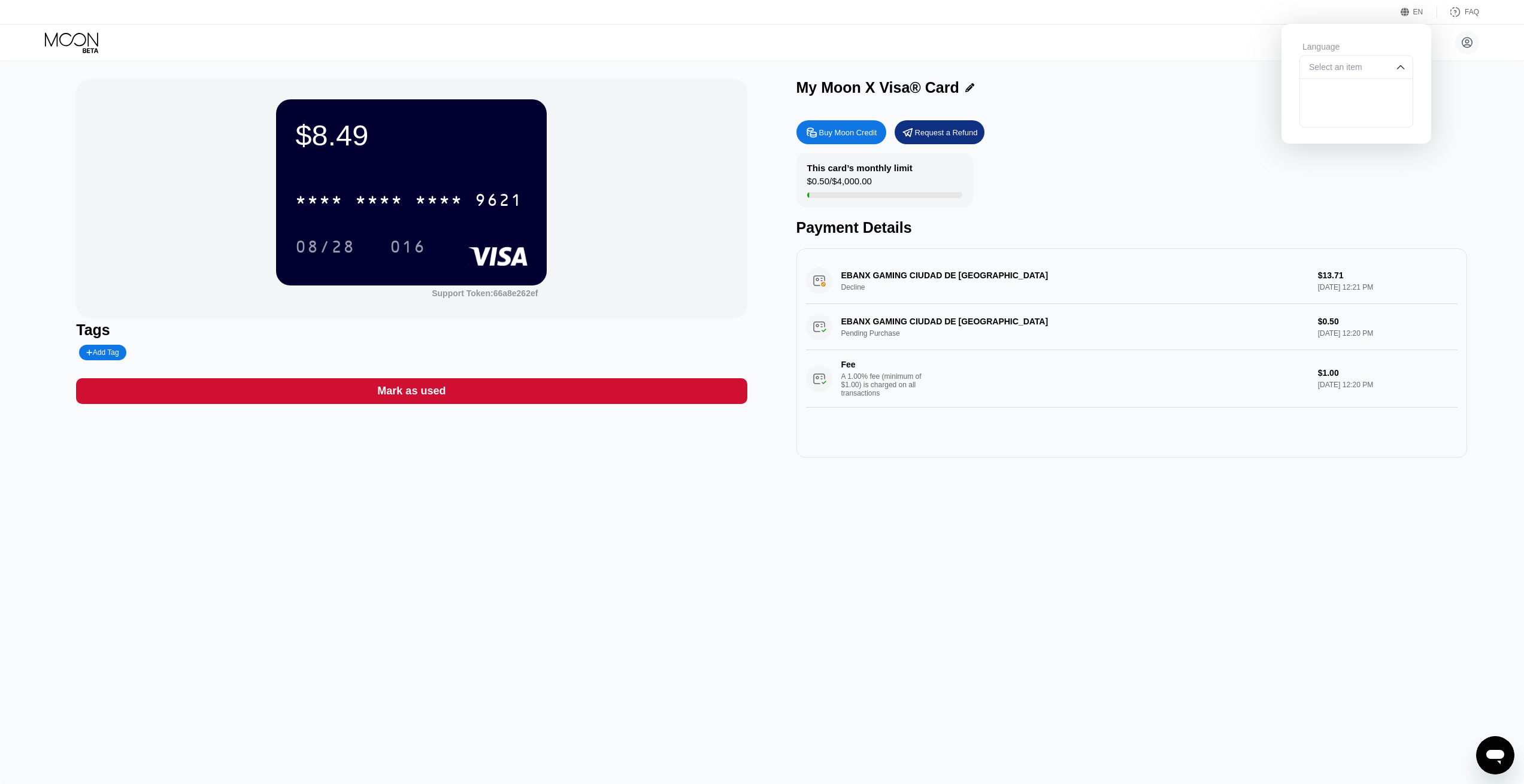
drag, startPoint x: 1079, startPoint y: 116, endPoint x: 1301, endPoint y: 157, distance: 225.8
click at [1079, 116] on div "My Moon X Visa® Card Buy Moon Credit Request a Refund This card’s monthly limit…" at bounding box center [1131, 268] width 671 height 379
click at [929, 277] on div "EBANX GAMING CIUDAD DE MEXMX Decline $13.71 Sep 23, 2025 12:21 PM" at bounding box center [1131, 281] width 651 height 46
click at [1319, 289] on div "EBANX GAMING CIUDAD DE MEXMX Decline $13.71 Sep 23, 2025 12:21 PM" at bounding box center [1131, 281] width 651 height 46
click at [1327, 228] on div "Payment Details" at bounding box center [1131, 228] width 671 height 17
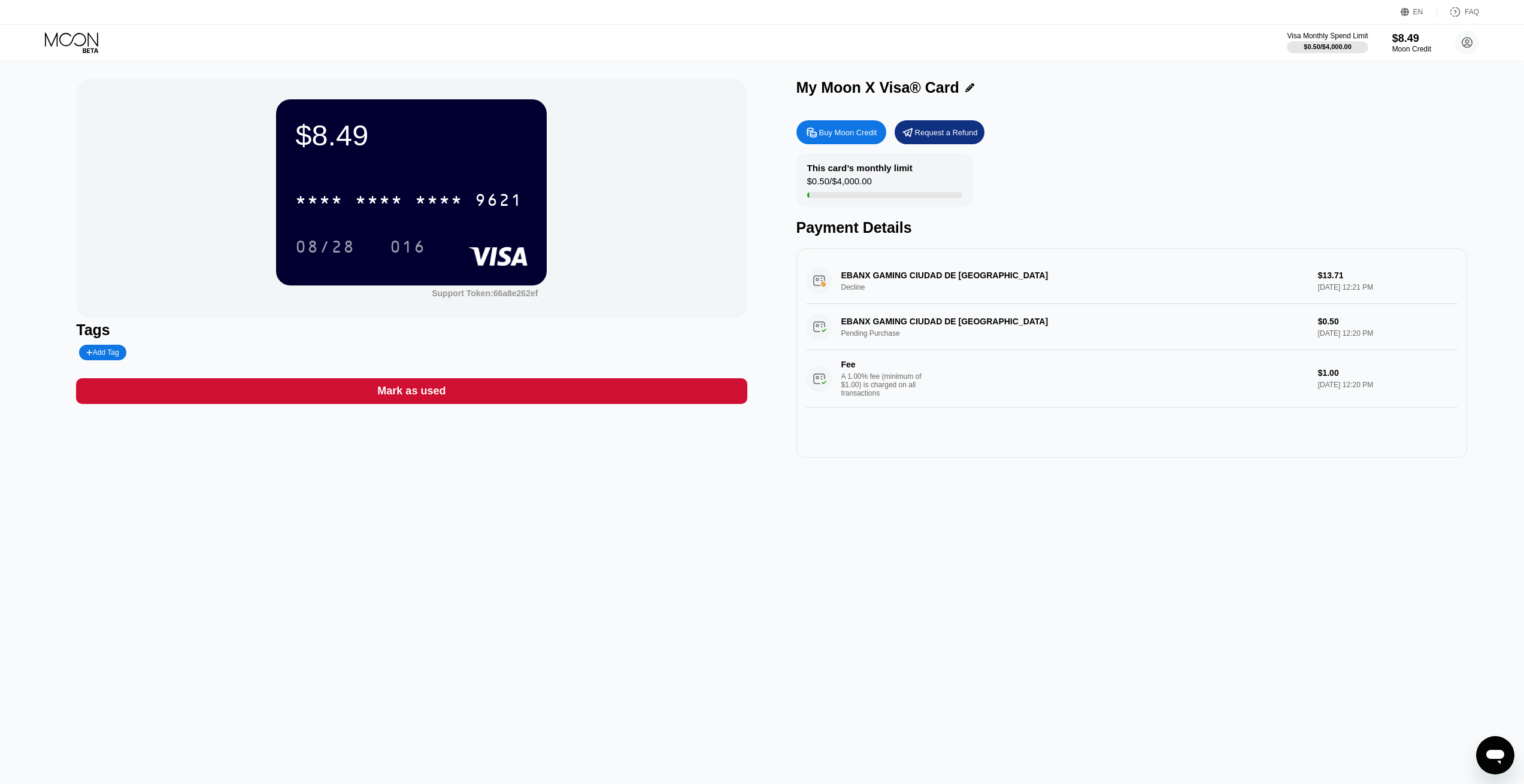
click at [1144, 169] on div "This card’s monthly limit $0.50 / $4,000.00 Payment Details" at bounding box center [1131, 194] width 671 height 83
click at [1157, 173] on div "This card’s monthly limit $0.50 / $4,000.00 Payment Details" at bounding box center [1131, 194] width 671 height 83
click at [1134, 218] on div "This card’s monthly limit $0.50 / $4,000.00 Payment Details" at bounding box center [1131, 194] width 671 height 83
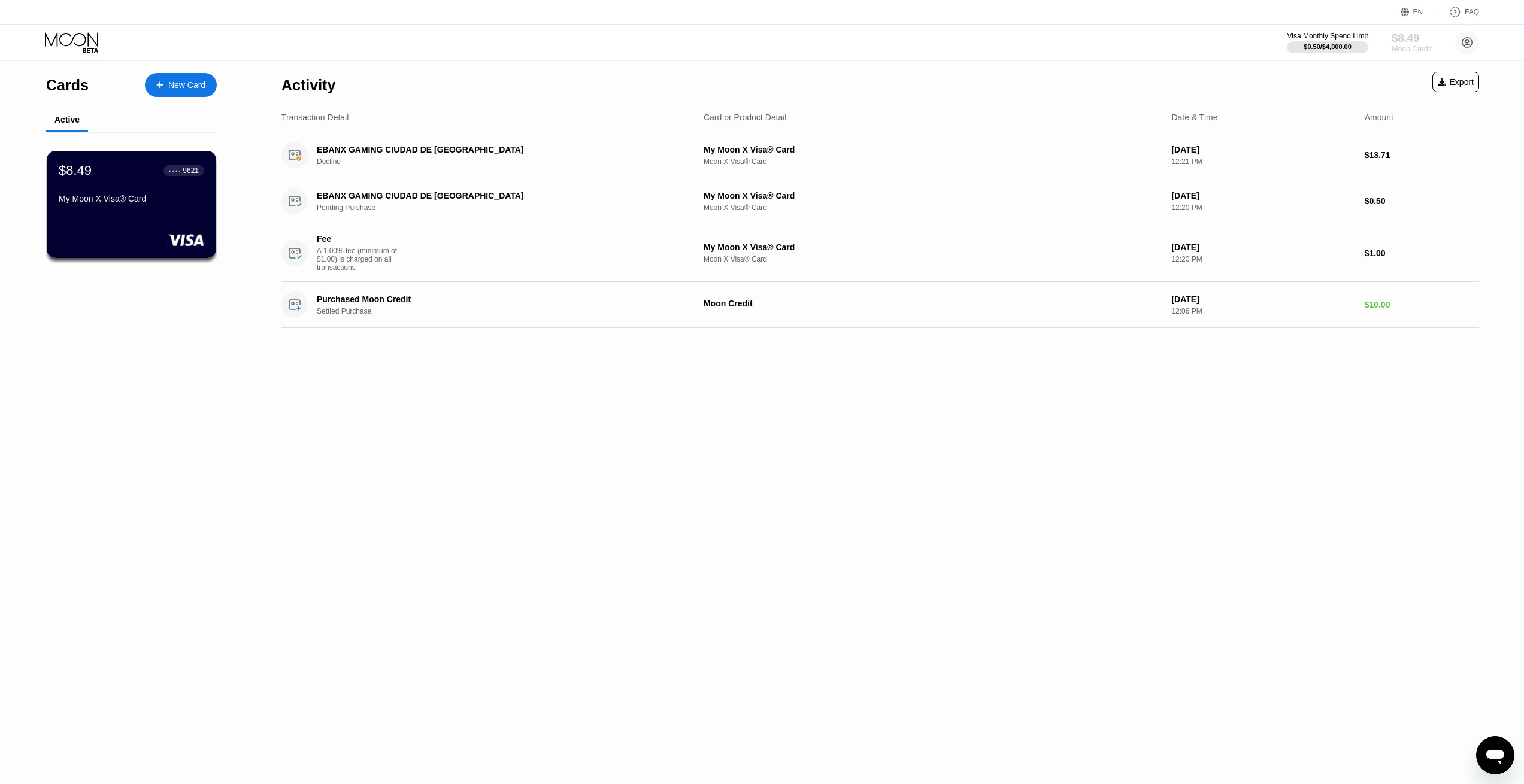
click at [1411, 40] on div "$8.49" at bounding box center [1411, 38] width 40 height 13
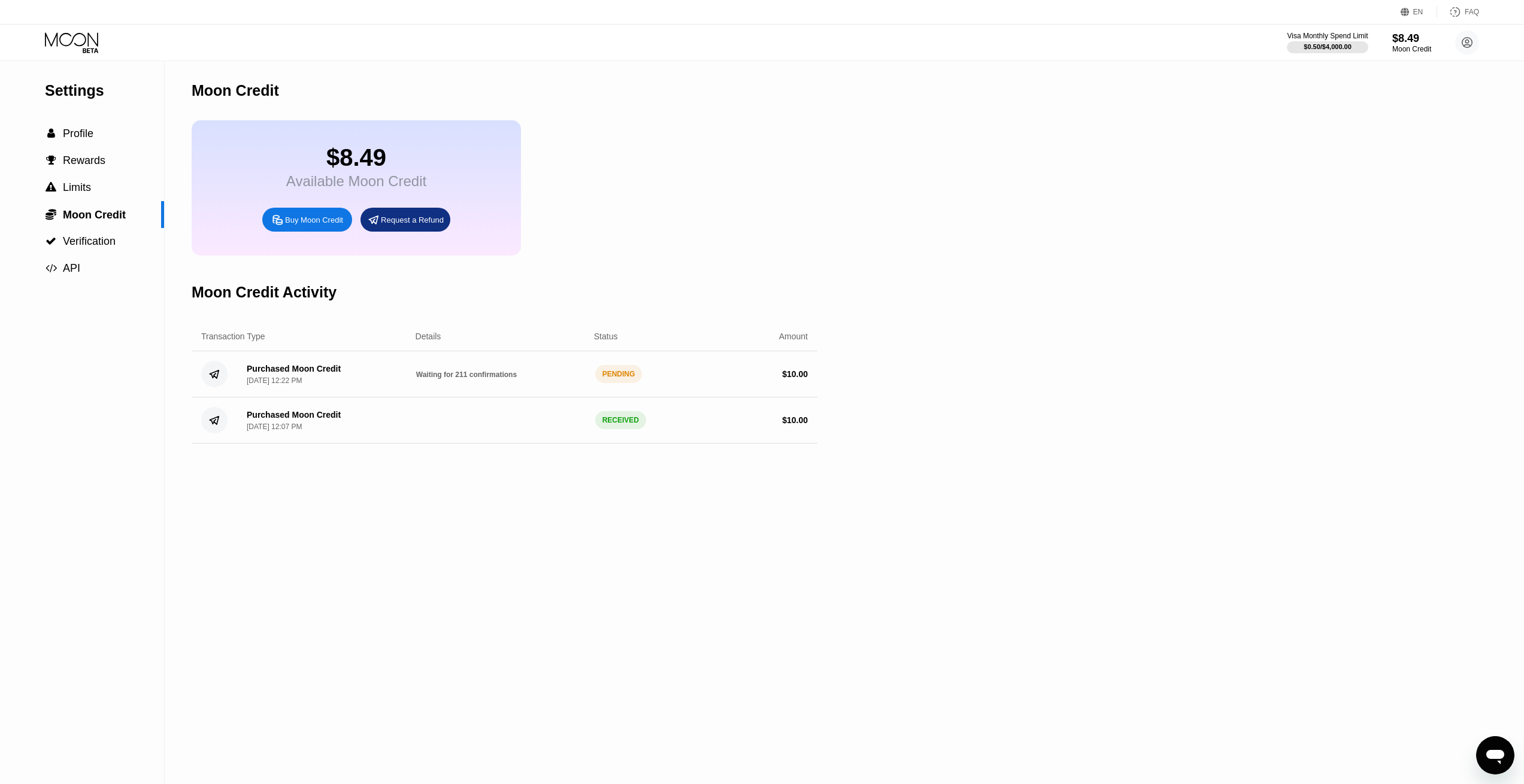
drag, startPoint x: 1018, startPoint y: 391, endPoint x: 997, endPoint y: 391, distance: 21.0
click at [1017, 391] on div "Settings  Profile  Rewards  Limits  Moon Credit  Verification  API Moon C…" at bounding box center [762, 422] width 1524 height 723
drag, startPoint x: 1166, startPoint y: 288, endPoint x: 1142, endPoint y: 286, distance: 24.1
click at [1166, 288] on div "Settings  Profile  Rewards  Limits  Moon Credit  Verification  API Moon C…" at bounding box center [762, 422] width 1524 height 723
click at [608, 383] on div "PENDING" at bounding box center [619, 374] width 47 height 18
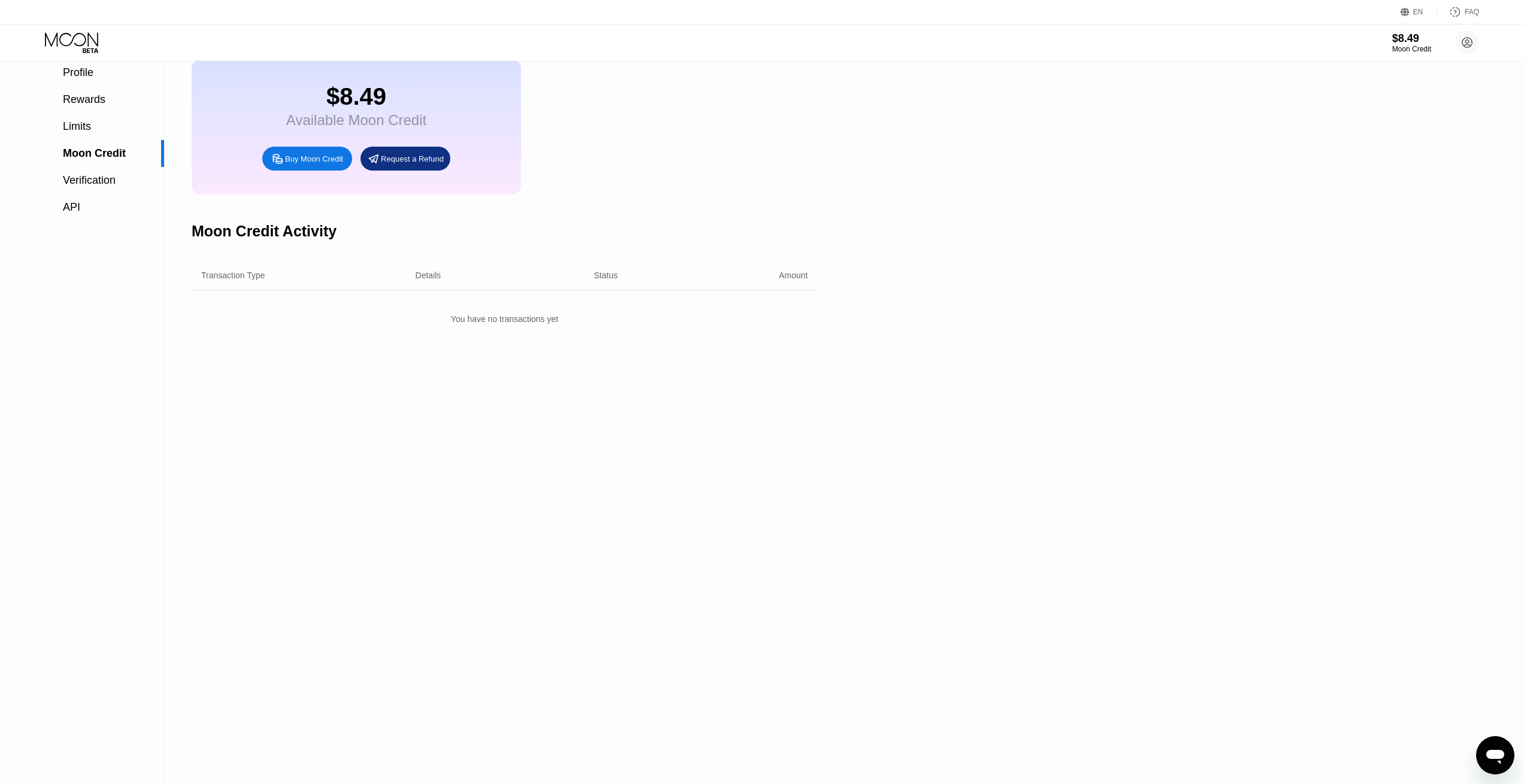
click at [1031, 258] on div "Settings Profile Rewards Limits Moon Credit Verification API Moon Credit $8.49 …" at bounding box center [762, 392] width 1524 height 784
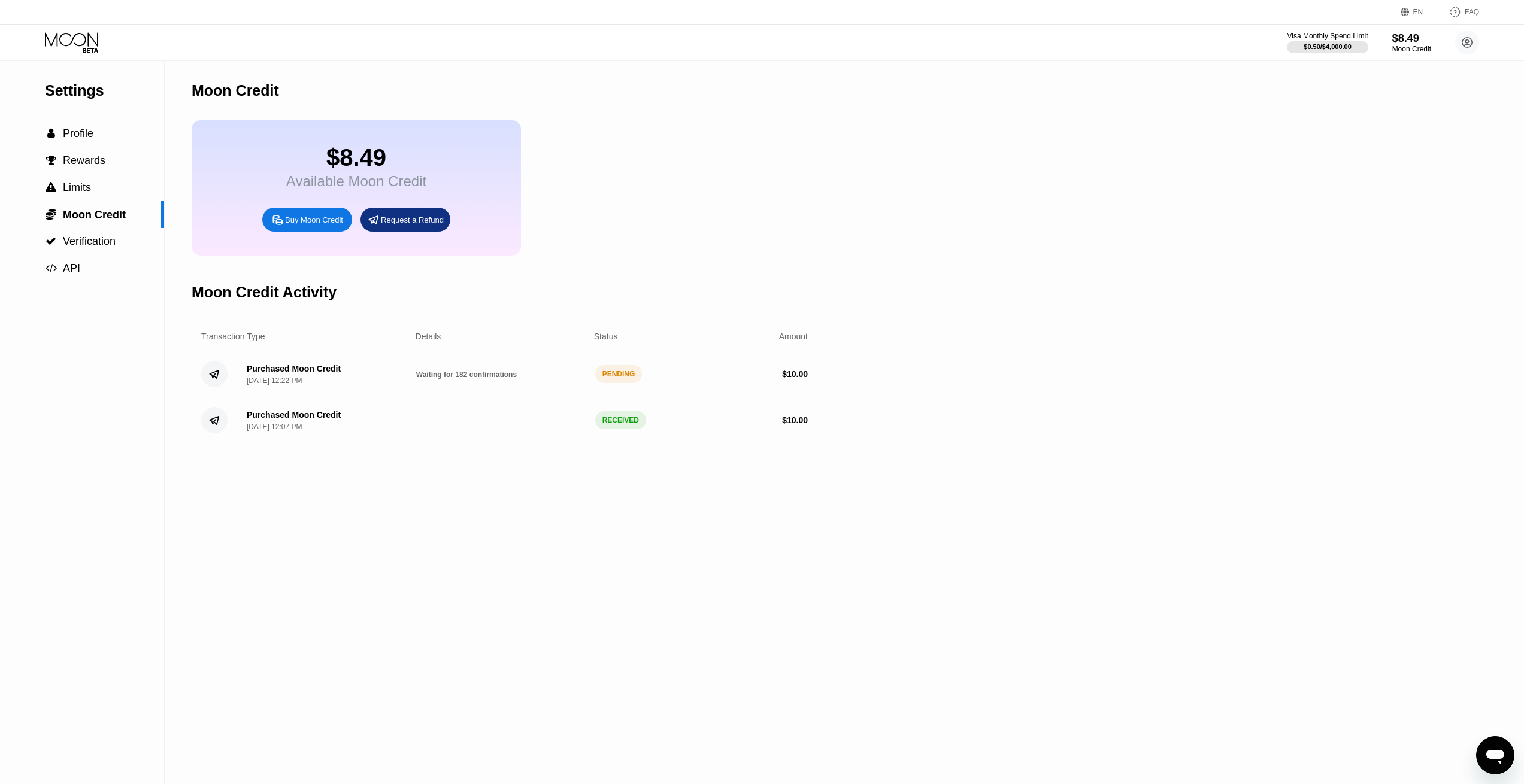
drag, startPoint x: 739, startPoint y: 209, endPoint x: 475, endPoint y: 1, distance: 336.1
click at [728, 203] on div "$8.49 Available Moon Credit Buy Moon Credit Request a Refund" at bounding box center [504, 188] width 625 height 136
click at [698, 181] on div "$18.49 Available Moon Credit Buy Moon Credit Request a Refund" at bounding box center [504, 188] width 625 height 136
click at [93, 139] on span "Profile" at bounding box center [78, 133] width 31 height 12
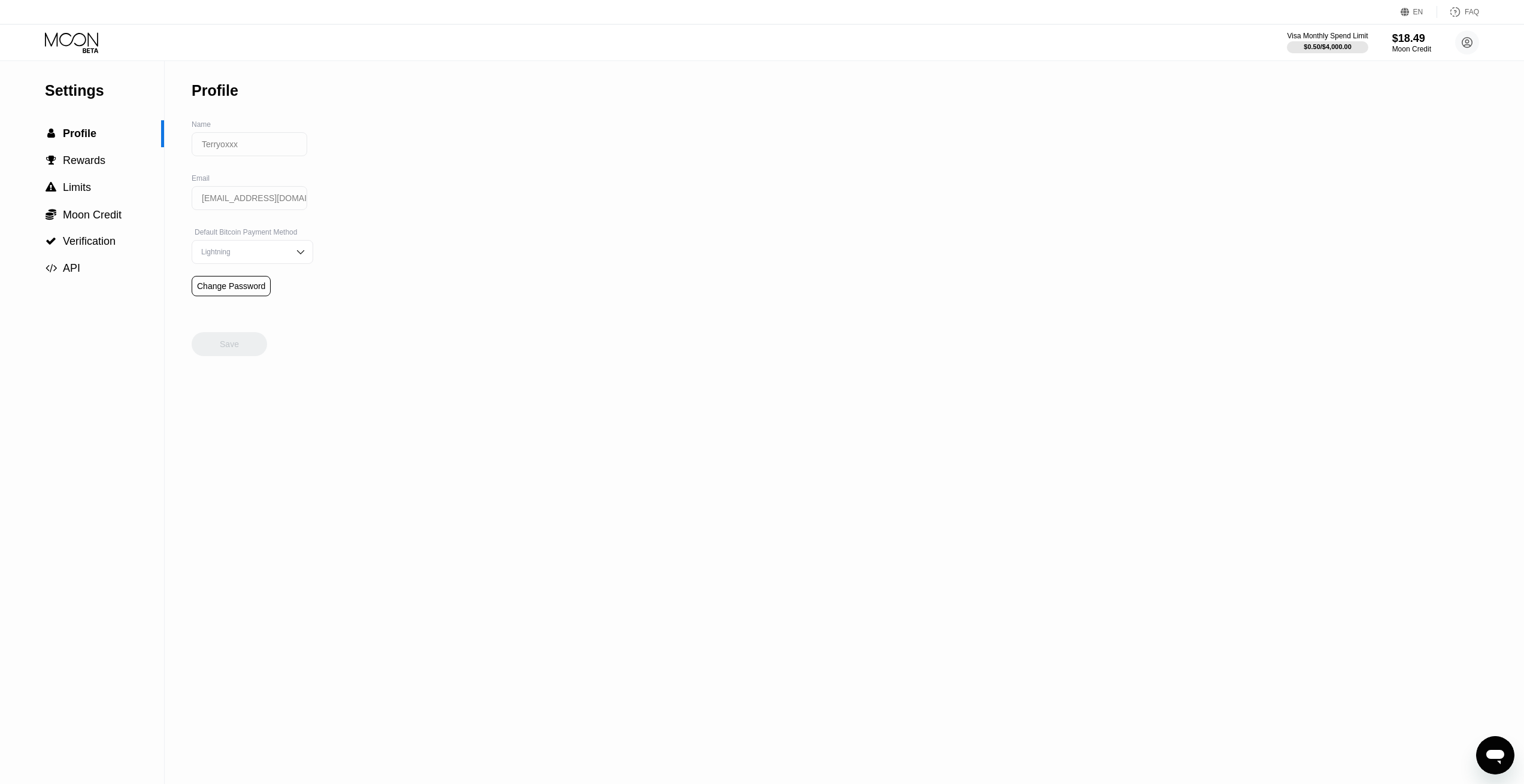
click at [94, 45] on icon at bounding box center [72, 43] width 56 height 21
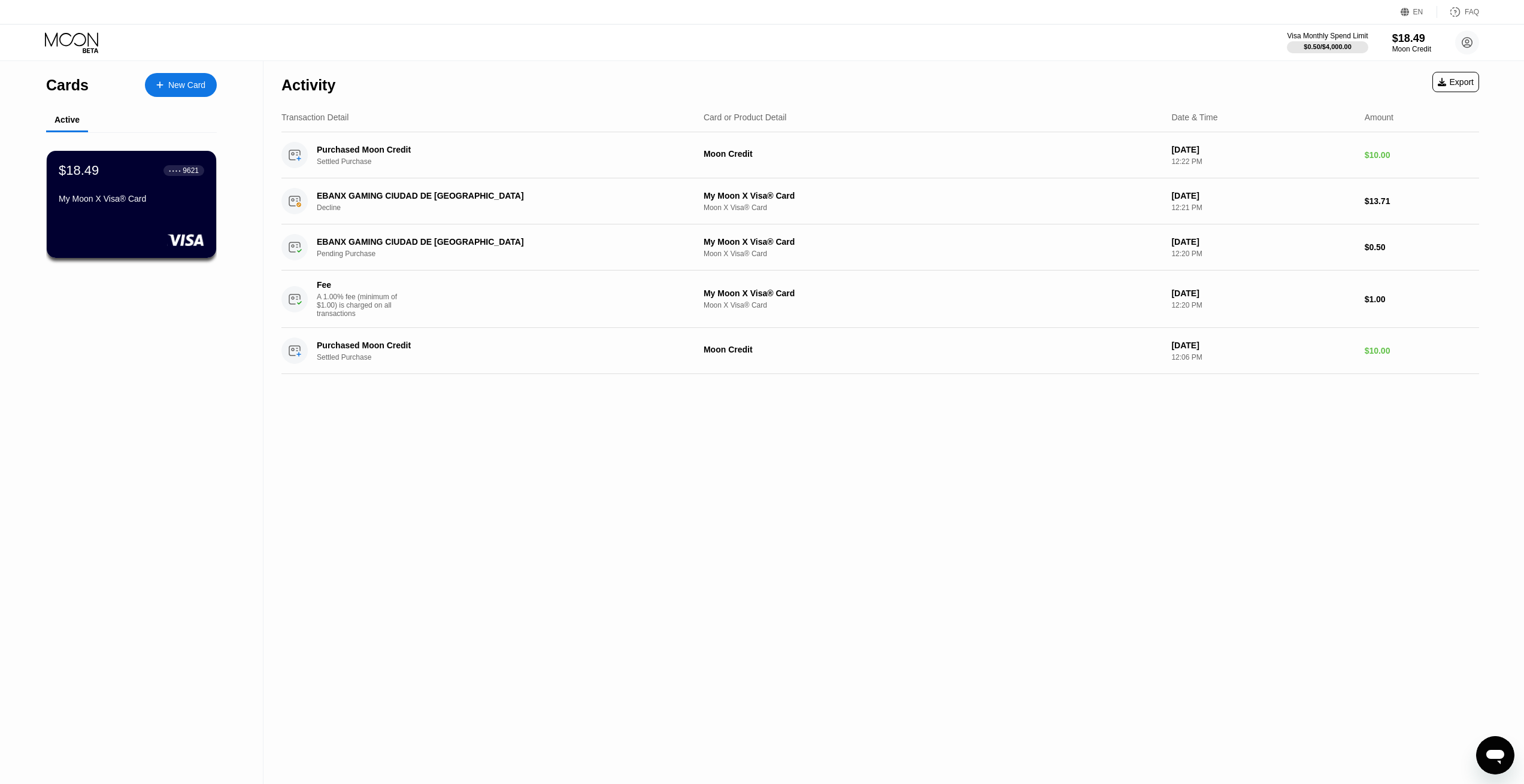
click at [131, 194] on div "$18.49 ● ● ● ● 9621 My Moon X Visa® Card" at bounding box center [131, 185] width 145 height 46
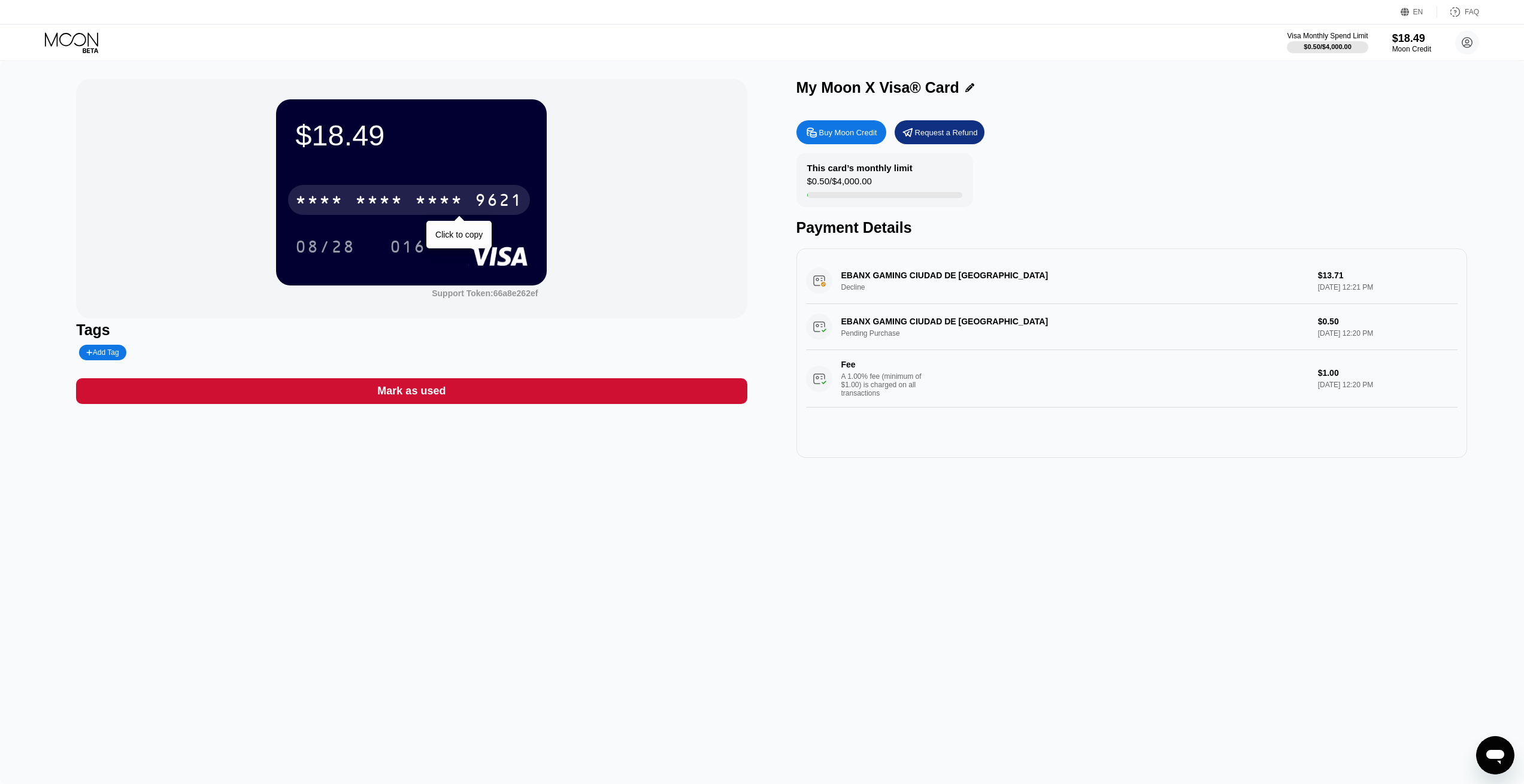
click at [400, 206] on div "* * * *" at bounding box center [379, 202] width 48 height 19
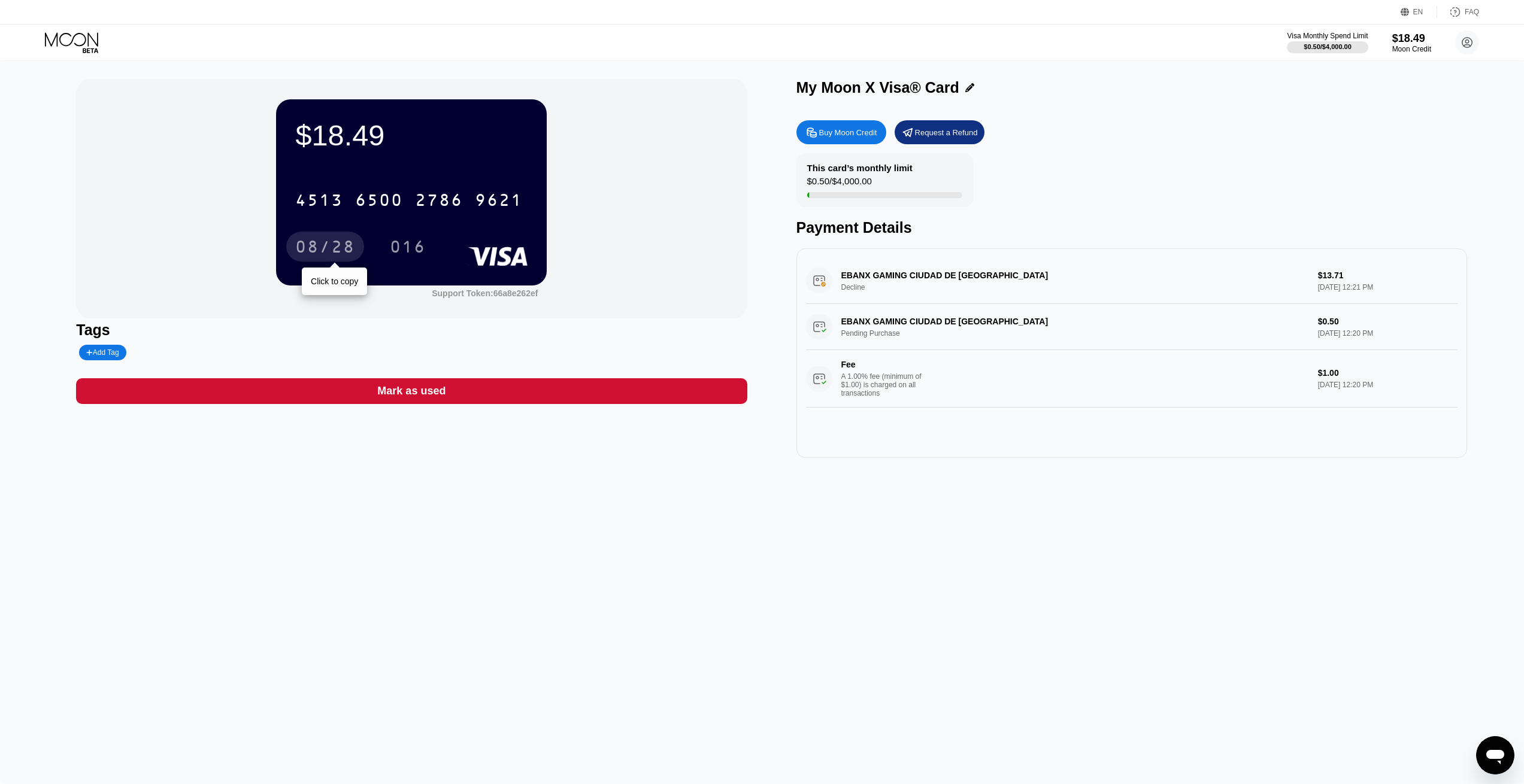
click at [322, 244] on div "08/28" at bounding box center [326, 248] width 60 height 19
click at [411, 234] on div "016" at bounding box center [407, 246] width 54 height 30
